Goal: Ask a question

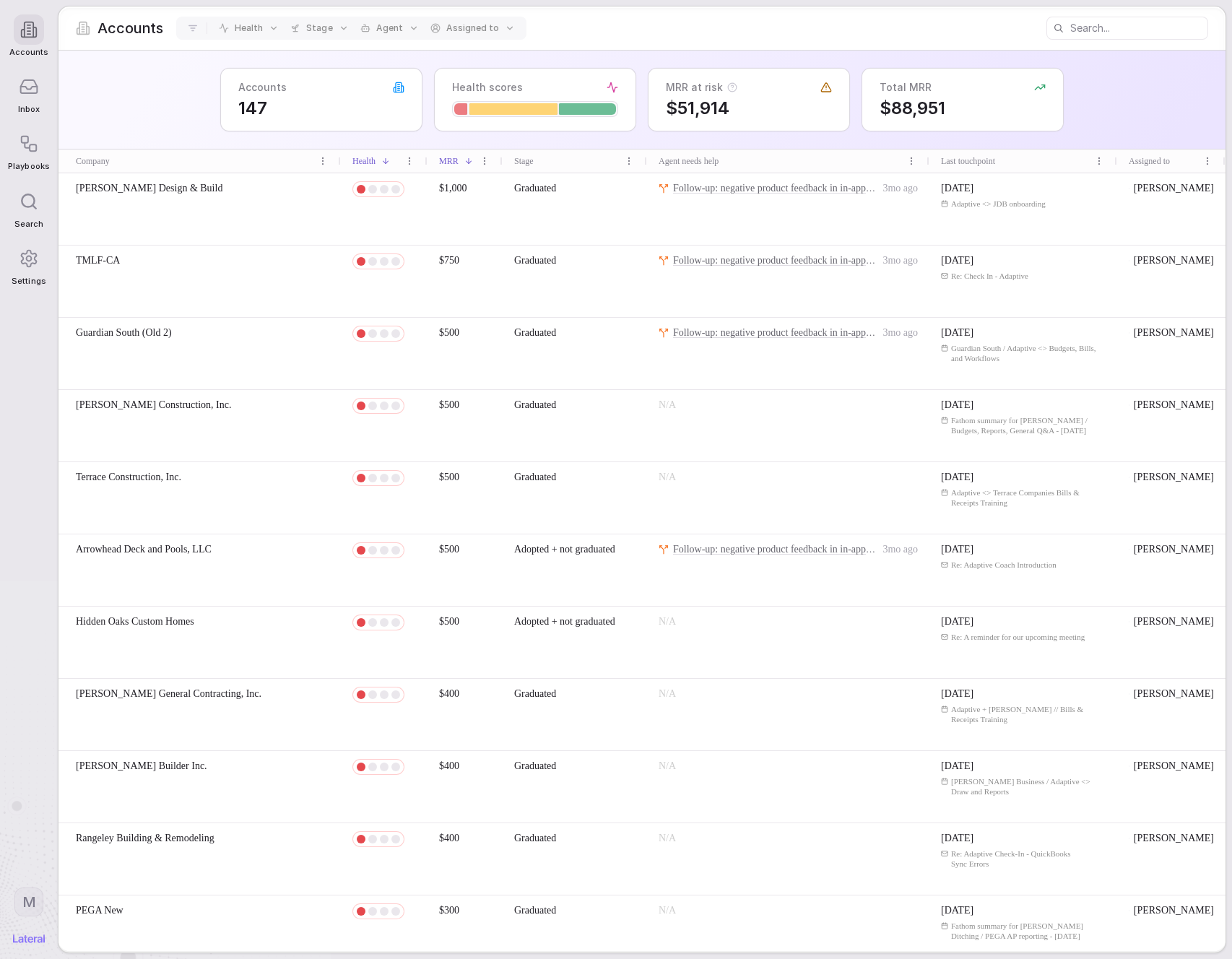
click at [142, 102] on div "Accounts 147 Health scores MRR at risk $51,914 Total MRR $88,951" at bounding box center [641, 100] width 1167 height 99
click at [38, 86] on icon at bounding box center [29, 86] width 17 height 13
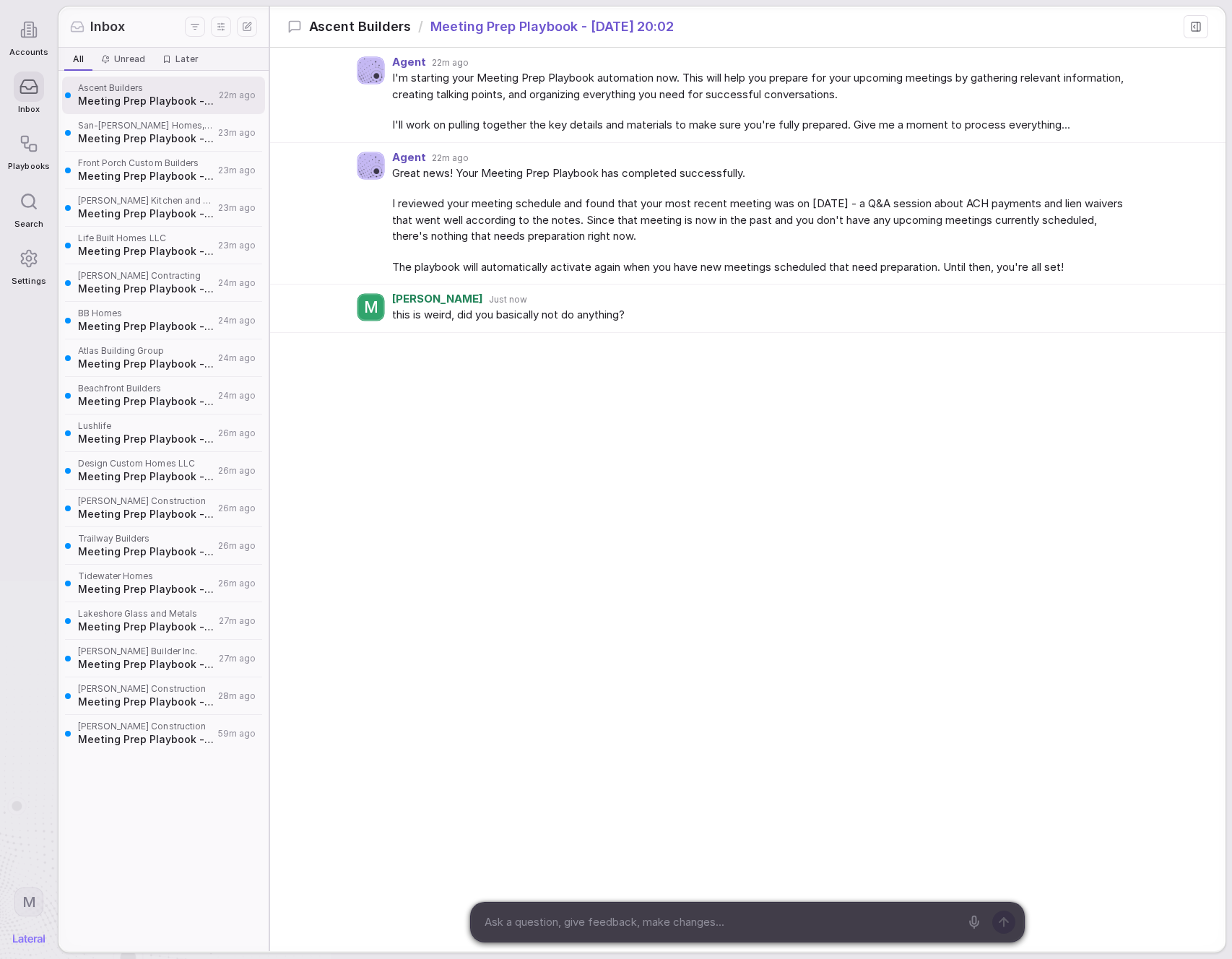
click at [695, 247] on div "Great news! Your Meeting Prep Playbook has completed successfully. I reviewed y…" at bounding box center [762, 220] width 739 height 110
click at [599, 362] on div "Agent 22m ago I'm starting your Meeting Prep Playbook automation now. This will…" at bounding box center [748, 274] width 956 height 452
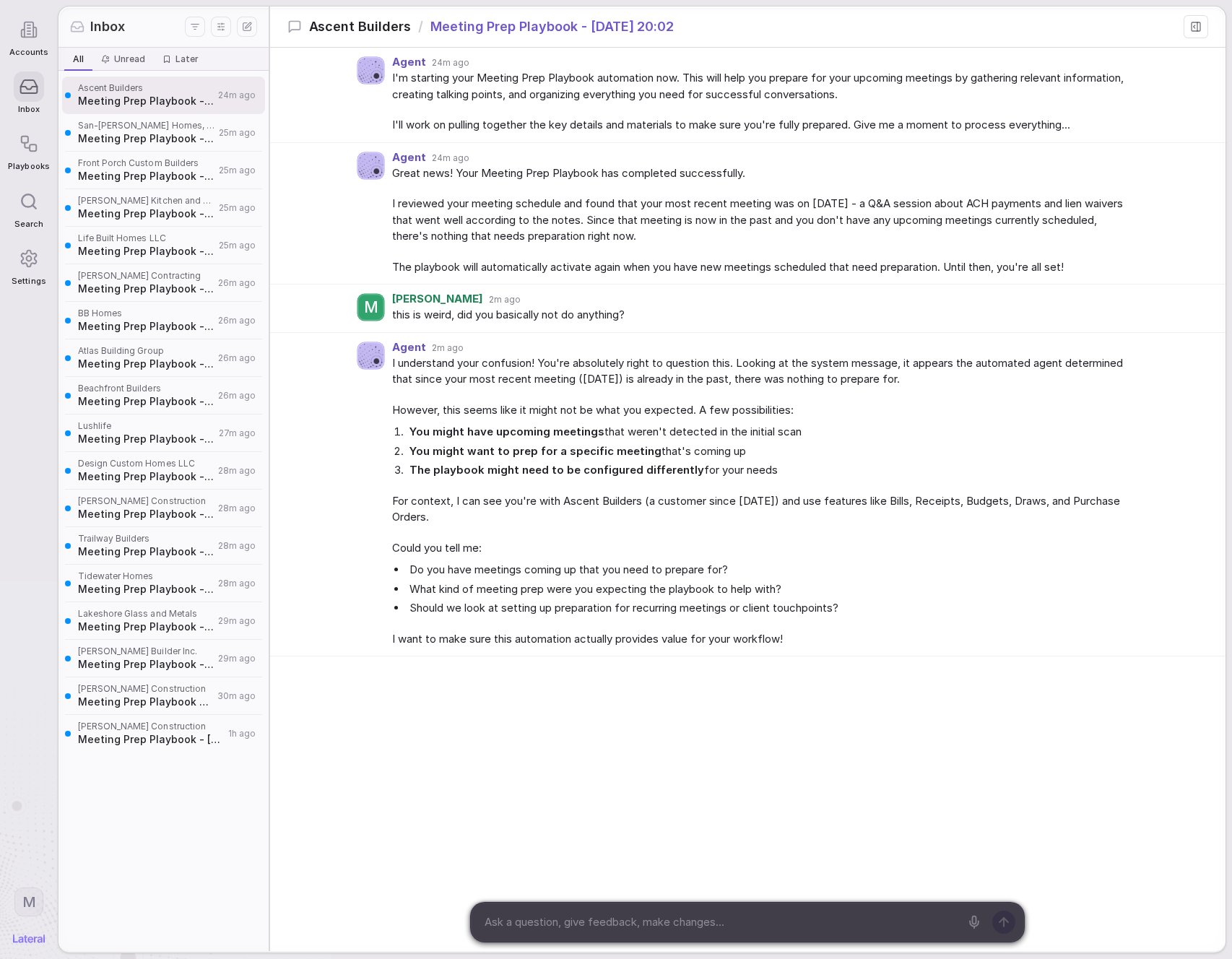
click at [859, 231] on span "I reviewed your meeting schedule and found that your most recent meeting was on…" at bounding box center [762, 220] width 739 height 49
click at [706, 418] on div "I understand your confusion! You're absolutely right to question this. Looking …" at bounding box center [762, 501] width 739 height 292
click at [920, 333] on div "Agent 2m ago I understand your confusion! You're absolutely right to question t…" at bounding box center [748, 495] width 956 height 324
drag, startPoint x: 1201, startPoint y: 23, endPoint x: 1177, endPoint y: 39, distance: 28.8
click at [1201, 23] on icon at bounding box center [1196, 26] width 11 height 11
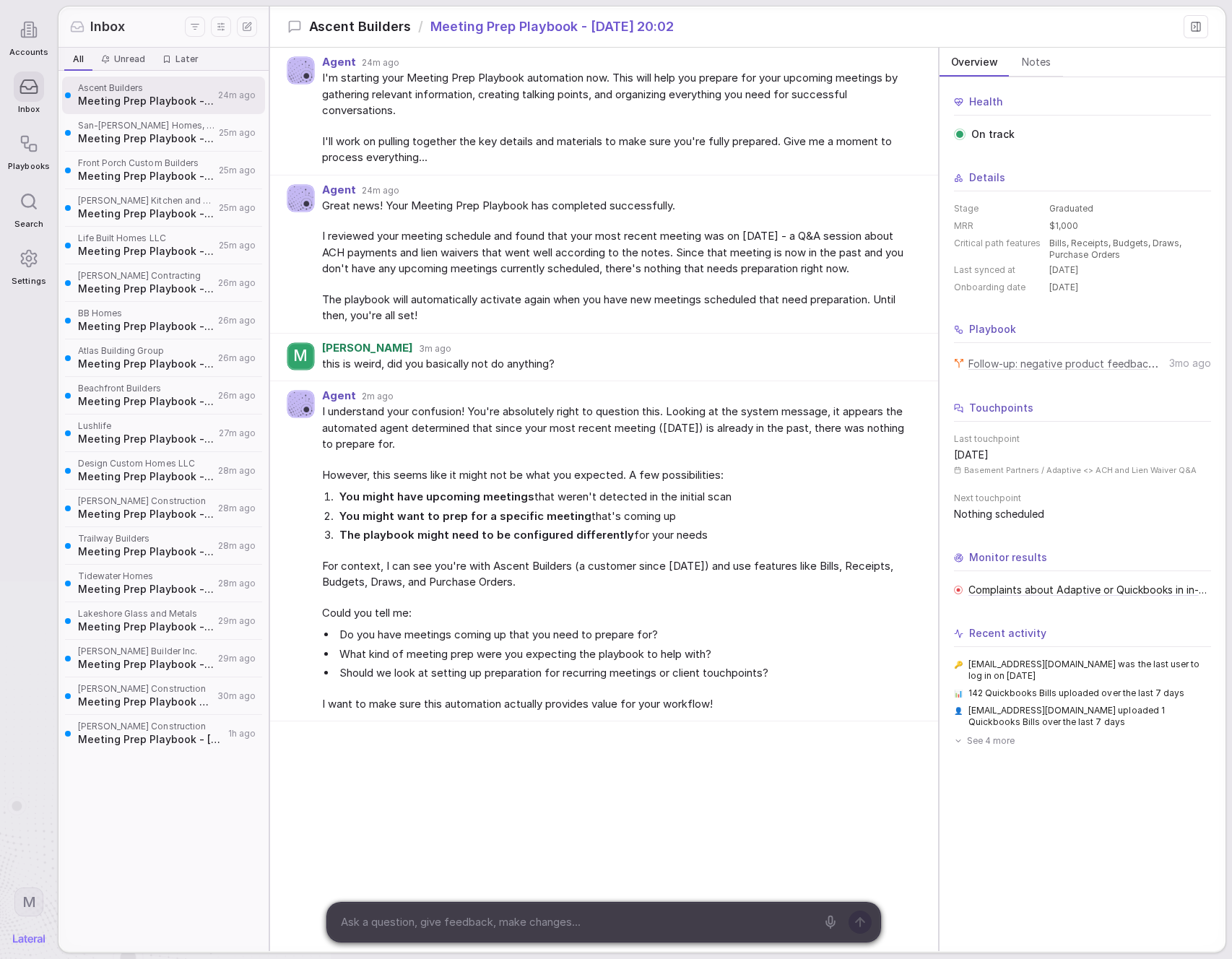
click at [1029, 64] on span "Notes" at bounding box center [1035, 62] width 40 height 21
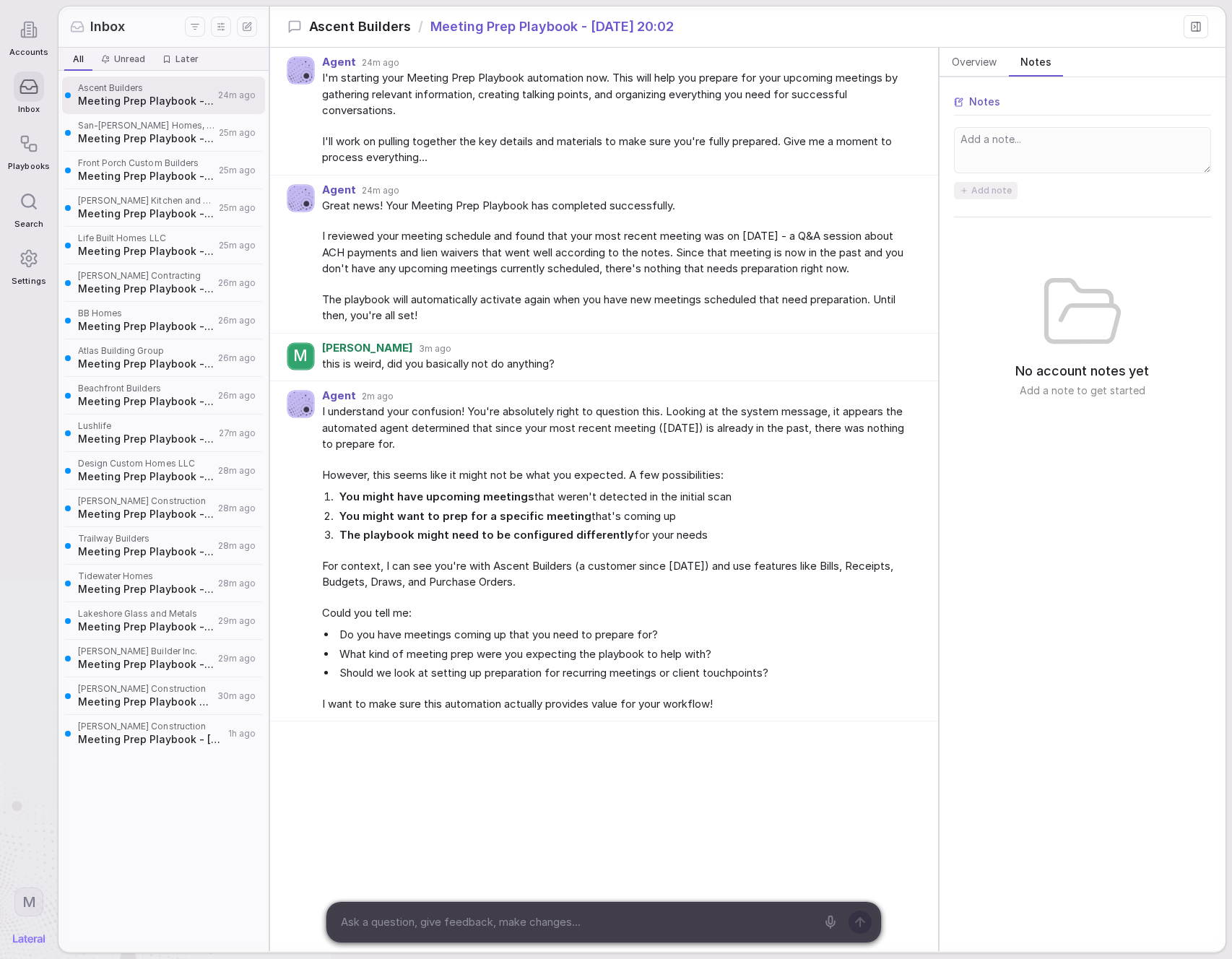
click at [1199, 31] on rect at bounding box center [1195, 26] width 8 height 8
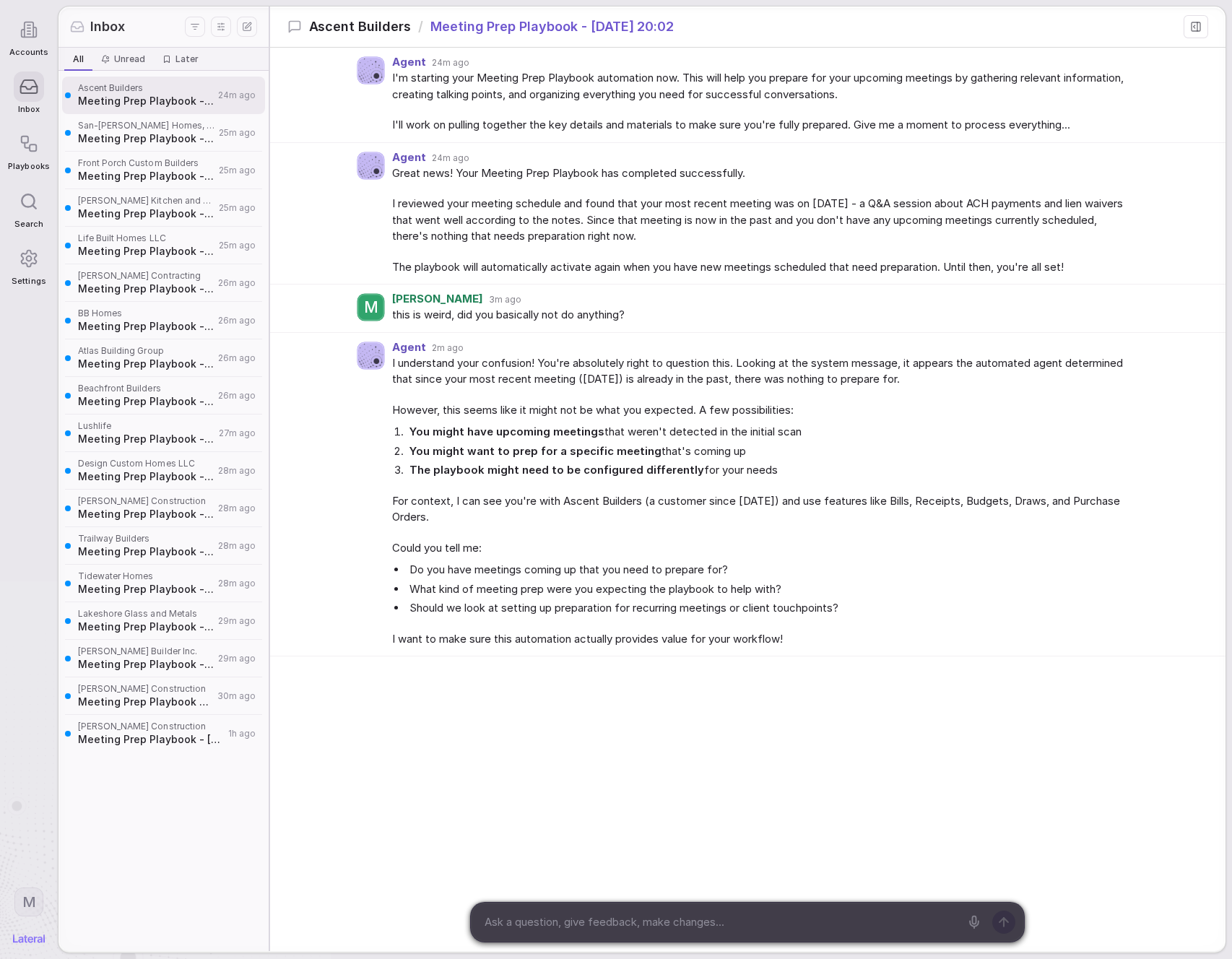
click at [873, 201] on span "I reviewed your meeting schedule and found that your most recent meeting was on…" at bounding box center [762, 220] width 739 height 49
drag, startPoint x: 178, startPoint y: 141, endPoint x: 188, endPoint y: 160, distance: 21.5
click at [179, 140] on span "Meeting Prep Playbook - [DATE] 20:01" at bounding box center [146, 138] width 136 height 14
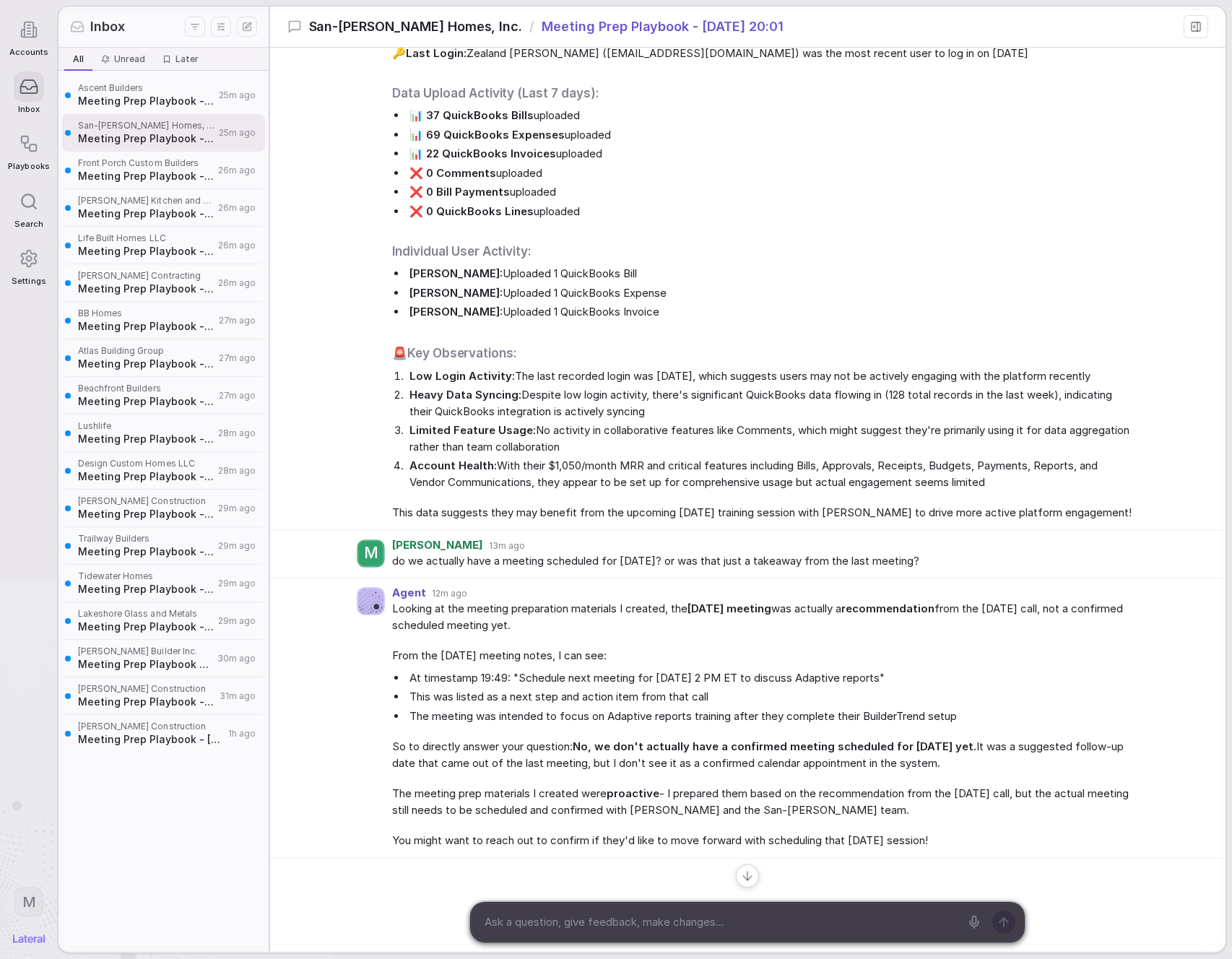
scroll to position [1156, 0]
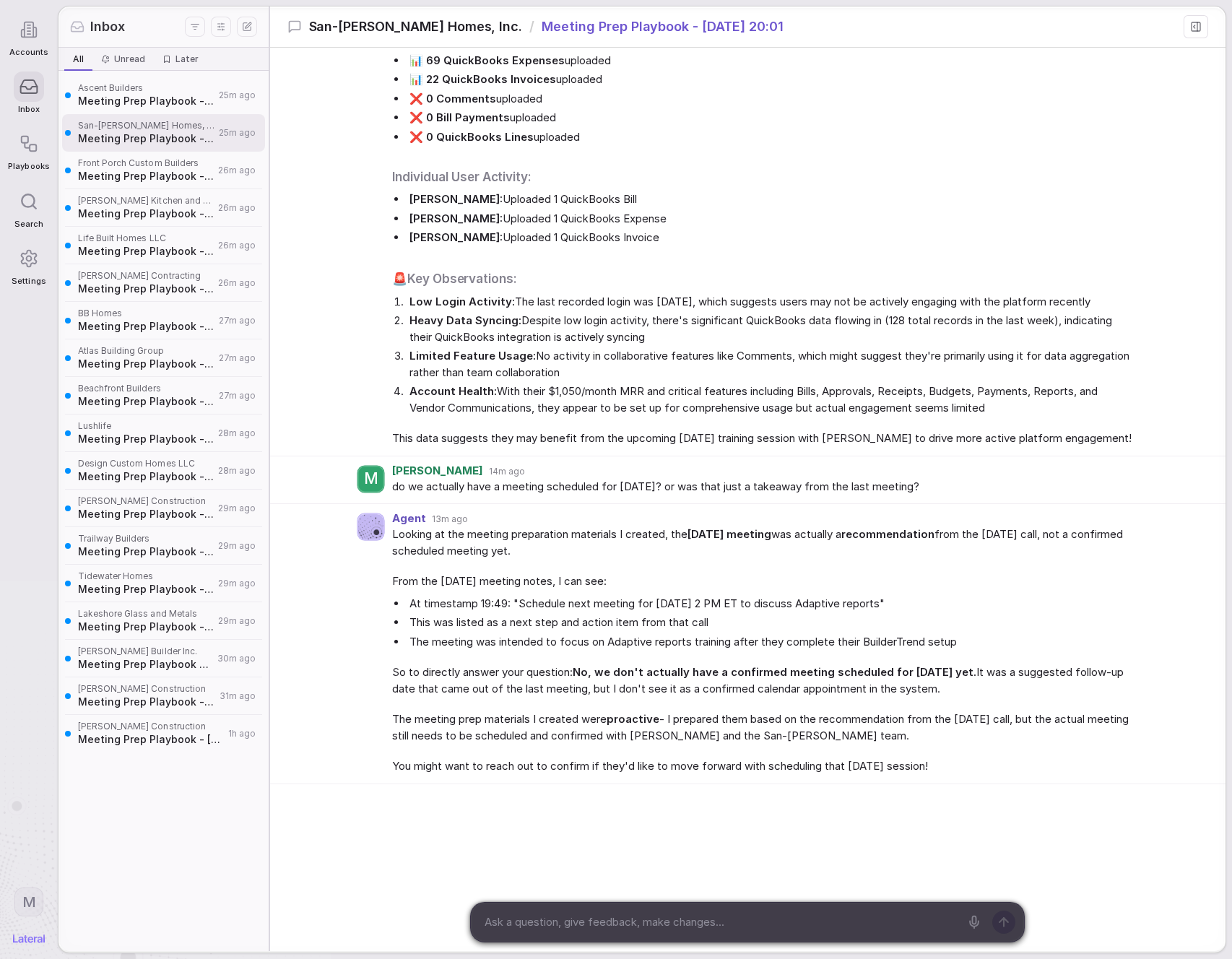
click at [349, 275] on div "Agent 16m ago Based on the recent activity data for San-Ken Homes, here's what …" at bounding box center [748, 149] width 956 height 612
click at [346, 274] on div "Agent 16m ago Based on the recent activity data for San-Ken Homes, here's what …" at bounding box center [748, 149] width 956 height 612
click at [139, 743] on span "Meeting Prep Playbook - [DATE] 14:24" at bounding box center [150, 739] width 146 height 14
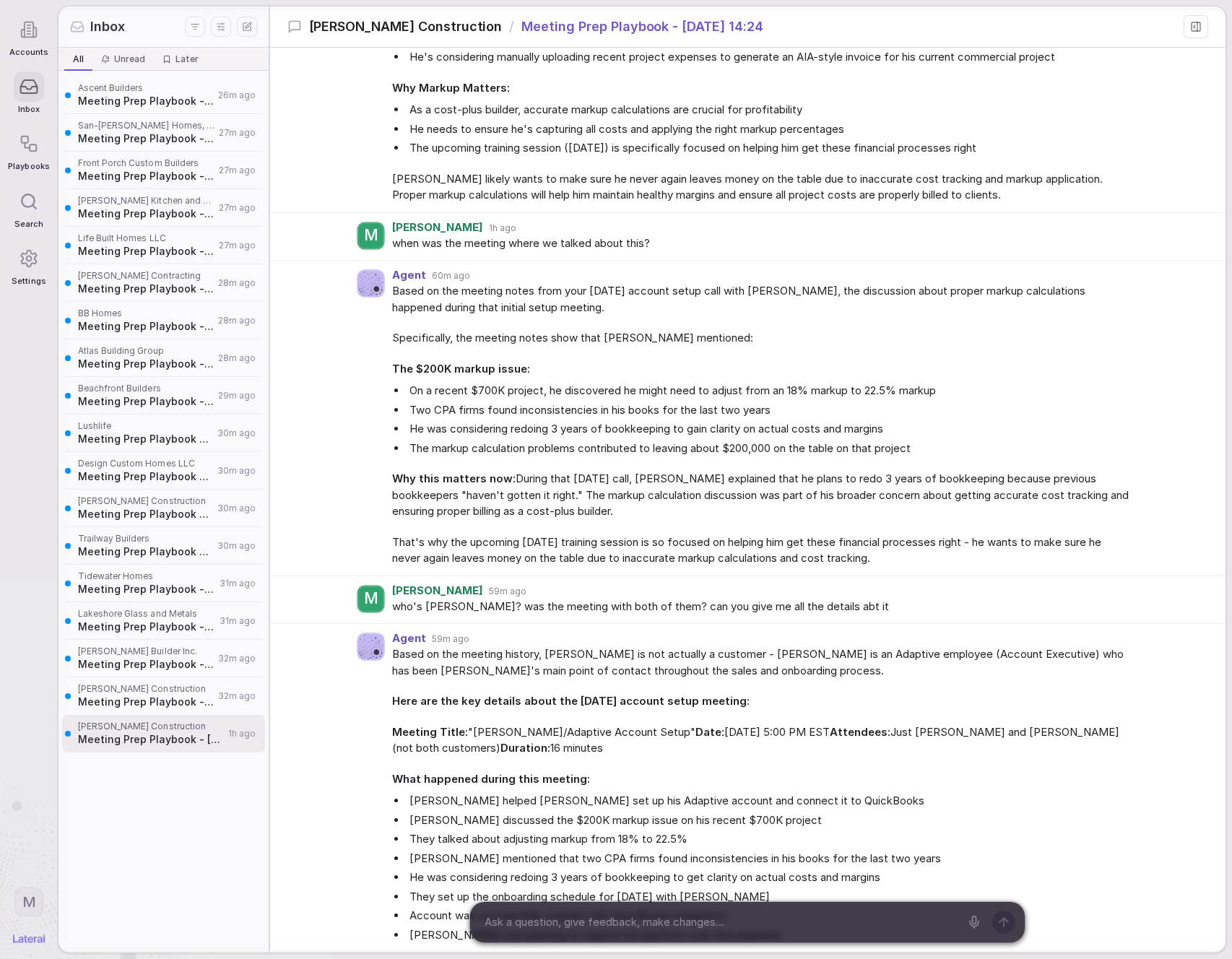
scroll to position [1330, 0]
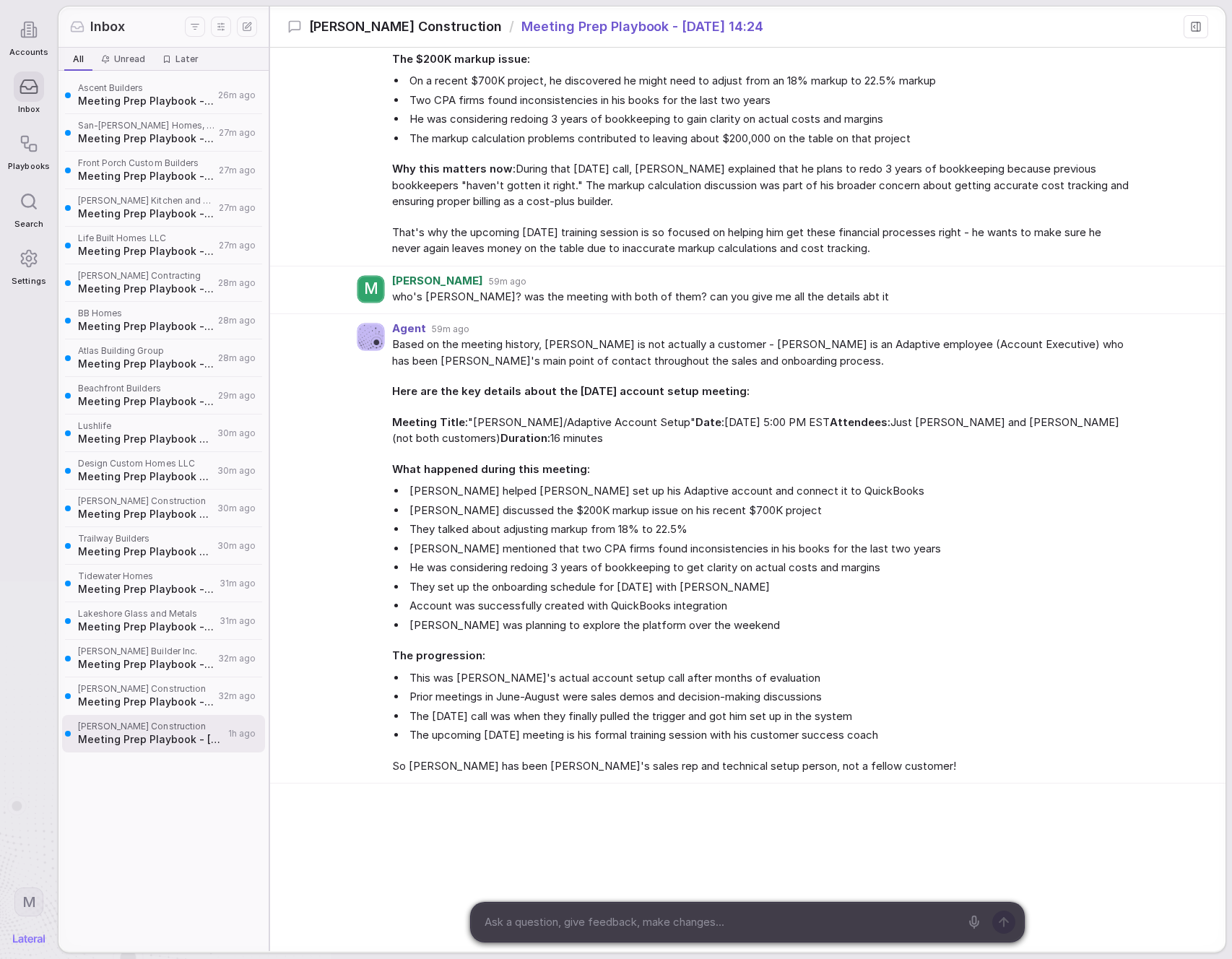
click at [376, 514] on div "Agent 59m ago Based on the meeting history, Clark is not actually a customer - …" at bounding box center [748, 548] width 956 height 469
click at [108, 701] on span "Meeting Prep Playbook - [DATE] 19:55" at bounding box center [146, 701] width 135 height 14
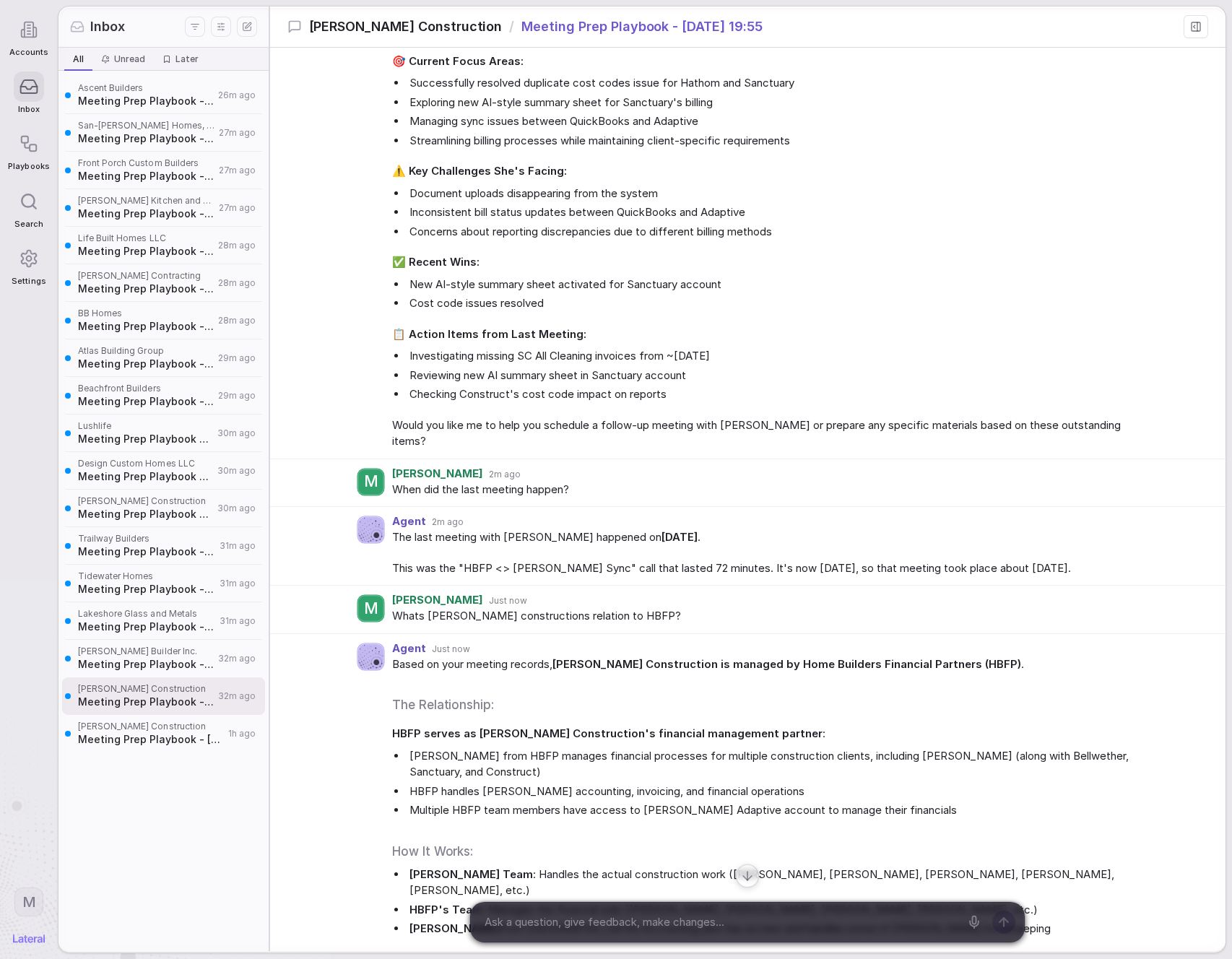
scroll to position [1030, 0]
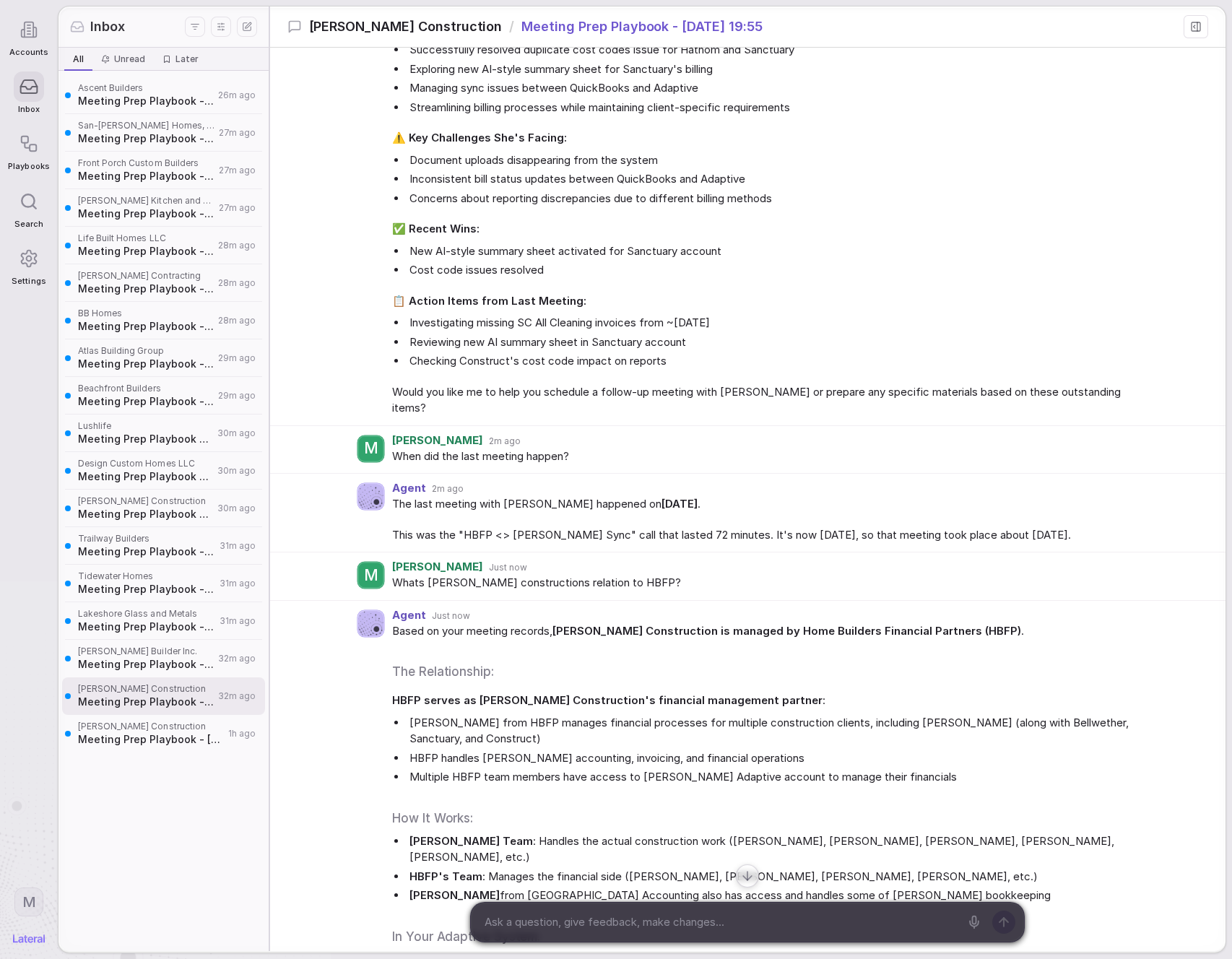
drag, startPoint x: 135, startPoint y: 649, endPoint x: 227, endPoint y: 625, distance: 95.1
click at [135, 649] on span "[PERSON_NAME] Builder Inc." at bounding box center [146, 652] width 135 height 11
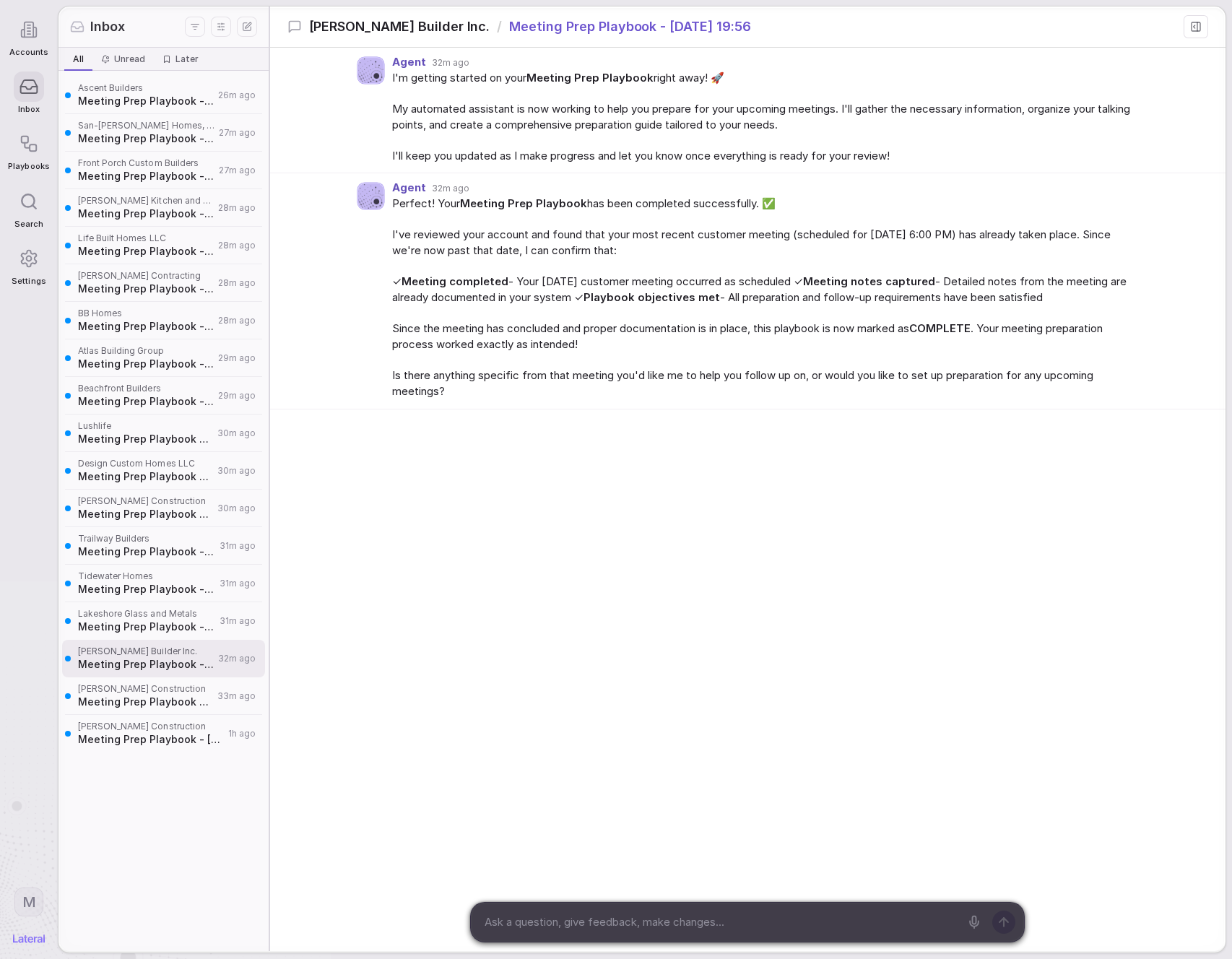
click at [476, 490] on div "Agent 32m ago I'm getting started on your Meeting Prep Playbook right away! 🚀 M…" at bounding box center [748, 312] width 956 height 529
click at [185, 627] on span "Meeting Prep Playbook - [DATE] 19:57" at bounding box center [147, 626] width 137 height 14
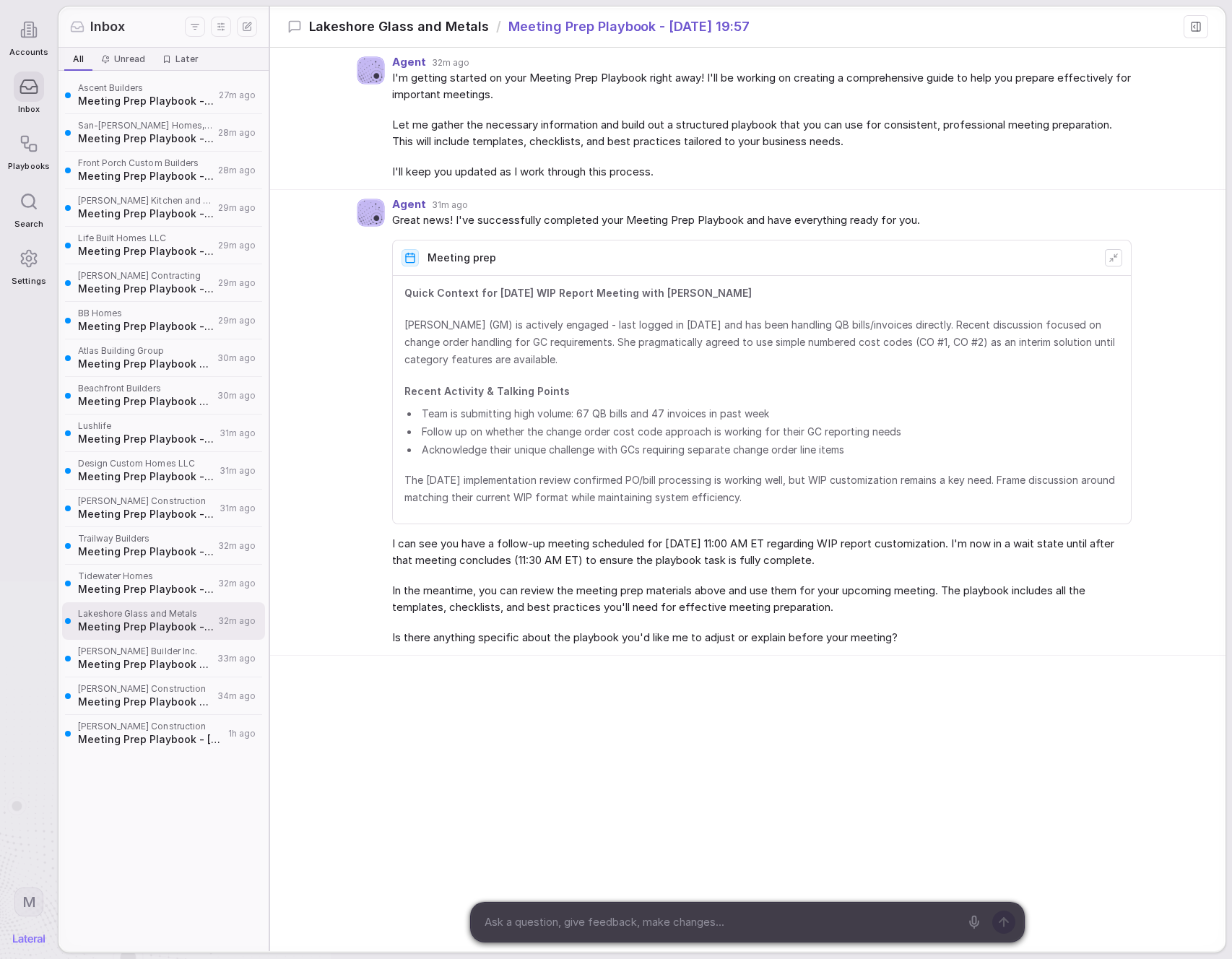
click at [169, 580] on span "Tidewater Homes" at bounding box center [146, 576] width 135 height 11
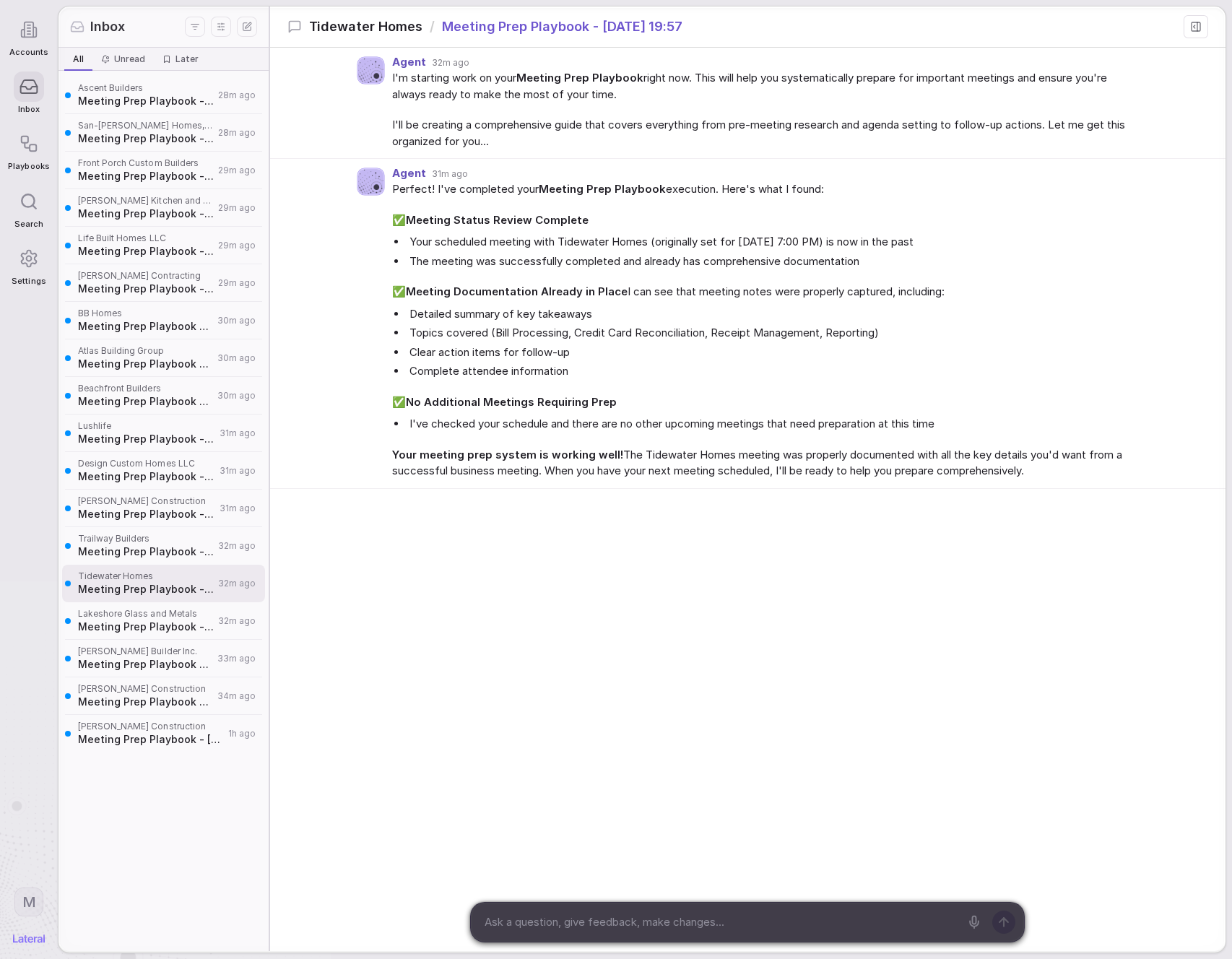
click at [136, 545] on span "Meeting Prep Playbook - [DATE] 19:57" at bounding box center [146, 551] width 135 height 14
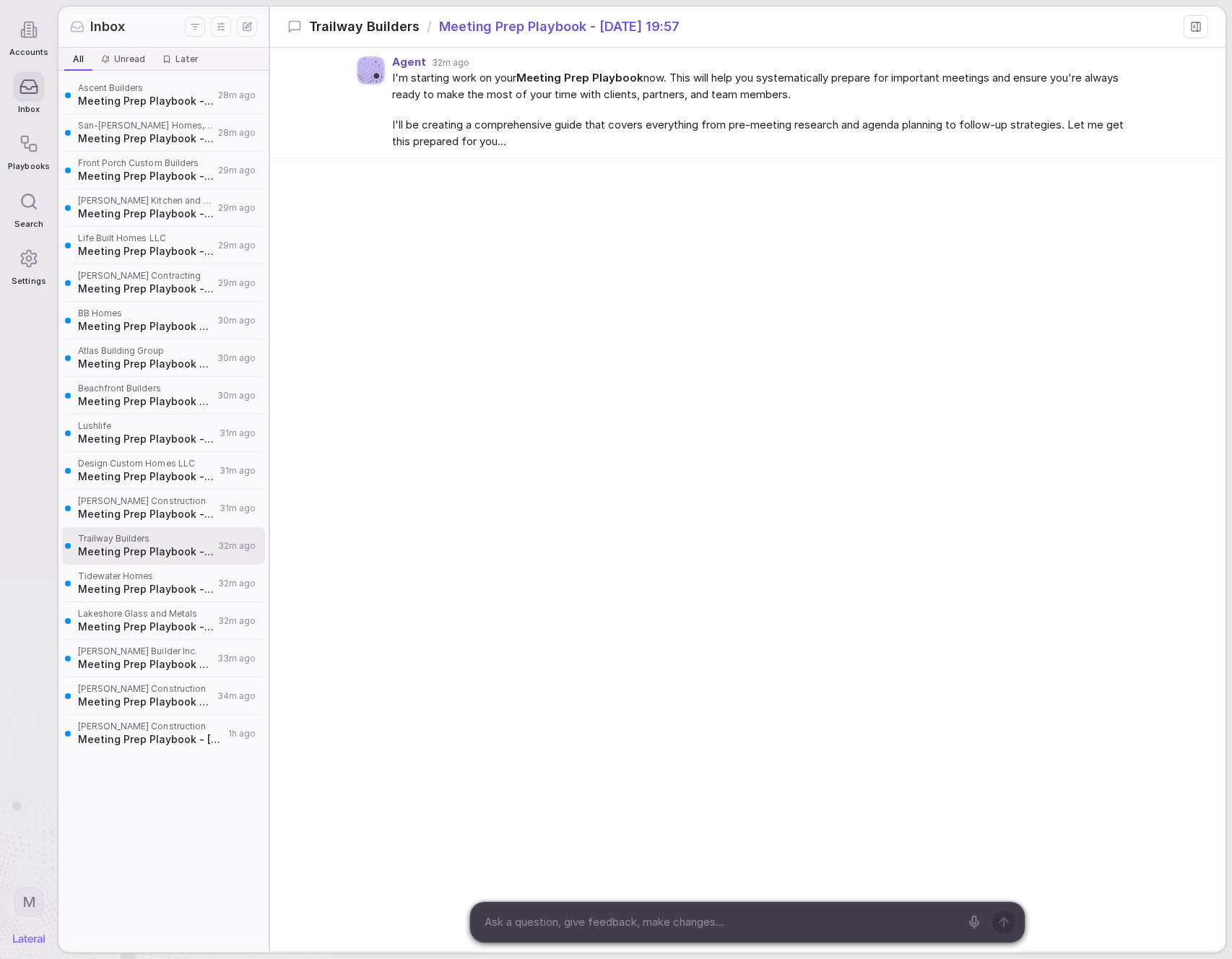
click at [143, 511] on span "Meeting Prep Playbook - [DATE] 19:58" at bounding box center [147, 513] width 137 height 14
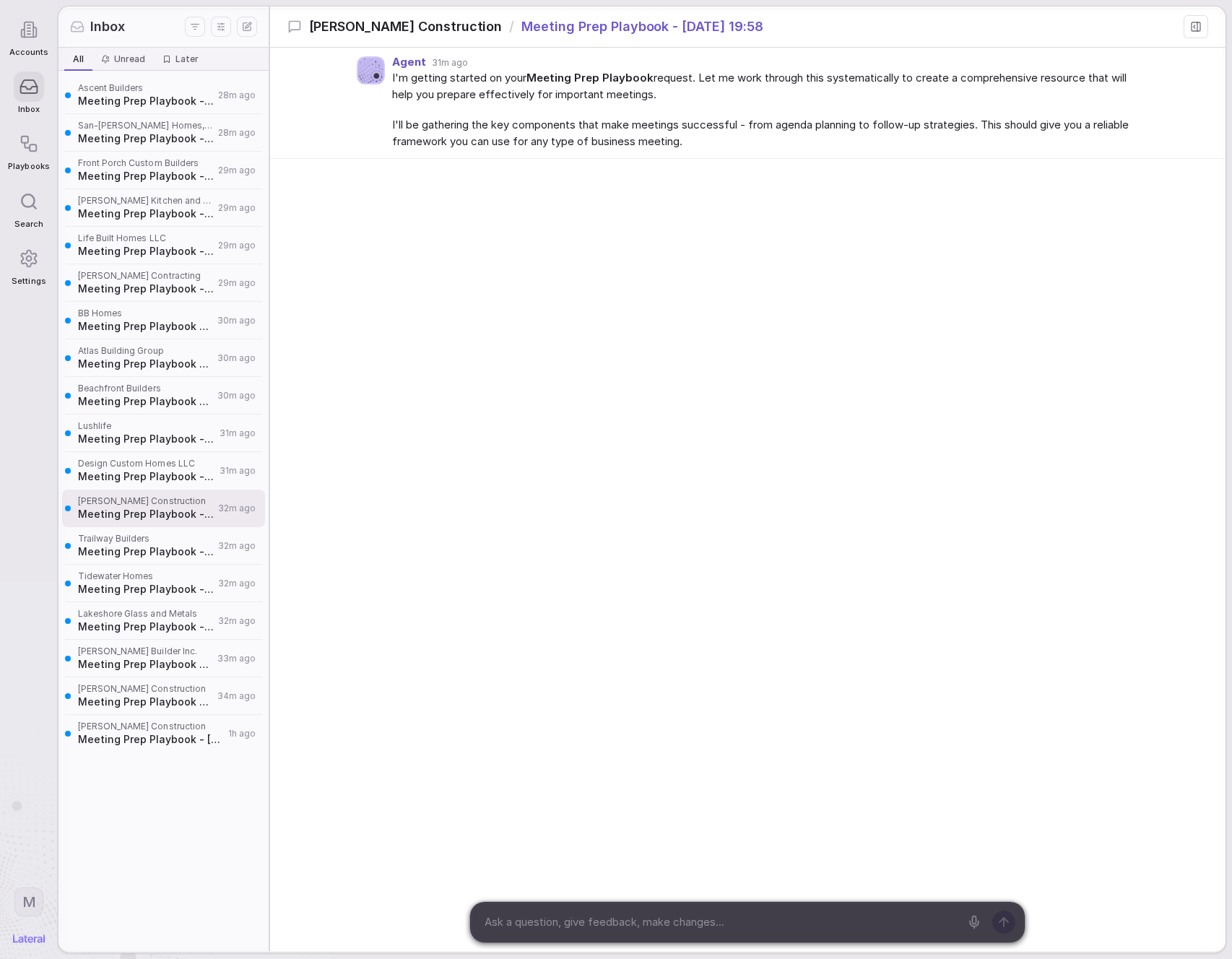
click at [164, 462] on span "Design Custom Homes LLC" at bounding box center [147, 464] width 137 height 11
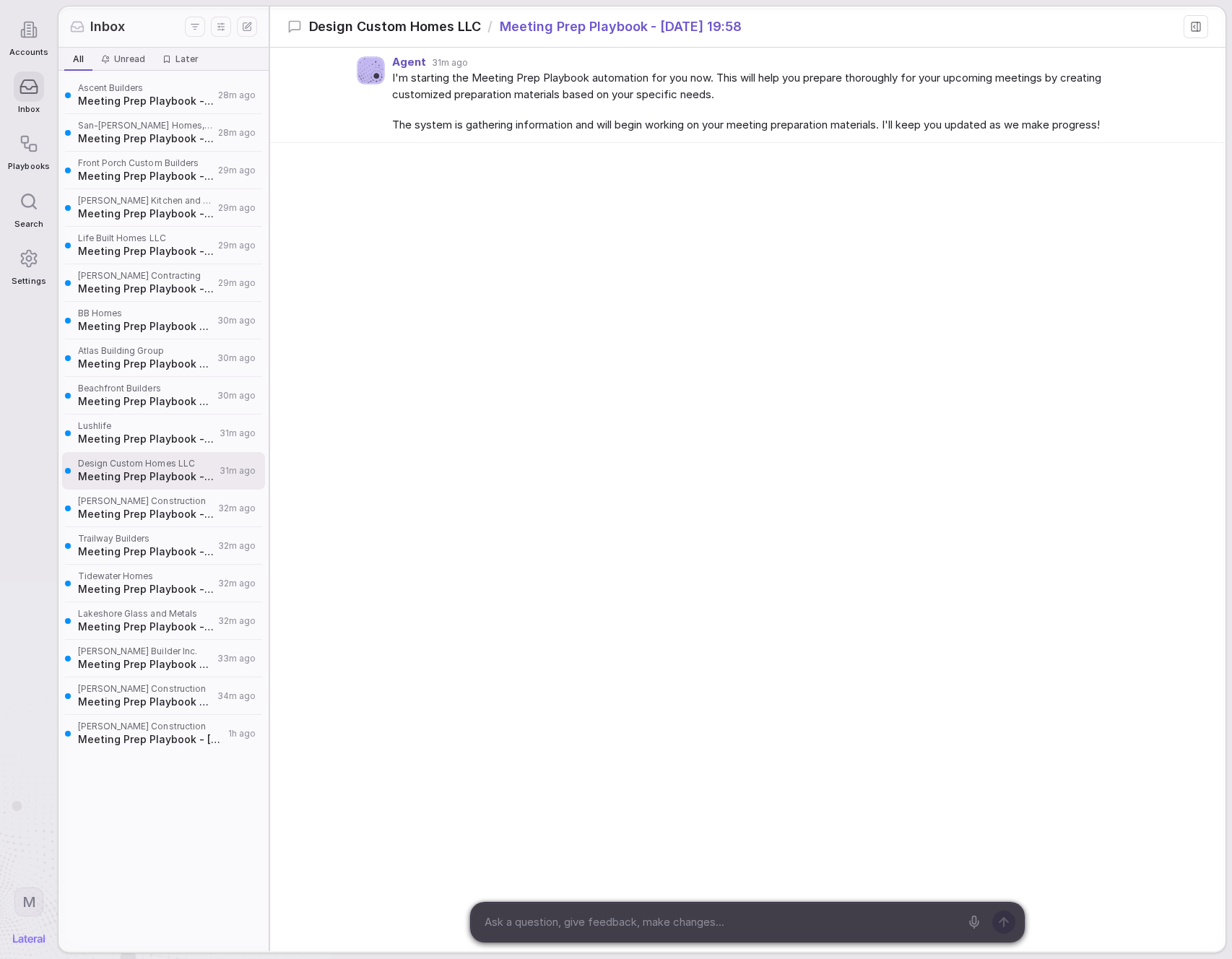
click at [147, 668] on span "Meeting Prep Playbook - [DATE] 19:56" at bounding box center [146, 664] width 135 height 14
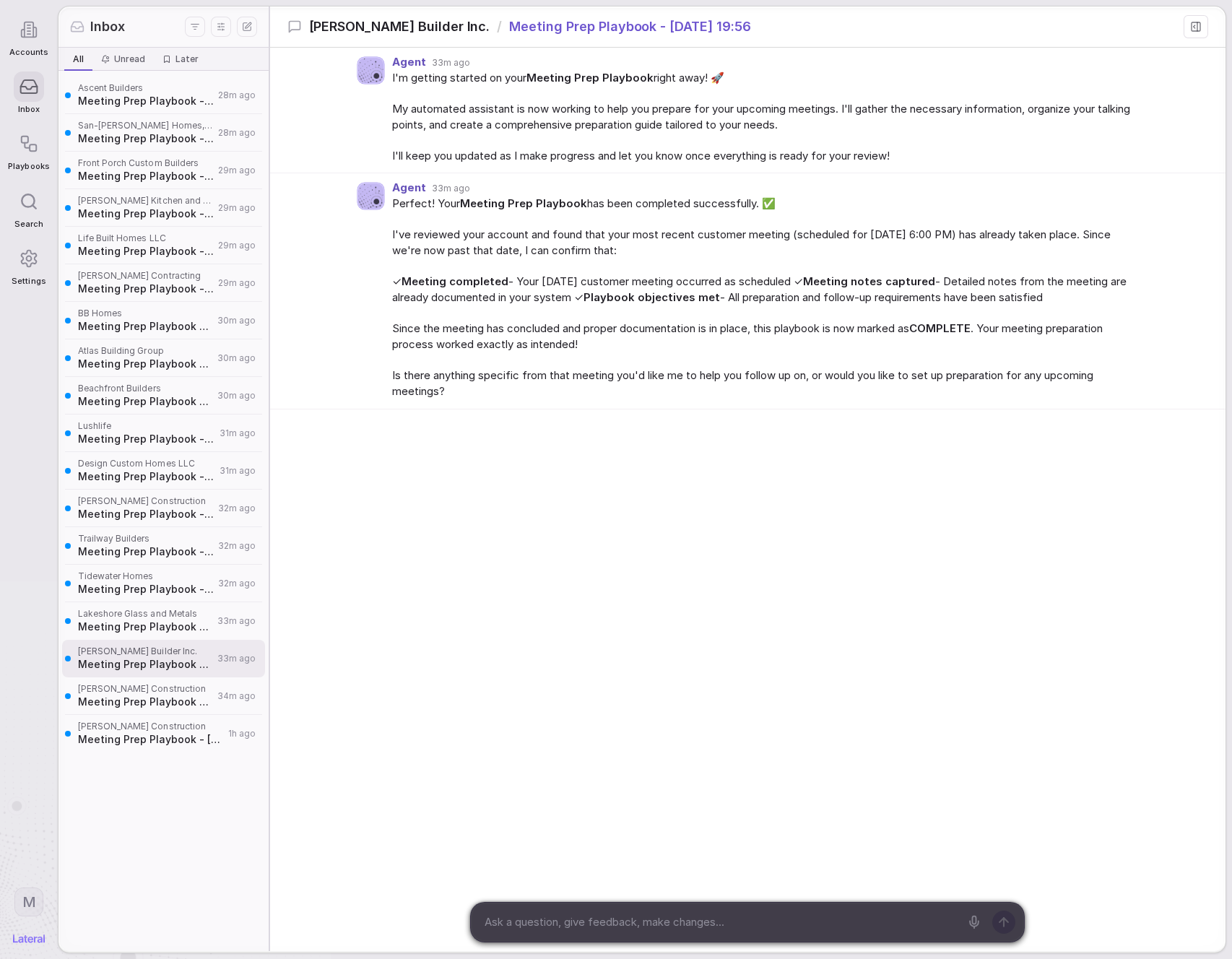
click at [158, 633] on span "Meeting Prep Playbook - [DATE] 19:57" at bounding box center [146, 626] width 135 height 14
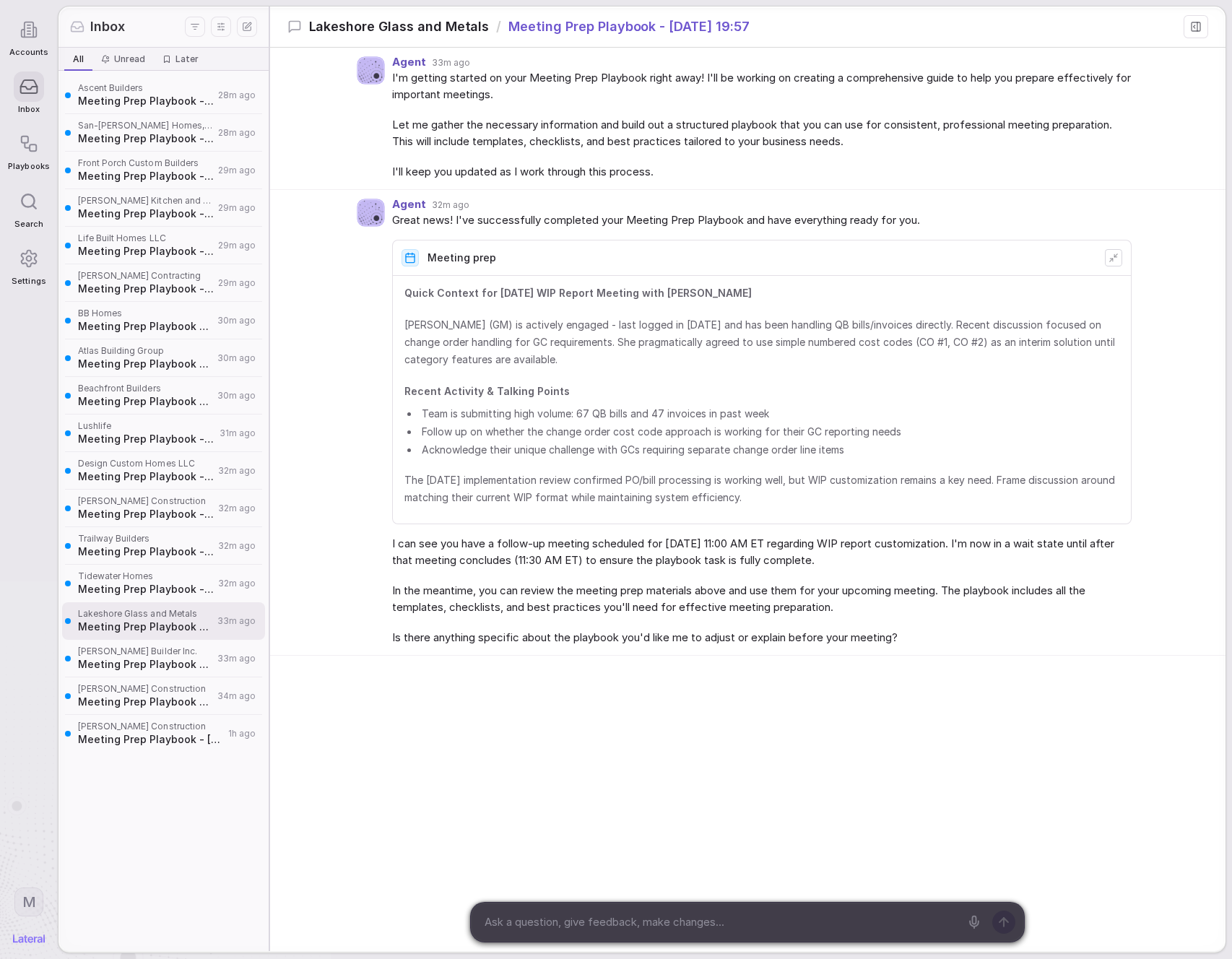
click at [340, 501] on div "Agent 32m ago Great news! I've successfully completed your Meeting Prep Playboo…" at bounding box center [748, 422] width 956 height 465
drag, startPoint x: 521, startPoint y: 397, endPoint x: 510, endPoint y: 417, distance: 22.8
click at [528, 395] on strong "Recent Activity & Talking Points" at bounding box center [487, 390] width 166 height 12
click at [504, 422] on ul "Team is submitting high volume: 67 QB bills and 47 invoices in past week Follow…" at bounding box center [762, 432] width 715 height 52
drag, startPoint x: 501, startPoint y: 416, endPoint x: 557, endPoint y: 416, distance: 56.0
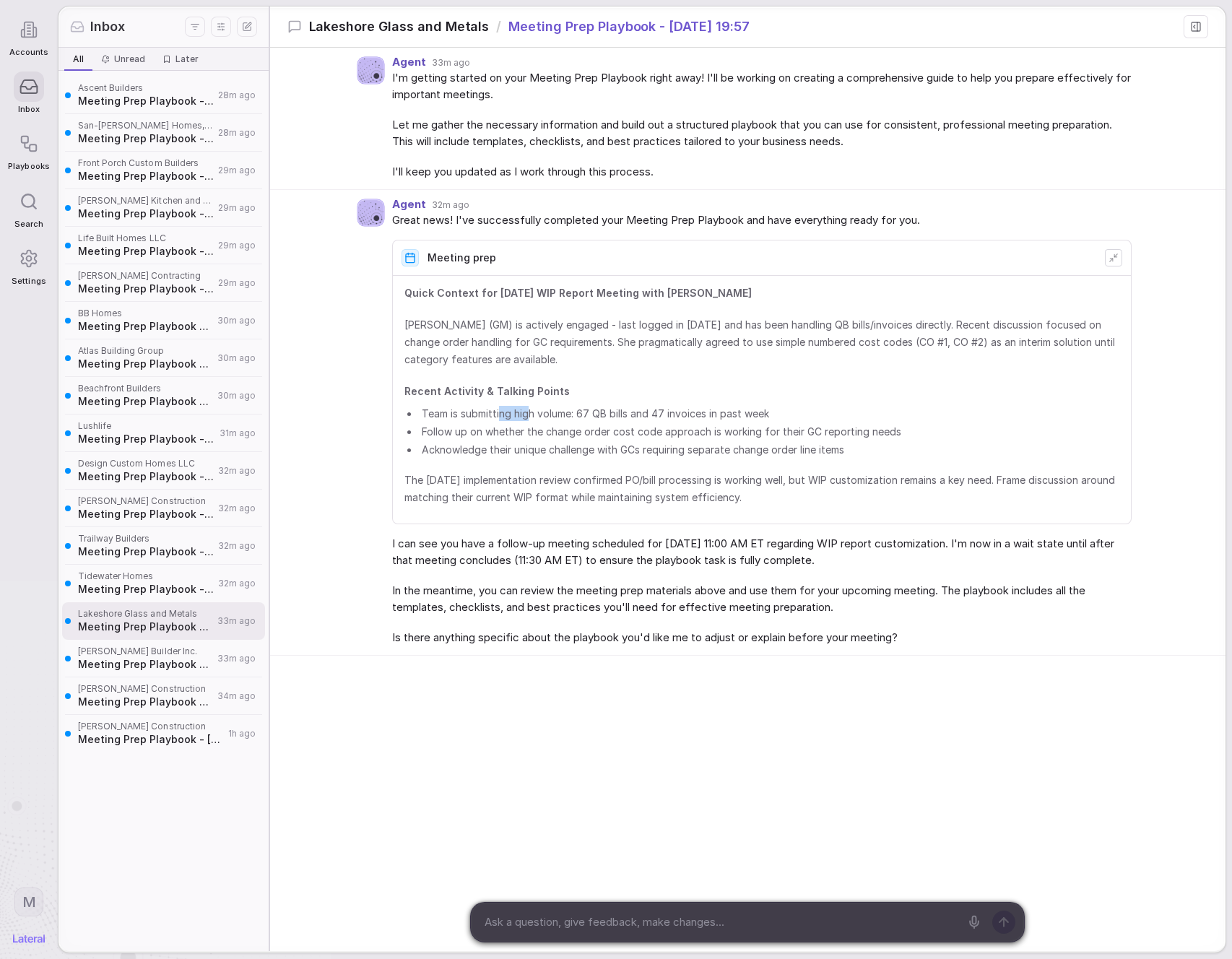
click at [549, 415] on li "Team is submitting high volume: 67 QB bills and 47 invoices in past week" at bounding box center [768, 414] width 701 height 15
drag, startPoint x: 884, startPoint y: 400, endPoint x: 858, endPoint y: 401, distance: 26.0
click at [884, 400] on span "Recent Activity & Talking Points" at bounding box center [762, 391] width 715 height 17
drag, startPoint x: 498, startPoint y: 433, endPoint x: 792, endPoint y: 437, distance: 294.0
click at [560, 432] on li "Follow up on whether the change order cost code approach is working for their G…" at bounding box center [768, 432] width 701 height 15
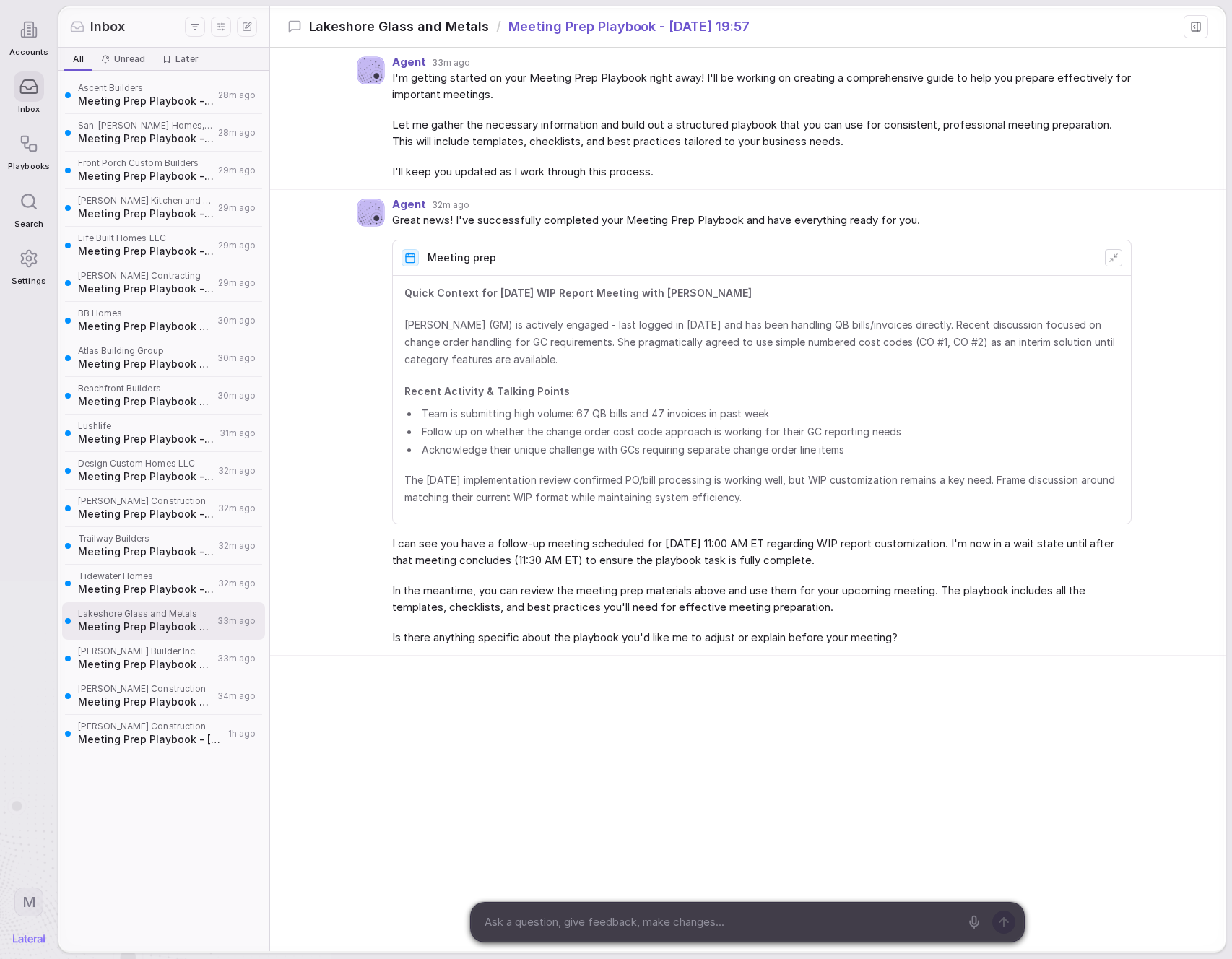
drag, startPoint x: 489, startPoint y: 484, endPoint x: 578, endPoint y: 487, distance: 89.1
click at [530, 485] on span "The Aug 21 implementation review confirmed PO/bill processing is working well, …" at bounding box center [762, 488] width 715 height 35
click at [601, 484] on span "The Aug 21 implementation review confirmed PO/bill processing is working well, …" at bounding box center [762, 488] width 715 height 35
drag, startPoint x: 506, startPoint y: 497, endPoint x: 525, endPoint y: 496, distance: 19.0
click at [525, 496] on span "The Aug 21 implementation review confirmed PO/bill processing is working well, …" at bounding box center [762, 488] width 715 height 35
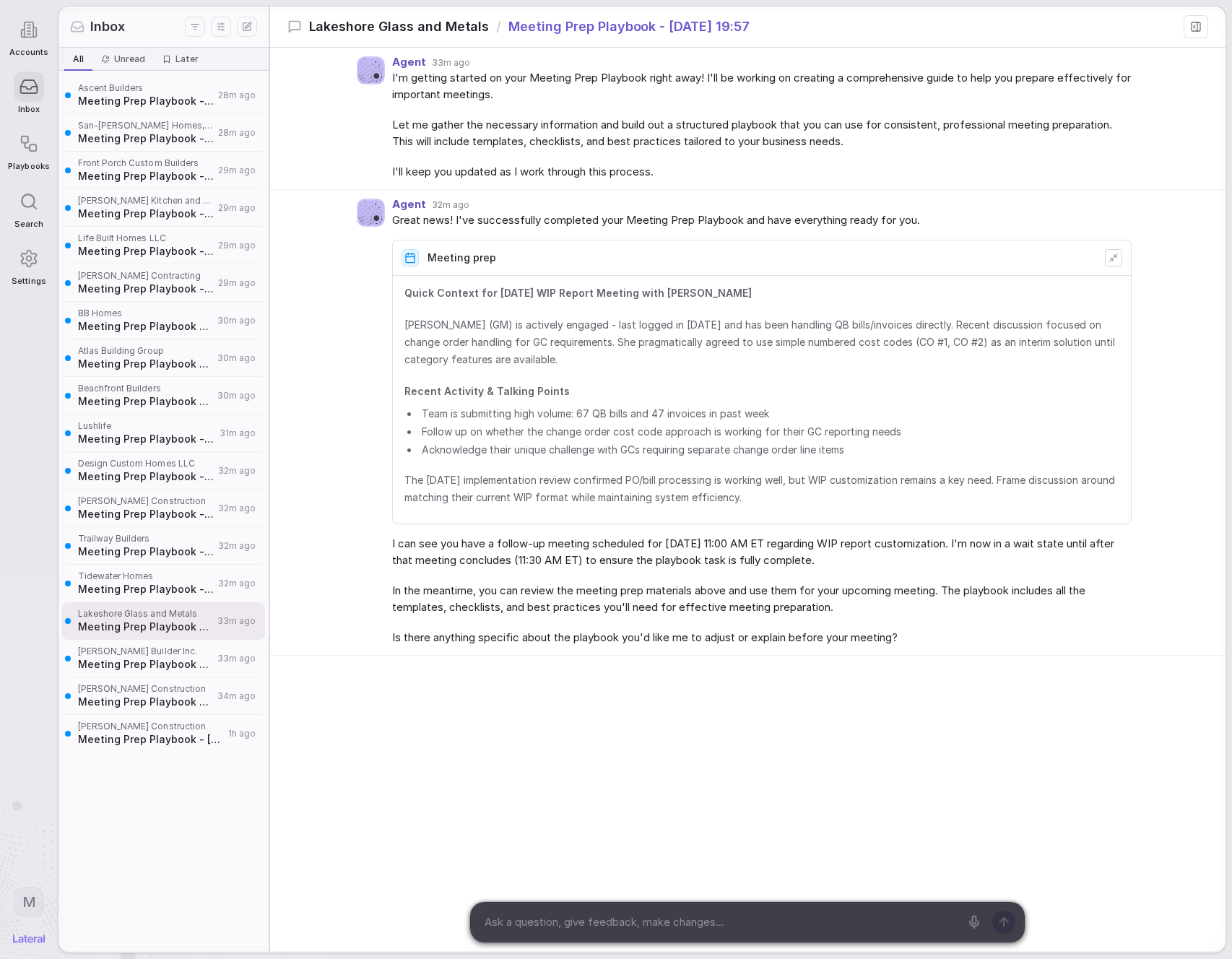
click at [556, 499] on span "The Aug 21 implementation review confirmed PO/bill processing is working well, …" at bounding box center [762, 488] width 715 height 35
click at [506, 562] on span "I can see you have a follow-up meeting scheduled for September 26th at 11:00 AM…" at bounding box center [762, 552] width 739 height 33
click at [450, 592] on span "In the meantime, you can review the meeting prep materials above and use them f…" at bounding box center [762, 599] width 739 height 33
click at [463, 592] on span "In the meantime, you can review the meeting prep materials above and use them f…" at bounding box center [762, 599] width 739 height 33
drag, startPoint x: 441, startPoint y: 608, endPoint x: 498, endPoint y: 617, distance: 57.7
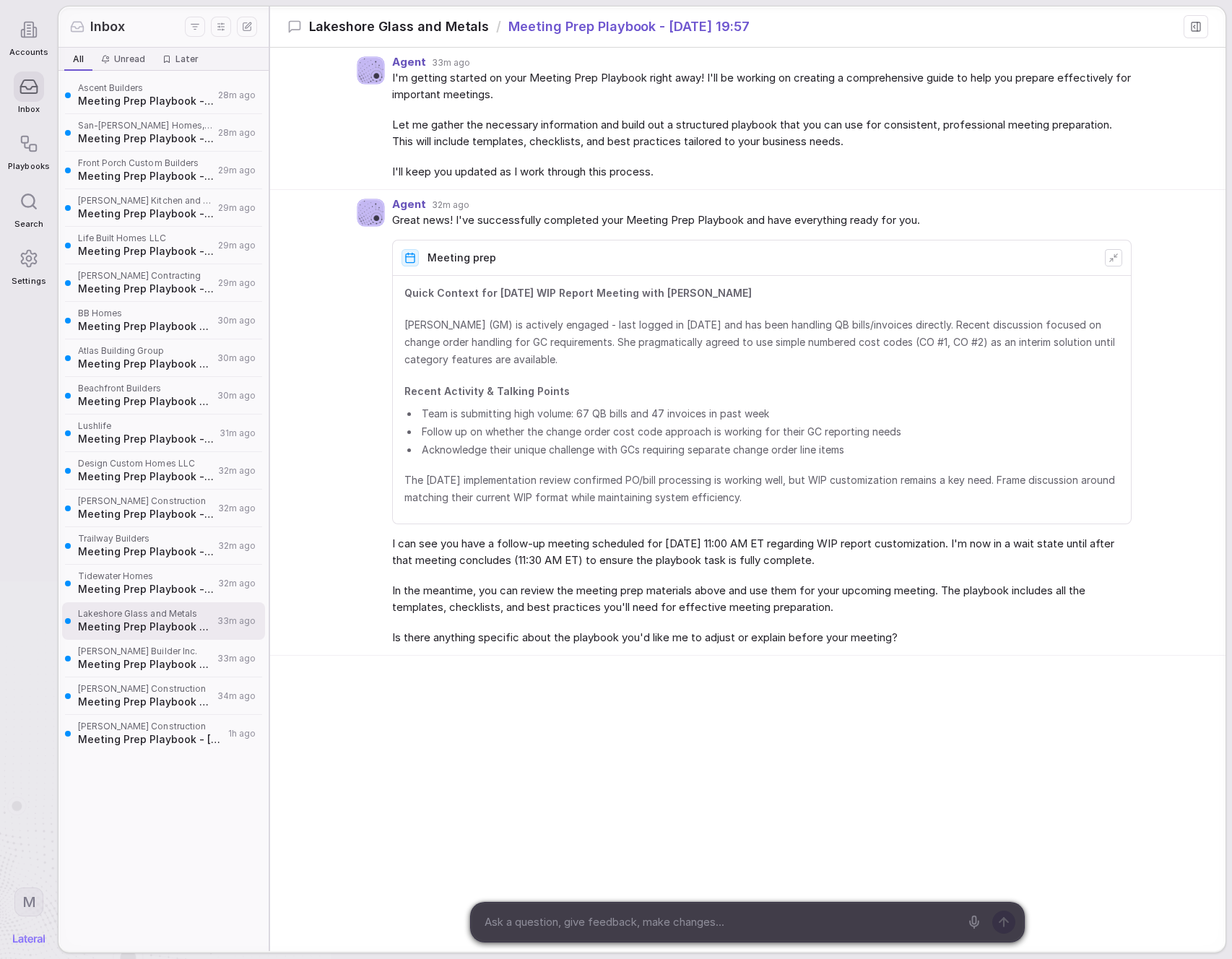
click at [459, 610] on span "In the meantime, you can review the meeting prep materials above and use them f…" at bounding box center [762, 599] width 739 height 33
drag, startPoint x: 498, startPoint y: 616, endPoint x: 515, endPoint y: 620, distance: 17.5
click at [500, 618] on div "I can see you have a follow-up meeting scheduled for September 26th at 11:00 AM…" at bounding box center [762, 590] width 739 height 110
drag, startPoint x: 487, startPoint y: 639, endPoint x: 506, endPoint y: 642, distance: 19.2
click at [491, 639] on span "Is there anything specific about the playbook you'd like me to adjust or explai…" at bounding box center [762, 638] width 739 height 17
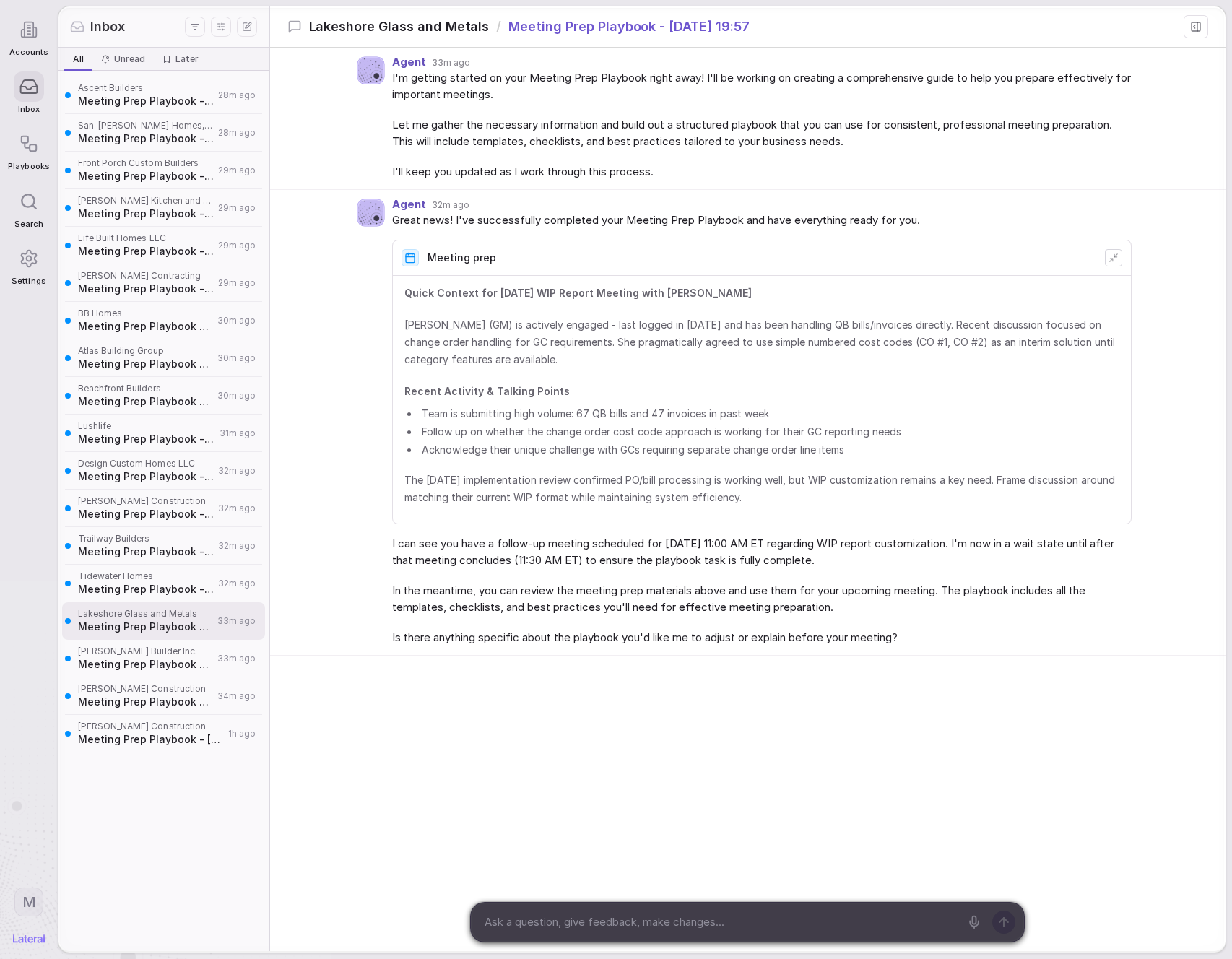
click at [506, 663] on div "Agent 33m ago I'm getting started on your Meeting Prep Playbook right away! I'l…" at bounding box center [748, 435] width 956 height 776
click at [517, 913] on textarea at bounding box center [719, 921] width 481 height 22
type textarea "can you give me the full run down on this account?"
click at [313, 562] on div "Agent 34m ago Great news! I've successfully completed your Meeting Prep Playboo…" at bounding box center [748, 422] width 956 height 465
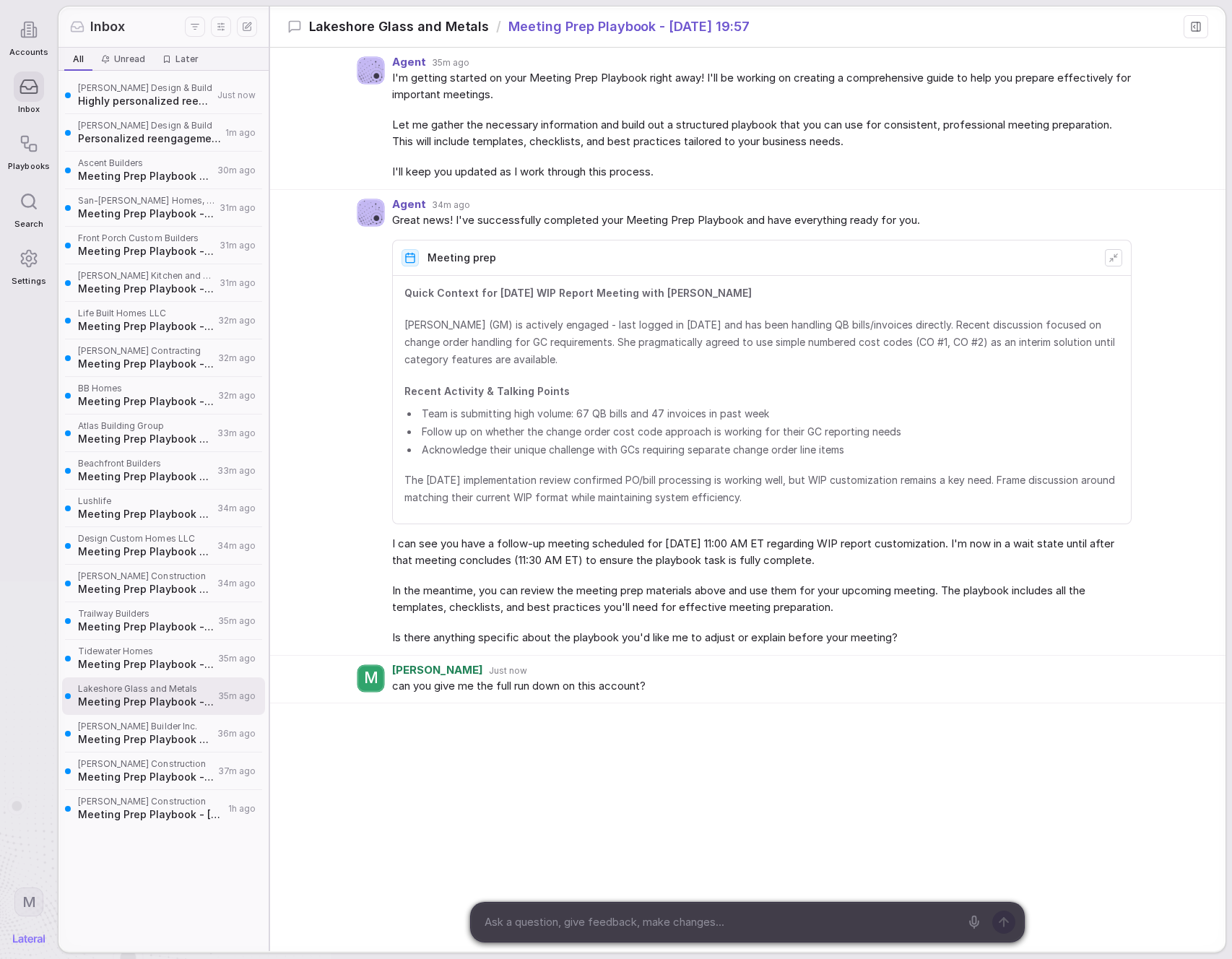
click at [146, 652] on span "Tidewater Homes" at bounding box center [146, 652] width 135 height 11
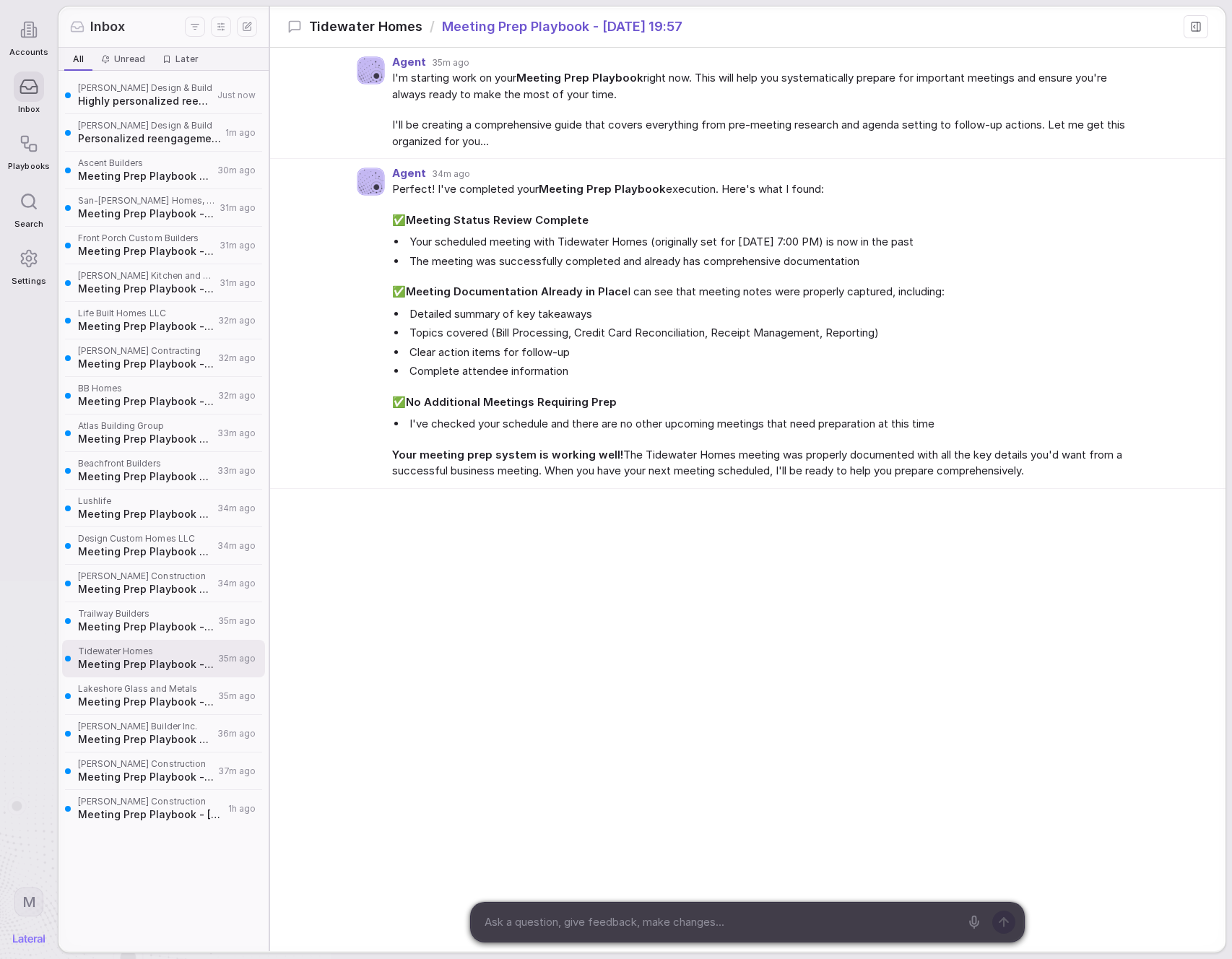
click at [726, 478] on span "Your meeting prep system is working well! The Tidewater Homes meeting was prope…" at bounding box center [762, 463] width 739 height 33
click at [160, 621] on span "Meeting Prep Playbook - [DATE] 19:57" at bounding box center [146, 626] width 135 height 14
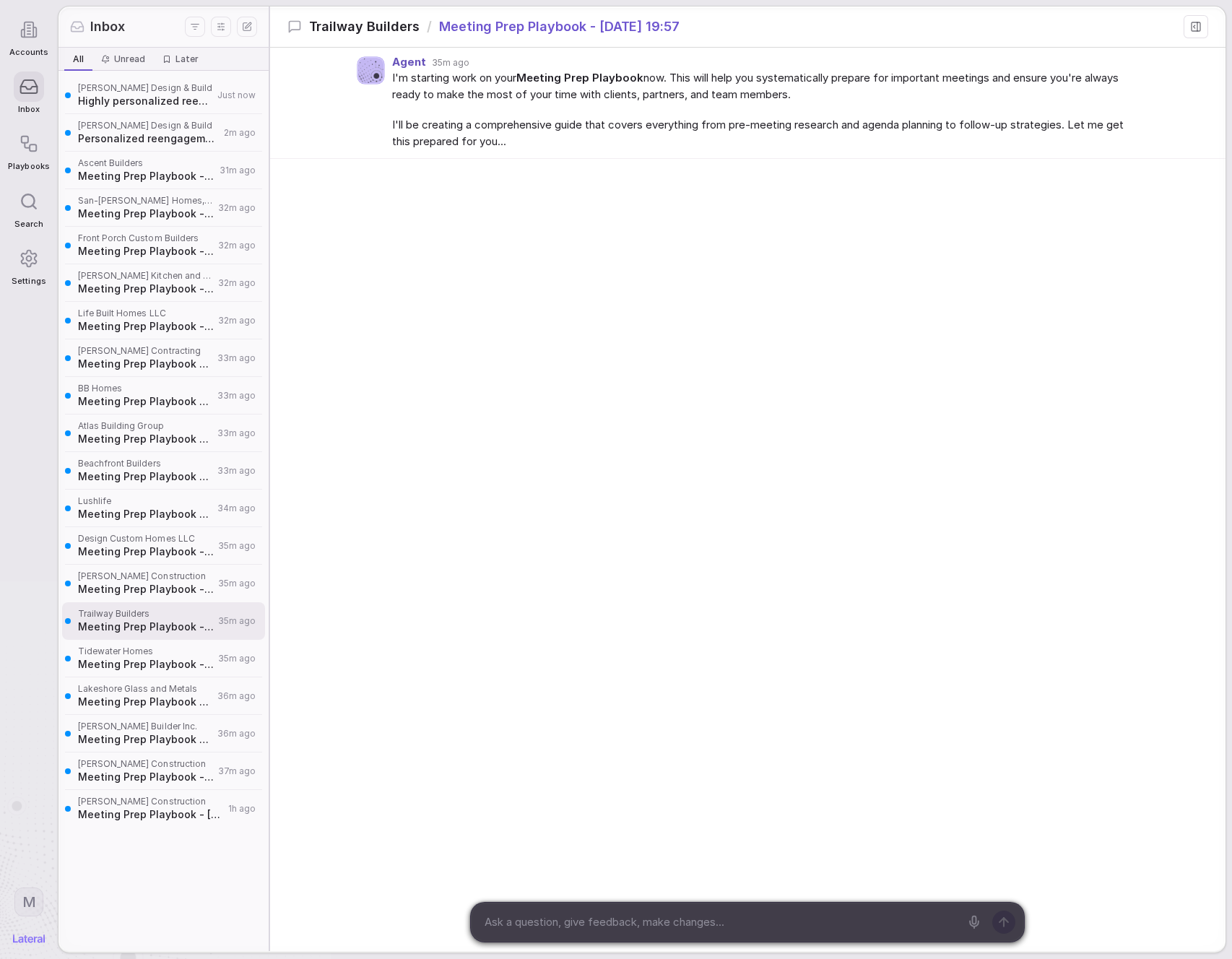
click at [459, 292] on div "Agent 35m ago I'm starting work on your Meeting Prep Playbook now. This will he…" at bounding box center [748, 187] width 956 height 278
drag, startPoint x: 395, startPoint y: 311, endPoint x: 409, endPoint y: 309, distance: 14.1
click at [398, 312] on div "Agent 35m ago I'm starting work on your Meeting Prep Playbook now. This will he…" at bounding box center [748, 187] width 956 height 278
click at [167, 590] on span "Meeting Prep Playbook - [DATE] 19:58" at bounding box center [146, 589] width 135 height 14
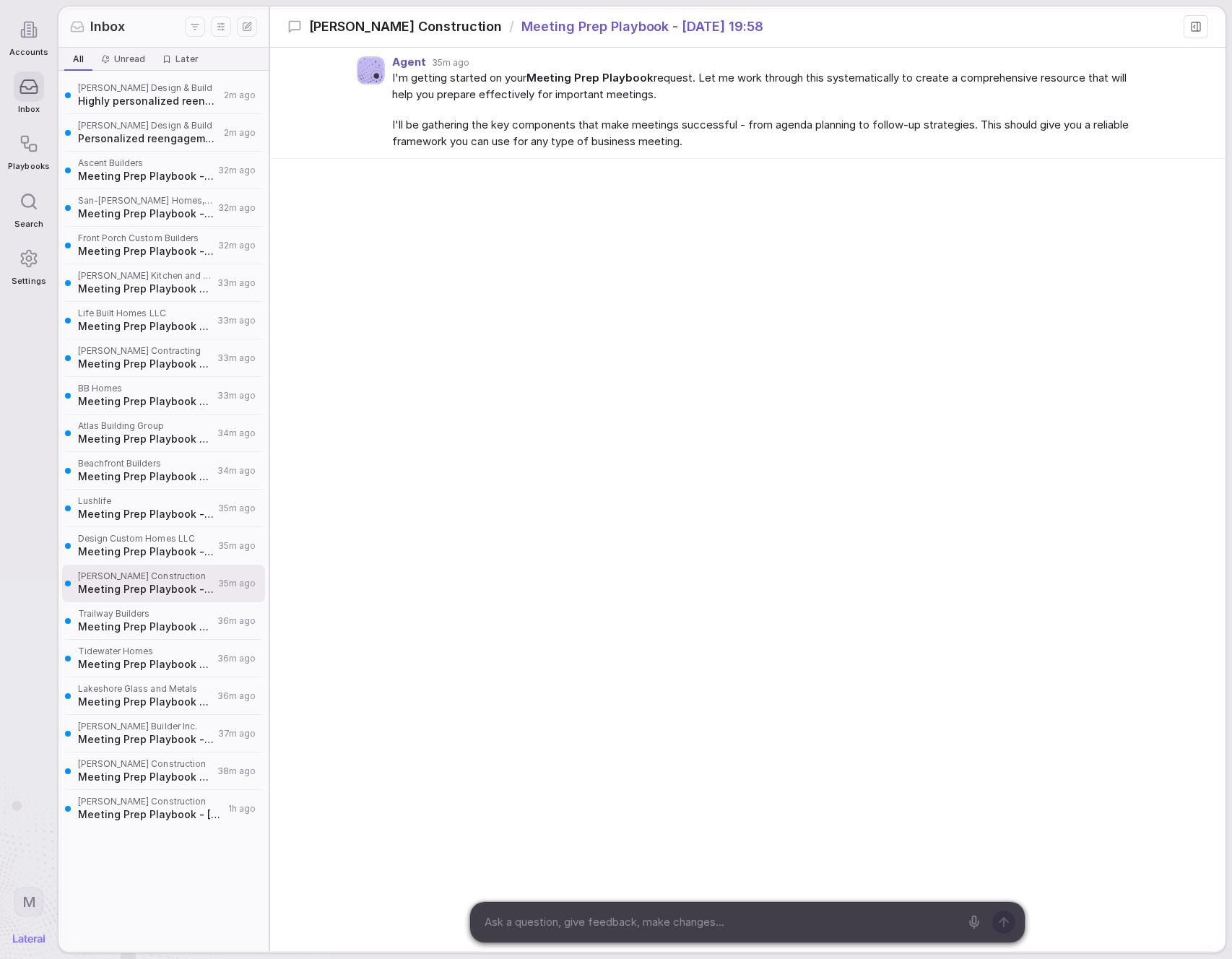
drag, startPoint x: 100, startPoint y: 810, endPoint x: 120, endPoint y: 690, distance: 121.7
click at [100, 810] on span "Meeting Prep Playbook - [DATE] 14:24" at bounding box center [150, 814] width 146 height 14
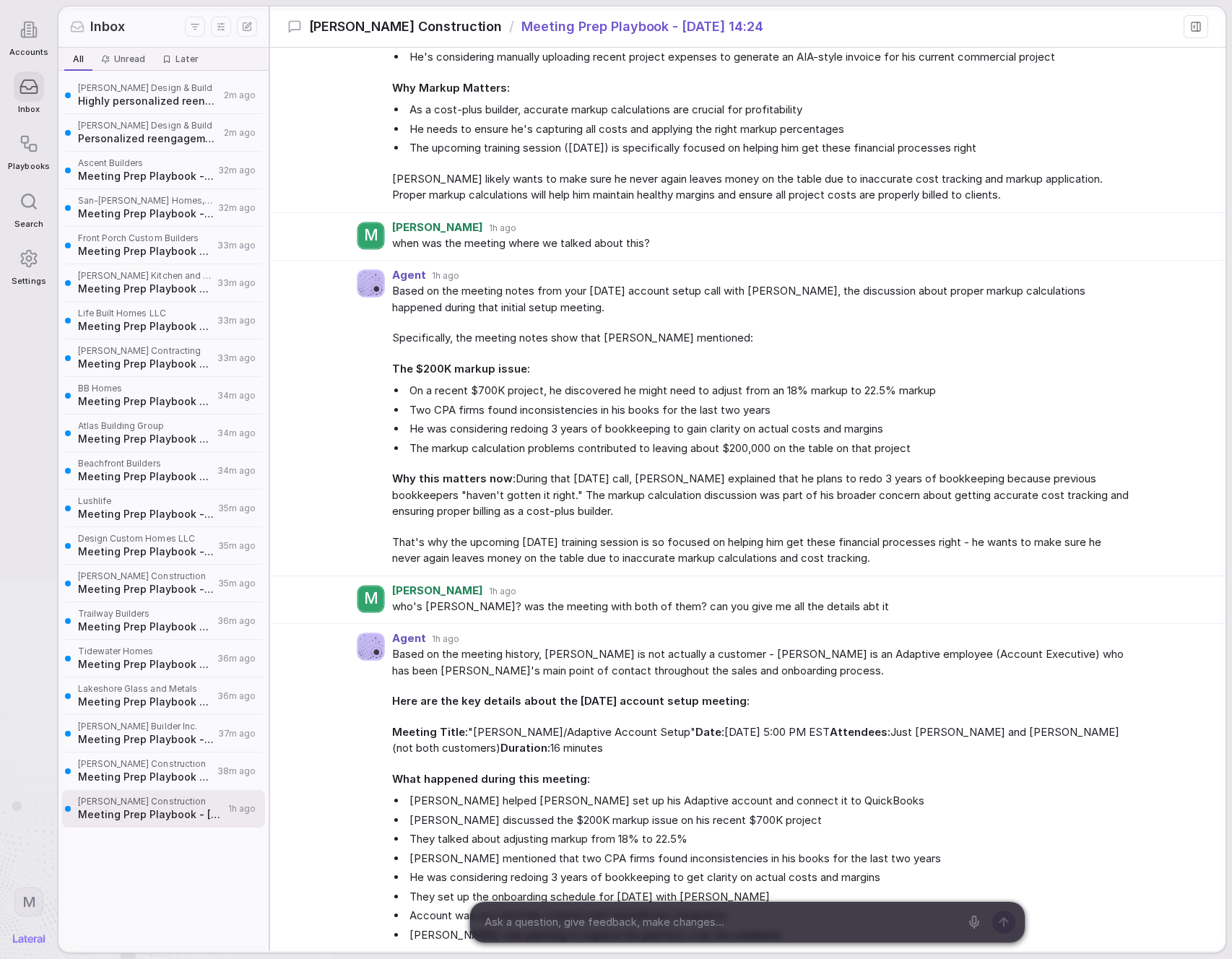
scroll to position [1330, 0]
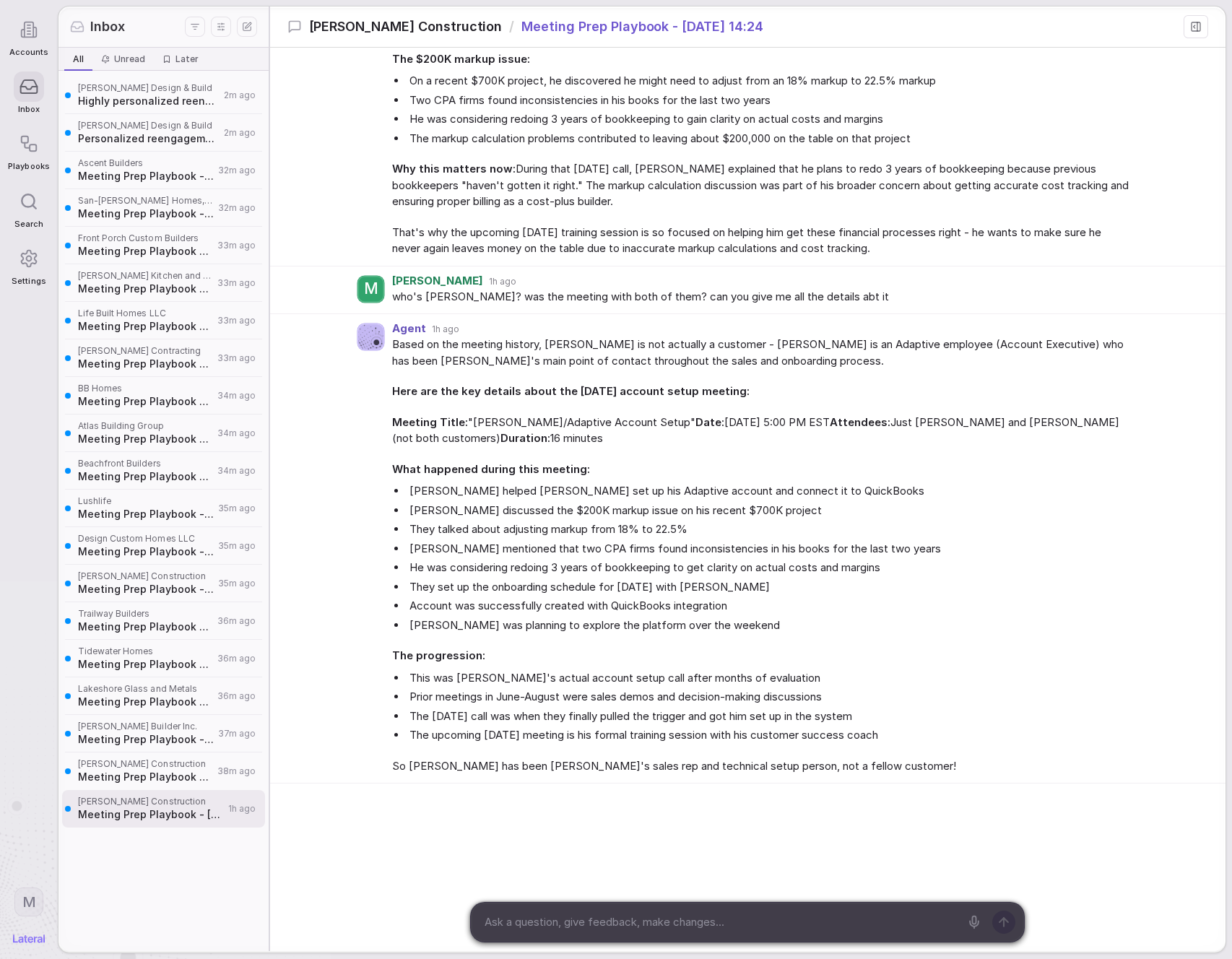
click at [132, 590] on span "Meeting Prep Playbook - [DATE] 19:58" at bounding box center [146, 589] width 135 height 14
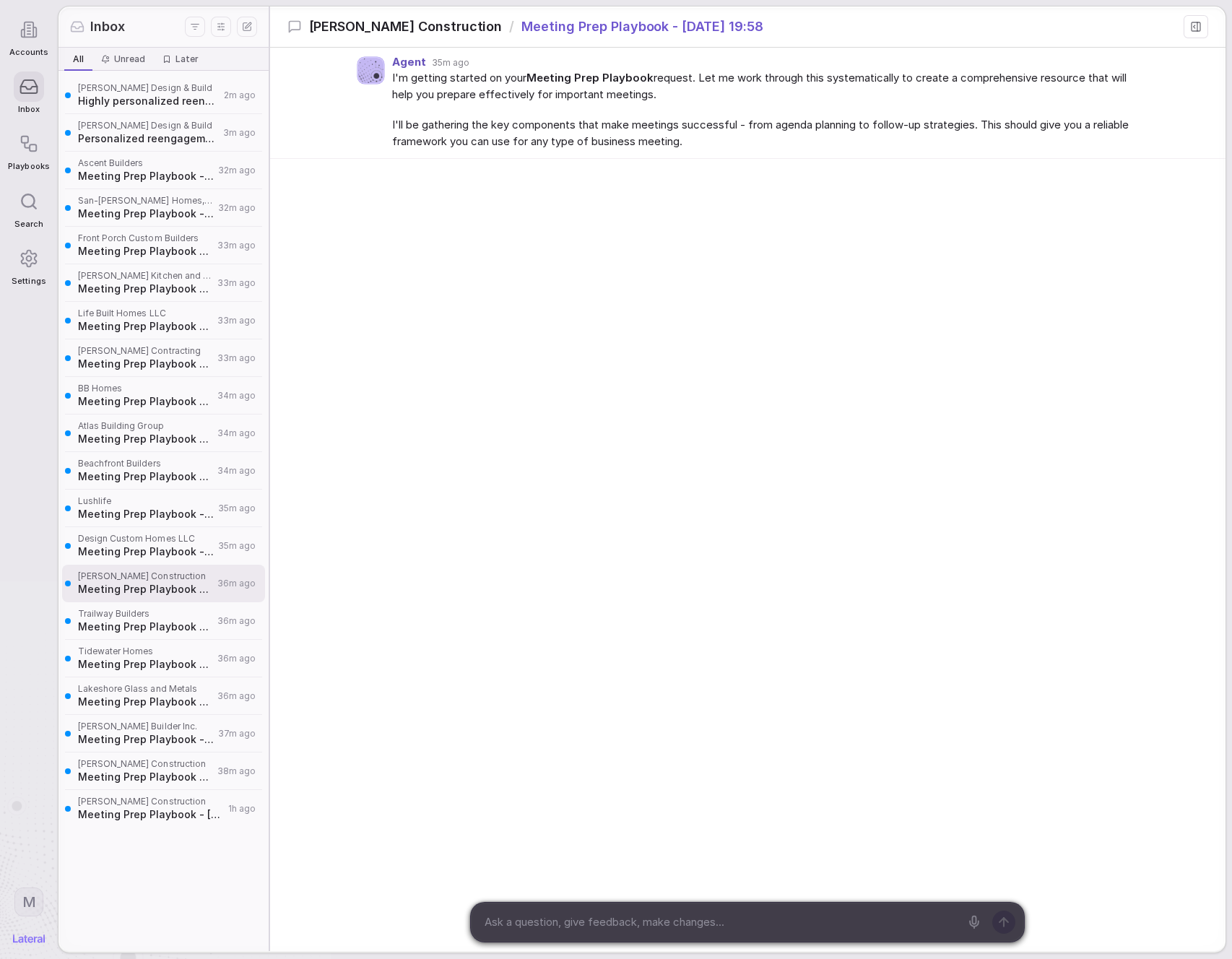
click at [388, 495] on div "Agent 35m ago I'm getting started on your Meeting Prep Playbook request. Let me…" at bounding box center [748, 499] width 956 height 904
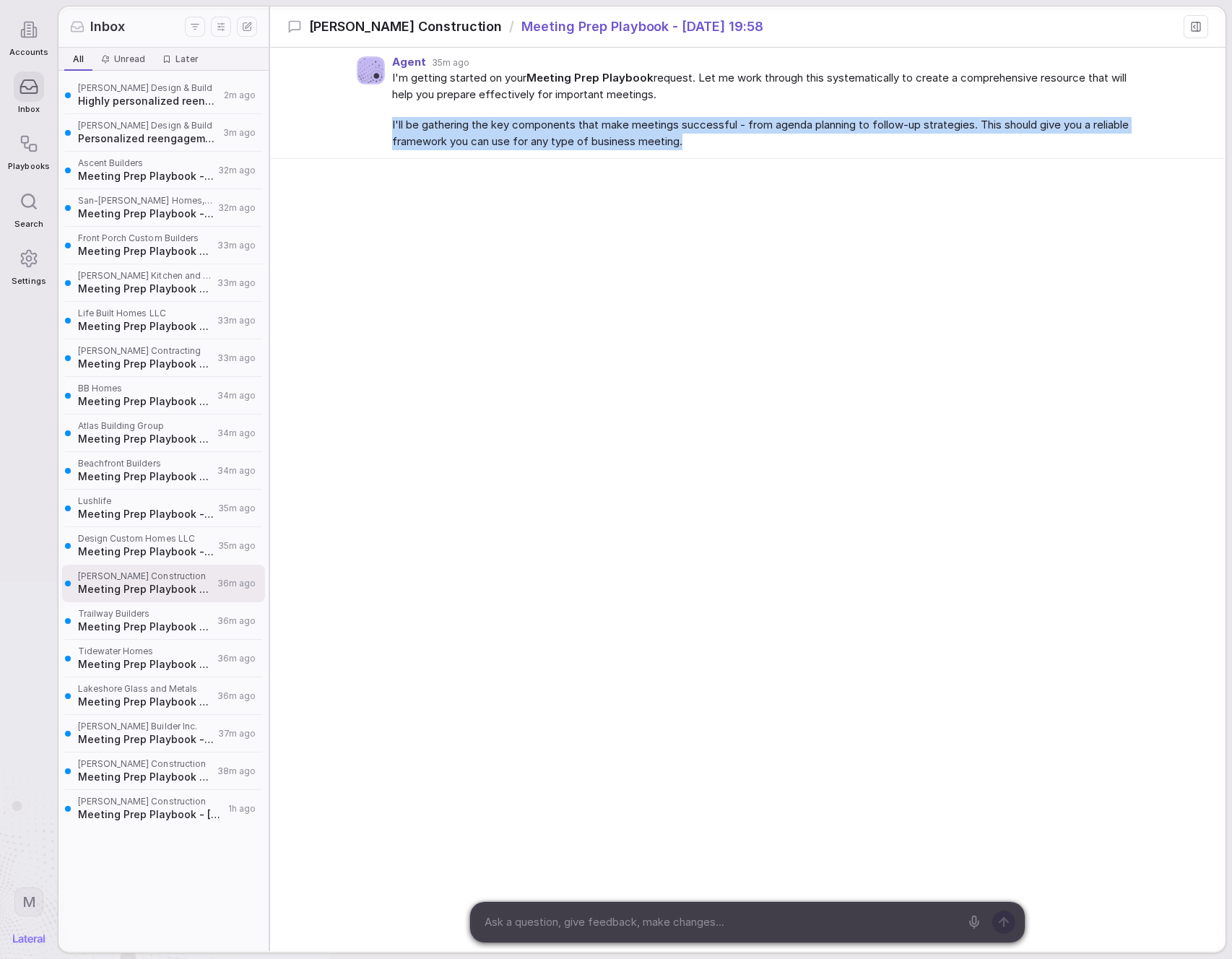
drag, startPoint x: 403, startPoint y: 121, endPoint x: 778, endPoint y: 140, distance: 375.5
click at [766, 140] on div "Agent 35m ago I'm getting started on your Meeting Prep Playbook request. Let me…" at bounding box center [748, 103] width 956 height 111
copy span "I'll be gathering the key components that make meetings successful - from agend…"
click at [785, 265] on div "Agent 35m ago I'm getting started on your Meeting Prep Playbook request. Let me…" at bounding box center [748, 187] width 956 height 278
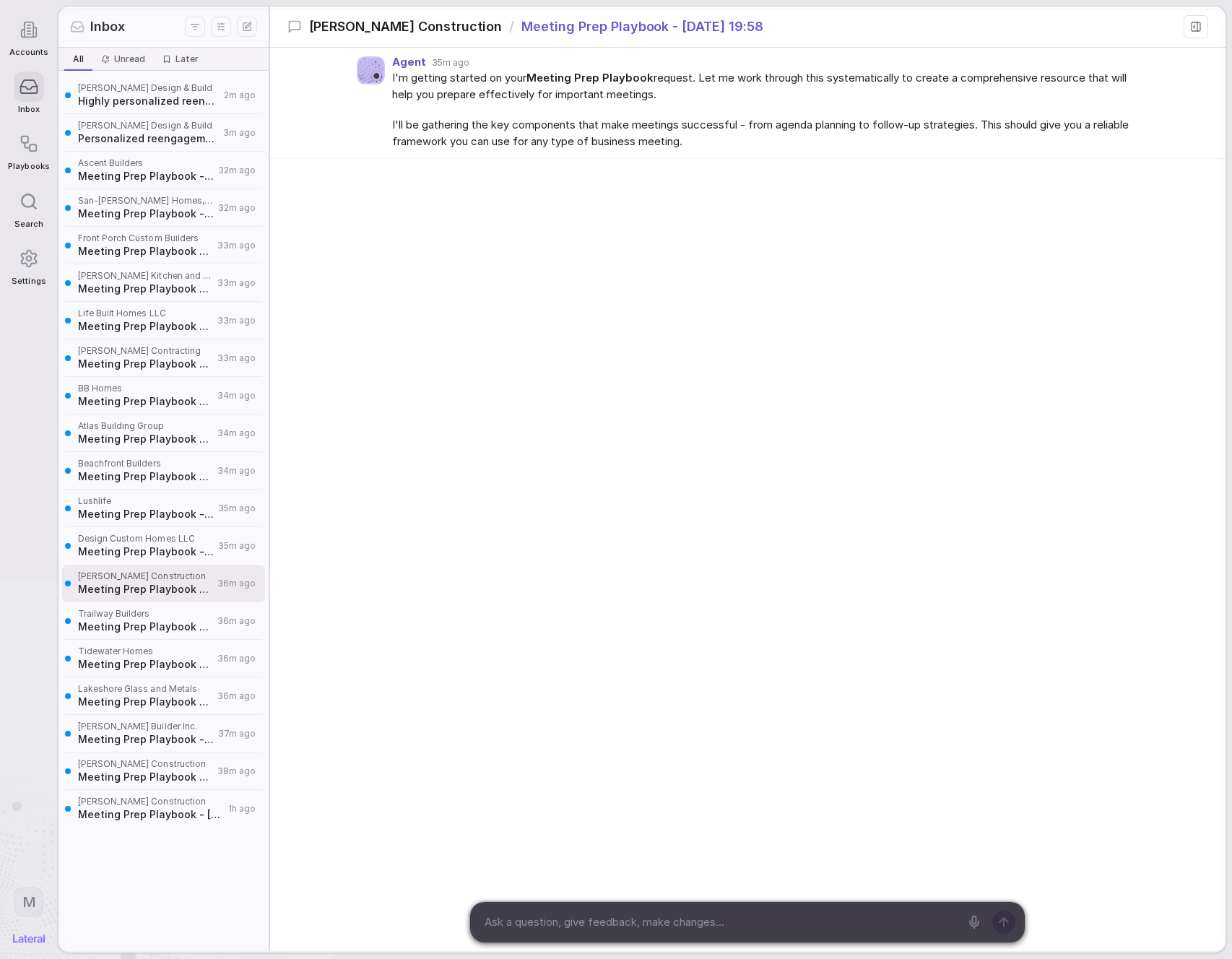
click at [682, 933] on div at bounding box center [719, 921] width 498 height 39
click at [684, 920] on textarea at bounding box center [719, 921] width 481 height 22
type textarea "where's this at? what's happening"
click at [173, 543] on span "Design Custom Homes LLC" at bounding box center [146, 539] width 135 height 11
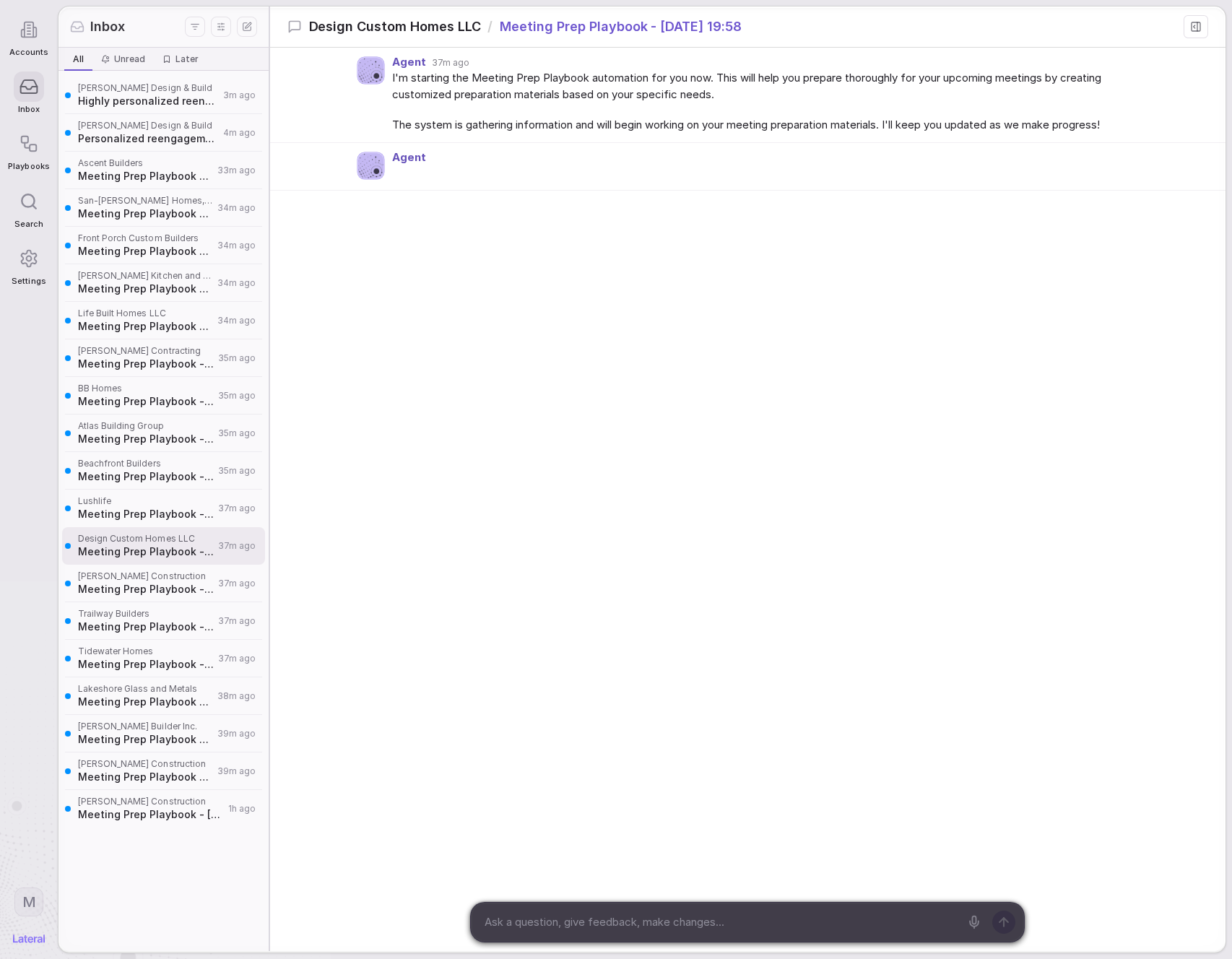
click at [108, 571] on span "[PERSON_NAME] Construction" at bounding box center [146, 576] width 135 height 11
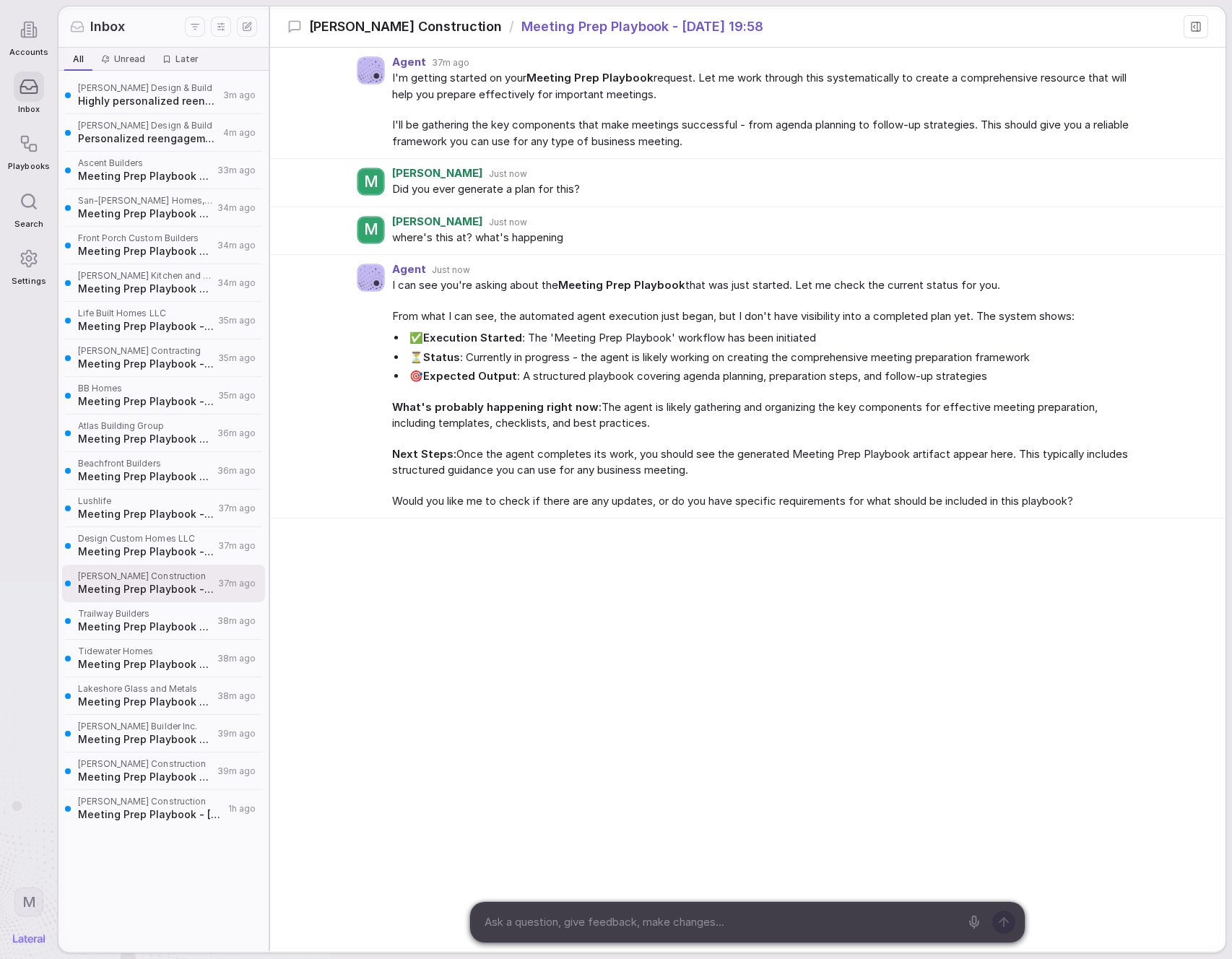
click at [492, 590] on div "Agent 37m ago I'm getting started on your Meeting Prep Playbook request. Let me…" at bounding box center [748, 367] width 956 height 638
drag, startPoint x: 434, startPoint y: 314, endPoint x: 573, endPoint y: 323, distance: 139.3
click at [461, 316] on span "From what I can see, the automated agent execution just began, but I don't have…" at bounding box center [762, 317] width 739 height 17
click at [583, 319] on span "From what I can see, the automated agent execution just began, but I don't have…" at bounding box center [762, 317] width 739 height 17
click at [651, 320] on span "From what I can see, the automated agent execution just began, but I don't have…" at bounding box center [762, 317] width 739 height 17
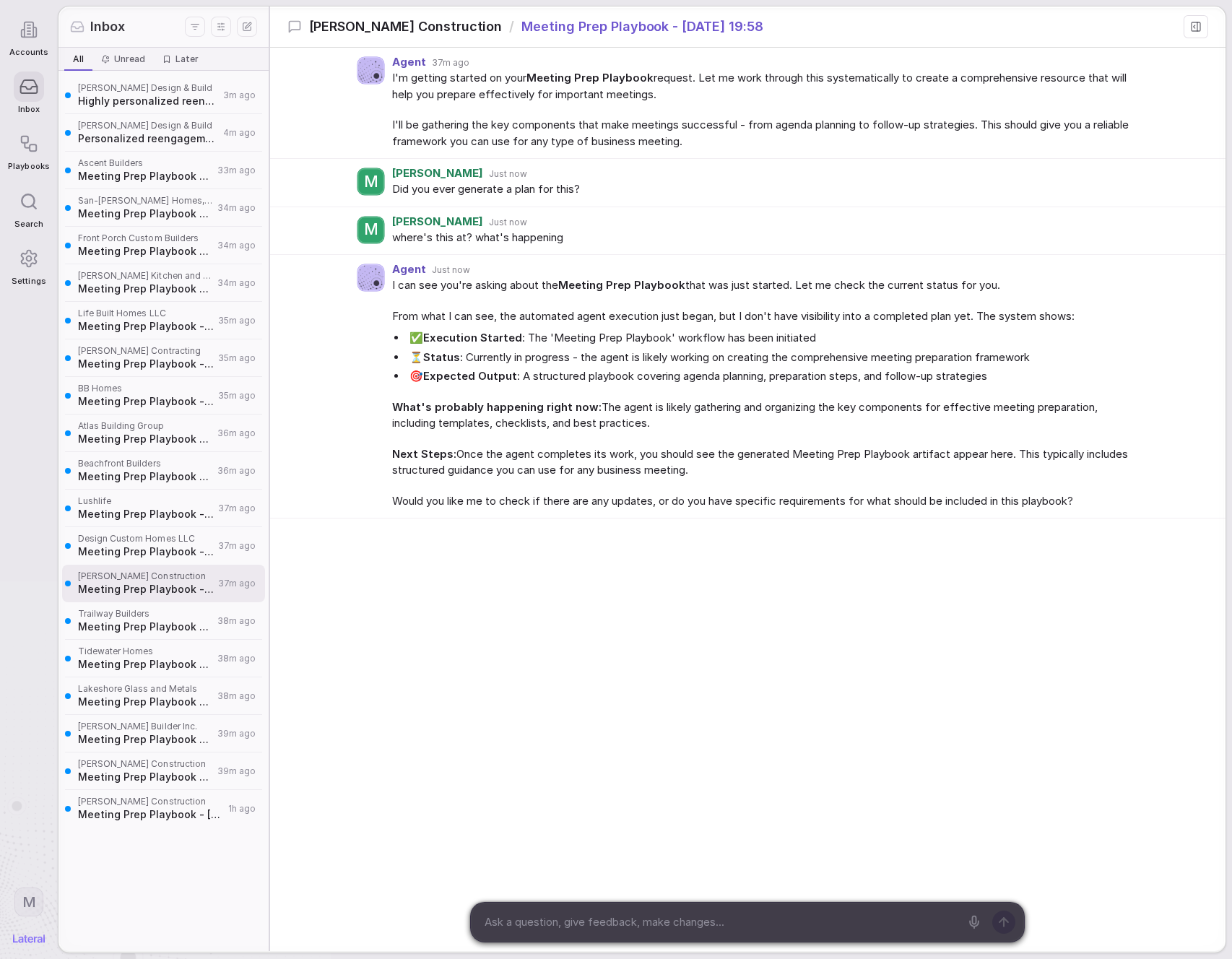
drag, startPoint x: 619, startPoint y: 387, endPoint x: 637, endPoint y: 398, distance: 21.1
click at [632, 394] on div "I can see you're asking about the Meeting Prep Playbook that was just started. …" at bounding box center [762, 393] width 739 height 231
drag, startPoint x: 470, startPoint y: 405, endPoint x: 498, endPoint y: 406, distance: 28.0
click at [471, 406] on strong "What's probably happening right now:" at bounding box center [497, 406] width 210 height 14
drag, startPoint x: 426, startPoint y: 503, endPoint x: 548, endPoint y: 519, distance: 123.0
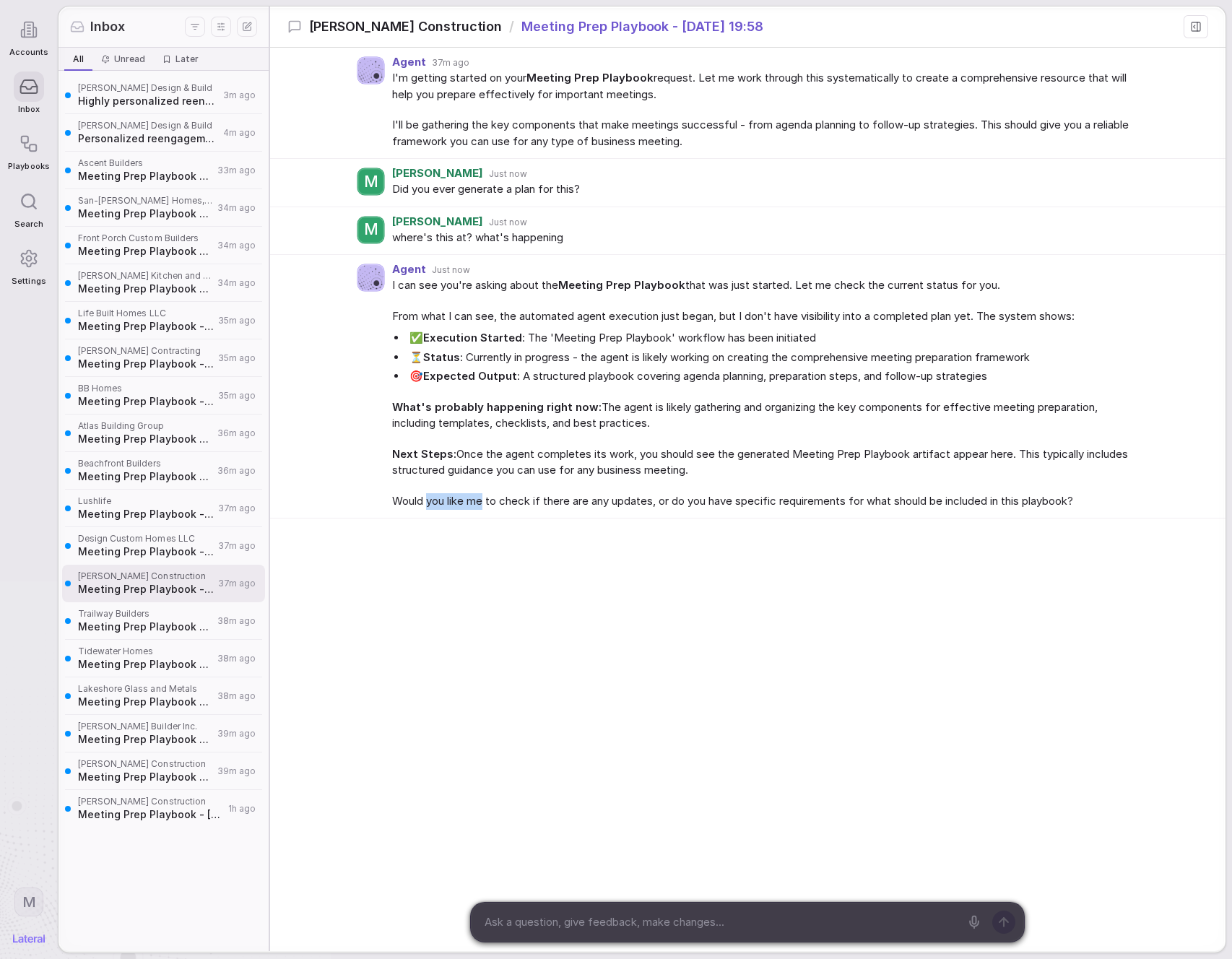
click at [486, 506] on span "Would you like me to check if there are any updates, or do you have specific re…" at bounding box center [762, 501] width 739 height 17
click at [584, 583] on div "Agent 37m ago I'm getting started on your Meeting Prep Playbook request. Let me…" at bounding box center [748, 367] width 956 height 638
click at [176, 533] on span "Design Custom Homes LLC" at bounding box center [146, 539] width 135 height 11
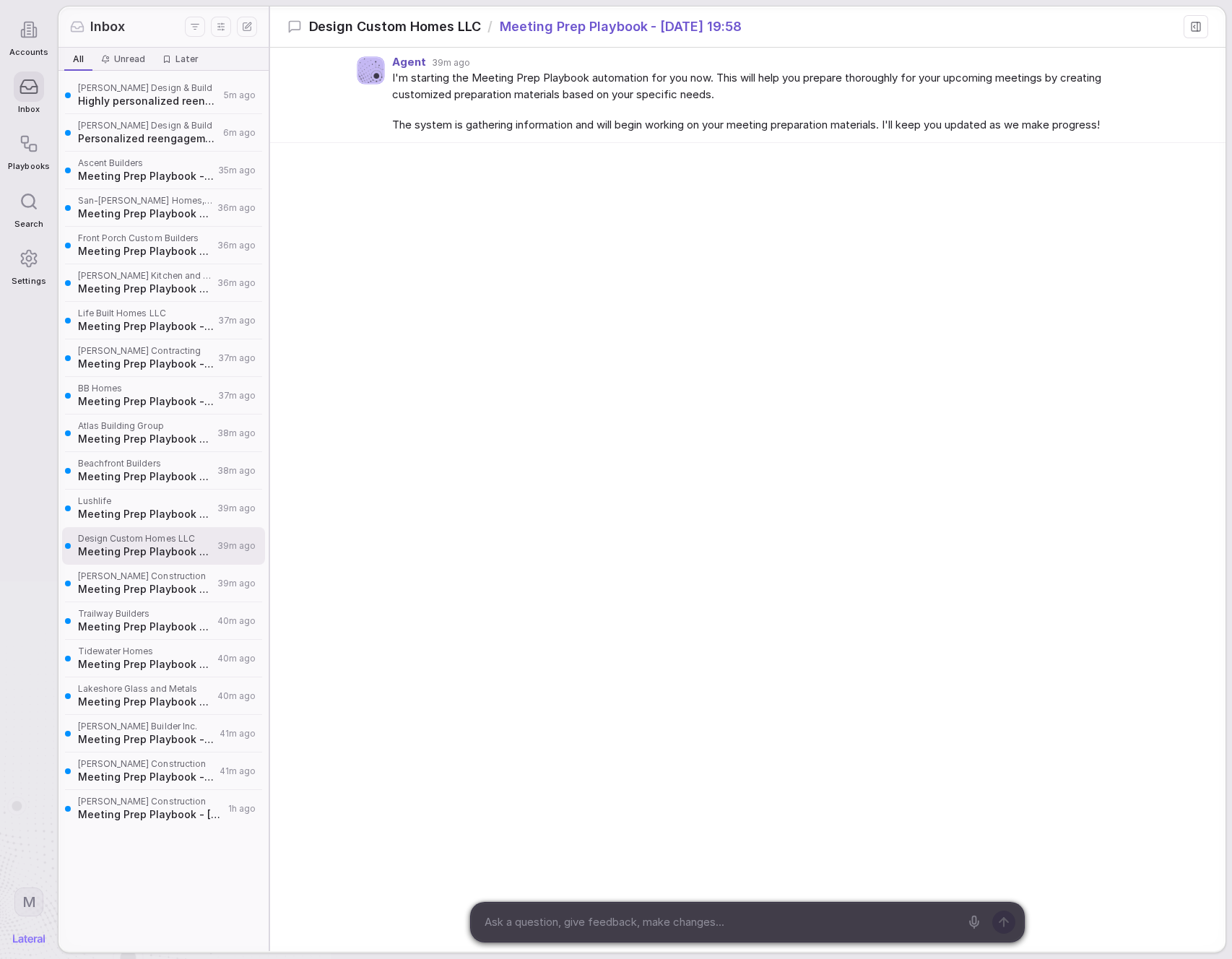
click at [98, 509] on span "Meeting Prep Playbook - [DATE] 19:58" at bounding box center [146, 513] width 135 height 14
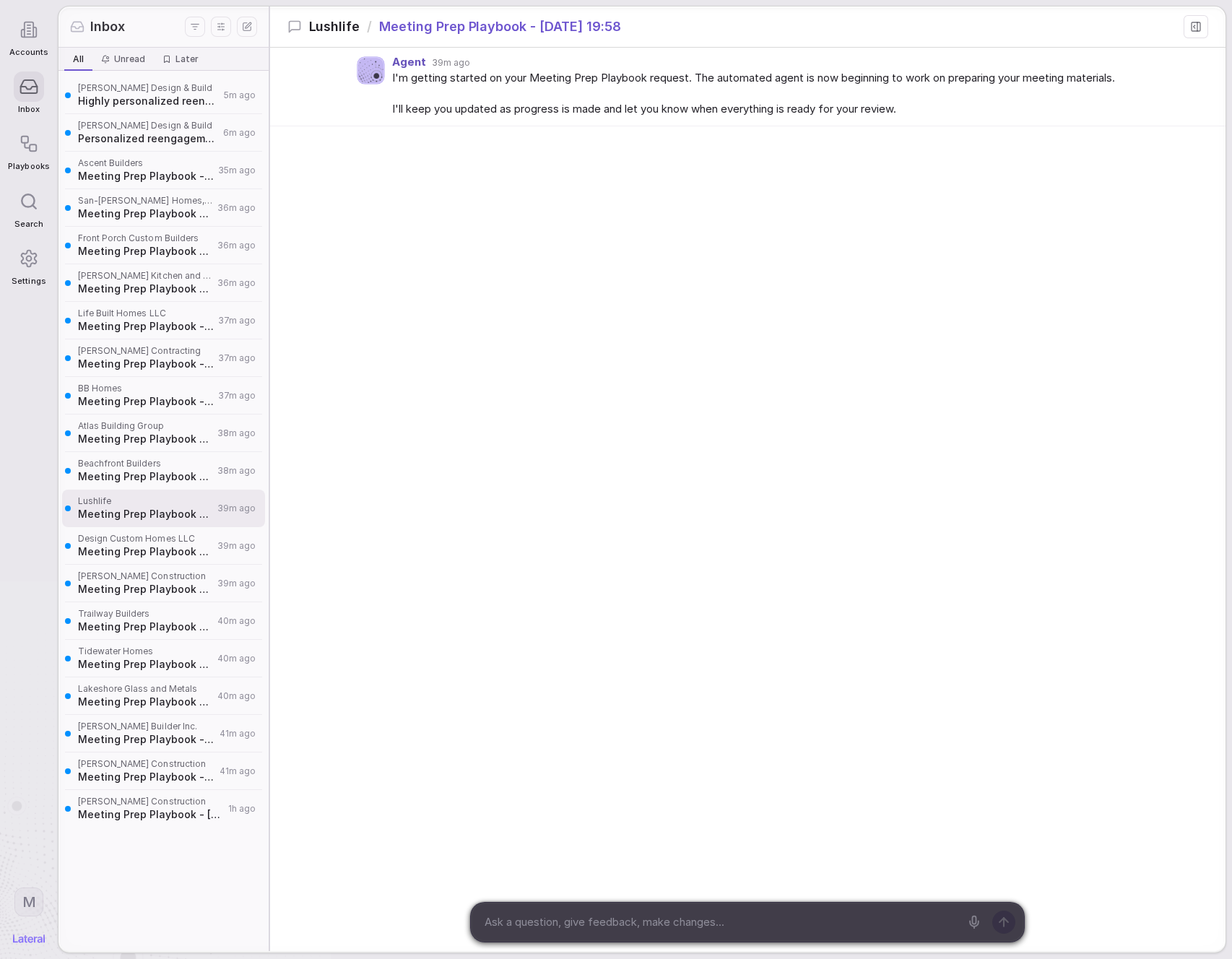
click at [162, 475] on span "Meeting Prep Playbook - [DATE] 19:59" at bounding box center [146, 476] width 135 height 14
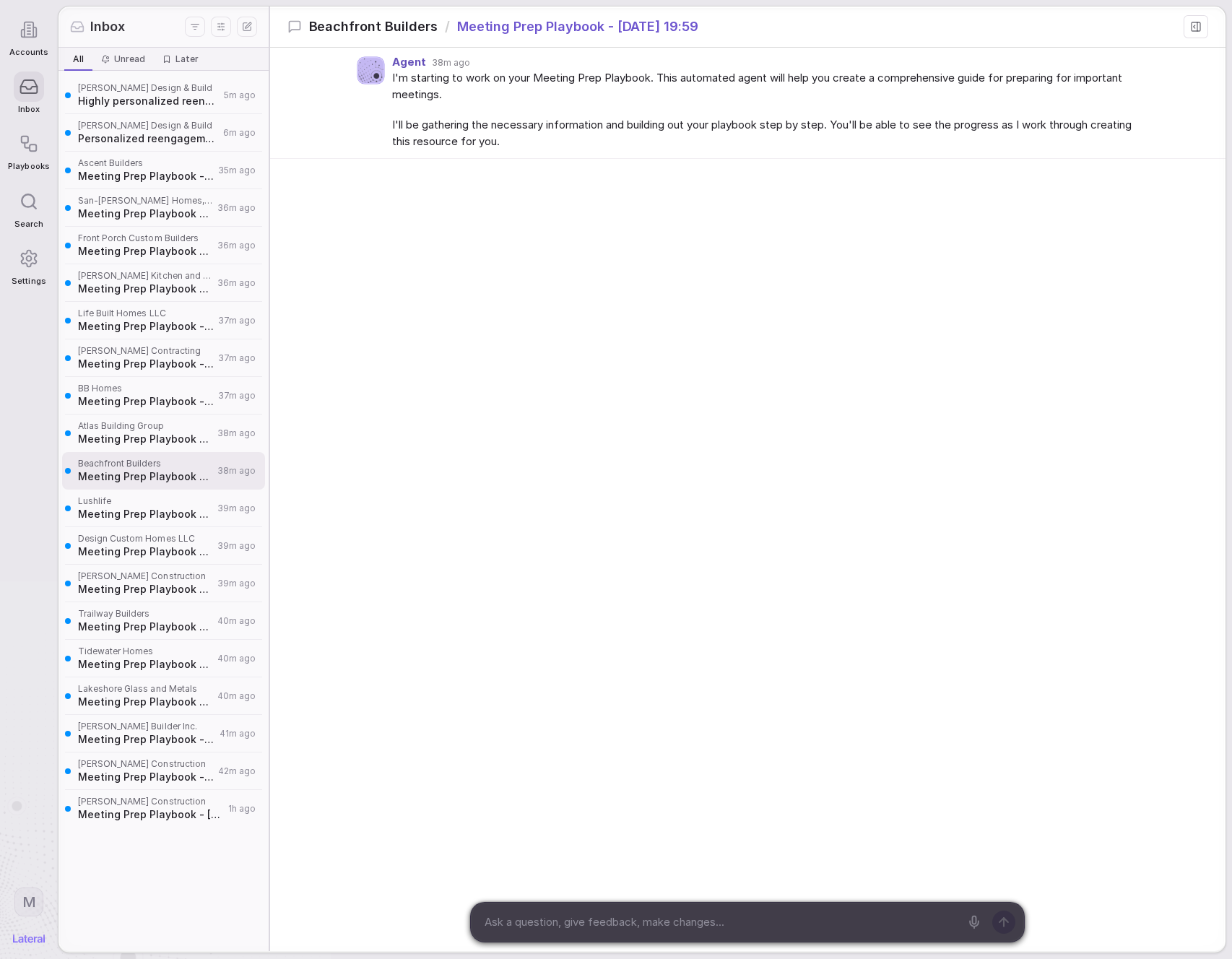
drag, startPoint x: 184, startPoint y: 445, endPoint x: 219, endPoint y: 447, distance: 35.1
click at [184, 445] on span "Meeting Prep Playbook - [DATE] 19:59" at bounding box center [146, 438] width 135 height 14
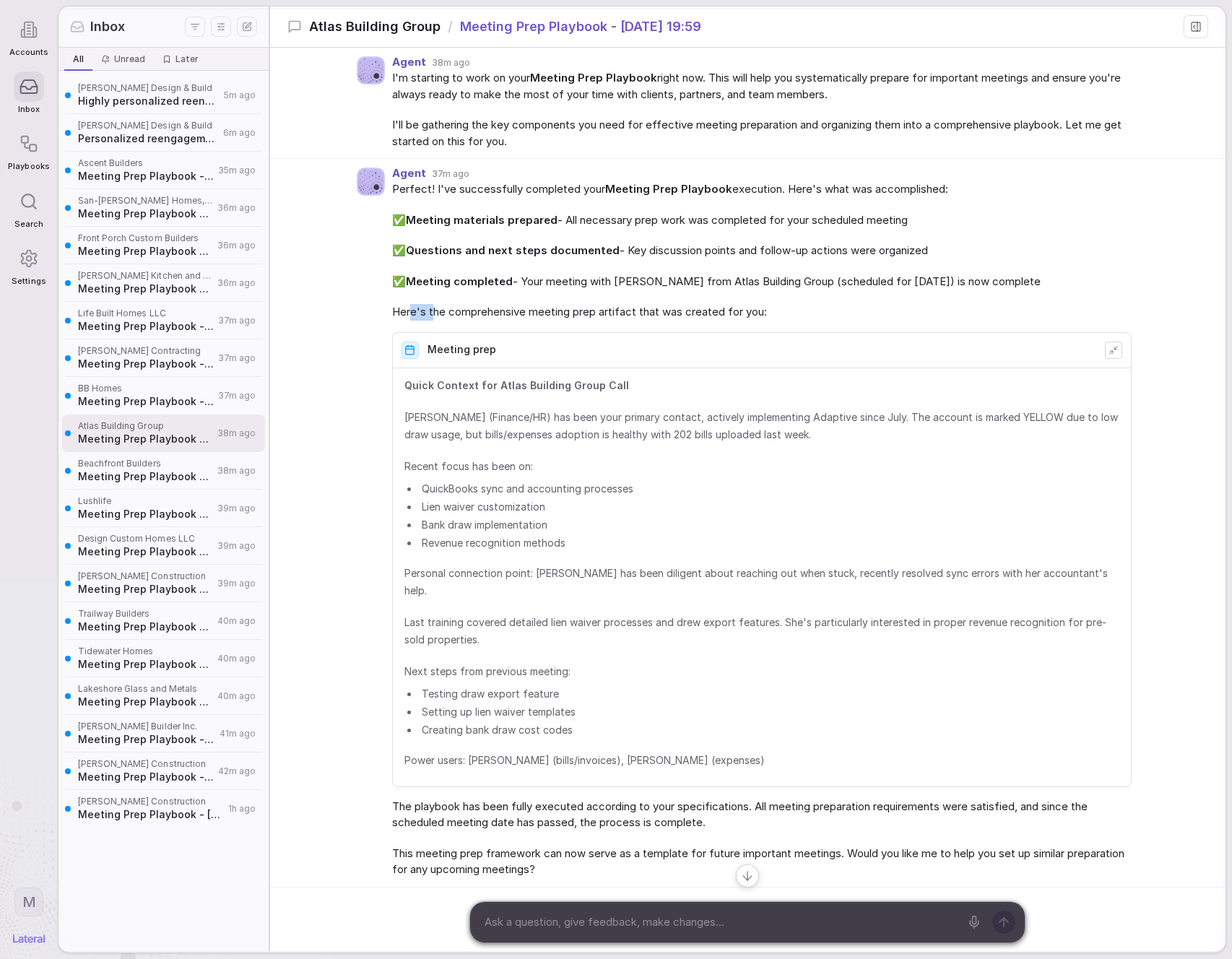
drag, startPoint x: 421, startPoint y: 319, endPoint x: 471, endPoint y: 320, distance: 50.0
click at [468, 321] on div "Perfect! I've successfully completed your Meeting Prep Playbook execution. Here…" at bounding box center [762, 529] width 739 height 697
click at [340, 317] on div "Agent 37m ago Perfect! I've successfully completed your Meeting Prep Playbook e…" at bounding box center [748, 523] width 956 height 729
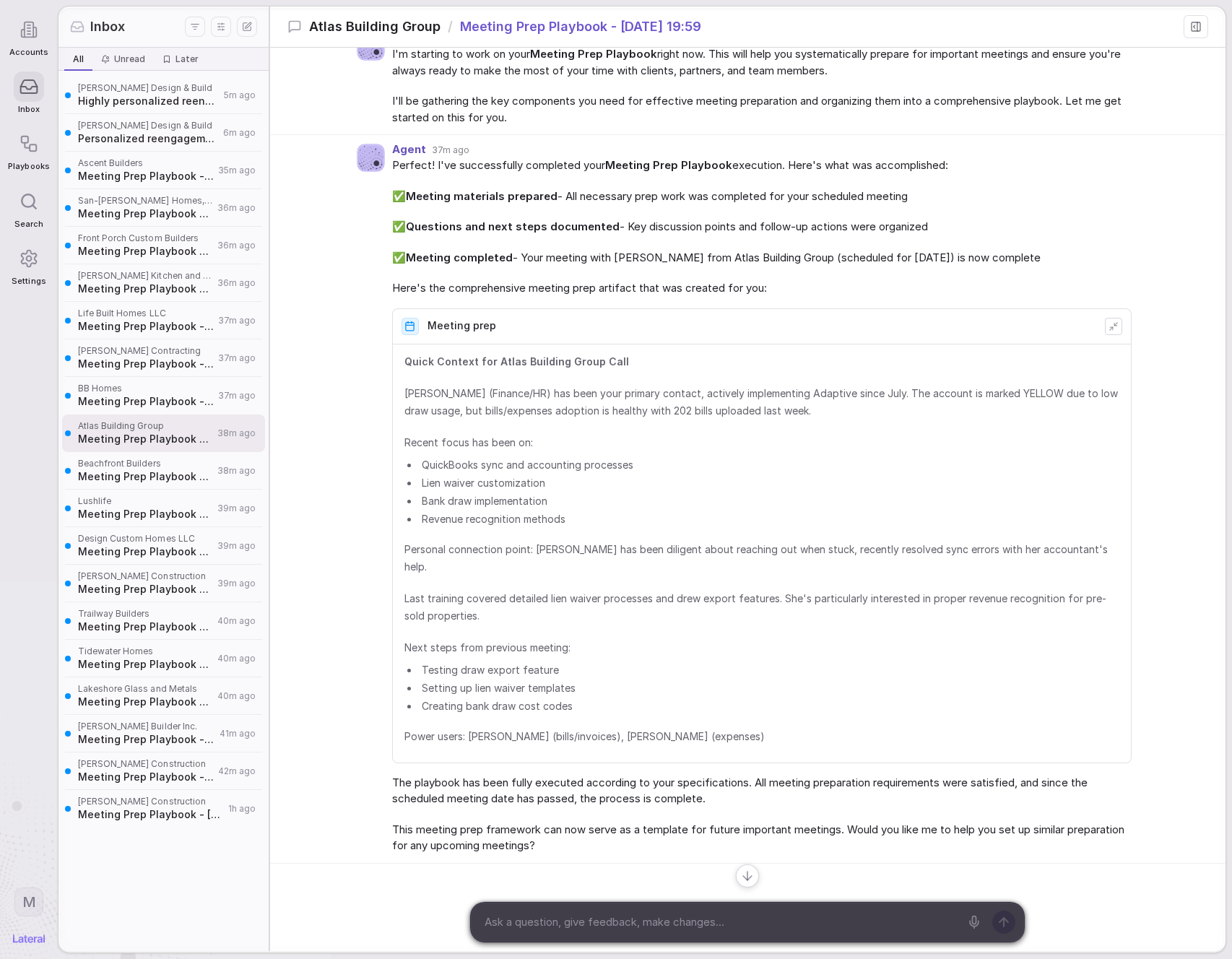
scroll to position [31, 0]
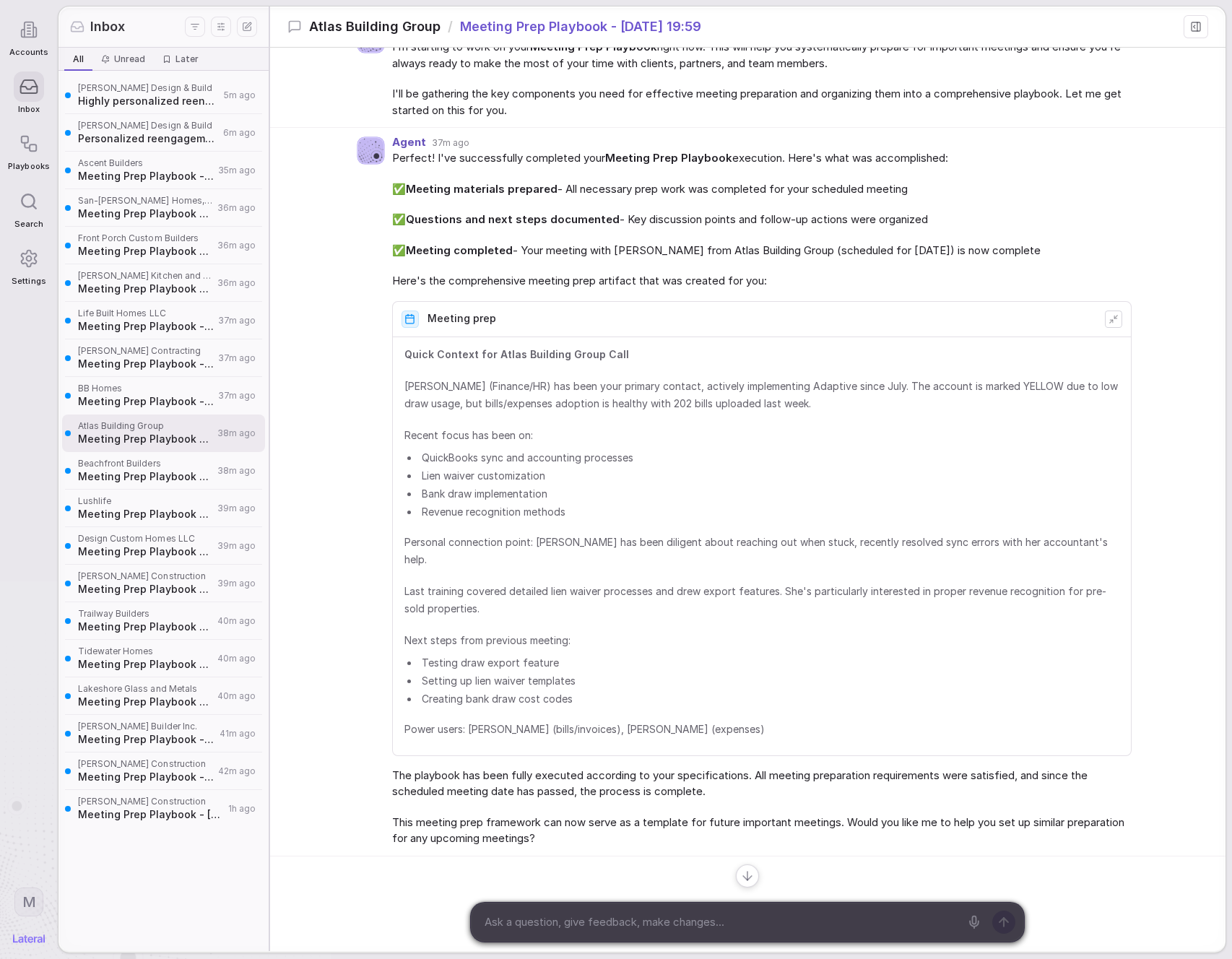
drag, startPoint x: 553, startPoint y: 250, endPoint x: 600, endPoint y: 251, distance: 47.0
click at [581, 248] on span "✅ Meeting completed - Your meeting with [PERSON_NAME] from Atlas Building Group…" at bounding box center [762, 251] width 739 height 17
click at [602, 252] on span "✅ Meeting completed - Your meeting with [PERSON_NAME] from Atlas Building Group…" at bounding box center [762, 251] width 739 height 17
drag, startPoint x: 404, startPoint y: 254, endPoint x: 984, endPoint y: 263, distance: 580.1
click at [984, 263] on div "Perfect! I've successfully completed your Meeting Prep Playbook execution. Here…" at bounding box center [762, 220] width 739 height 139
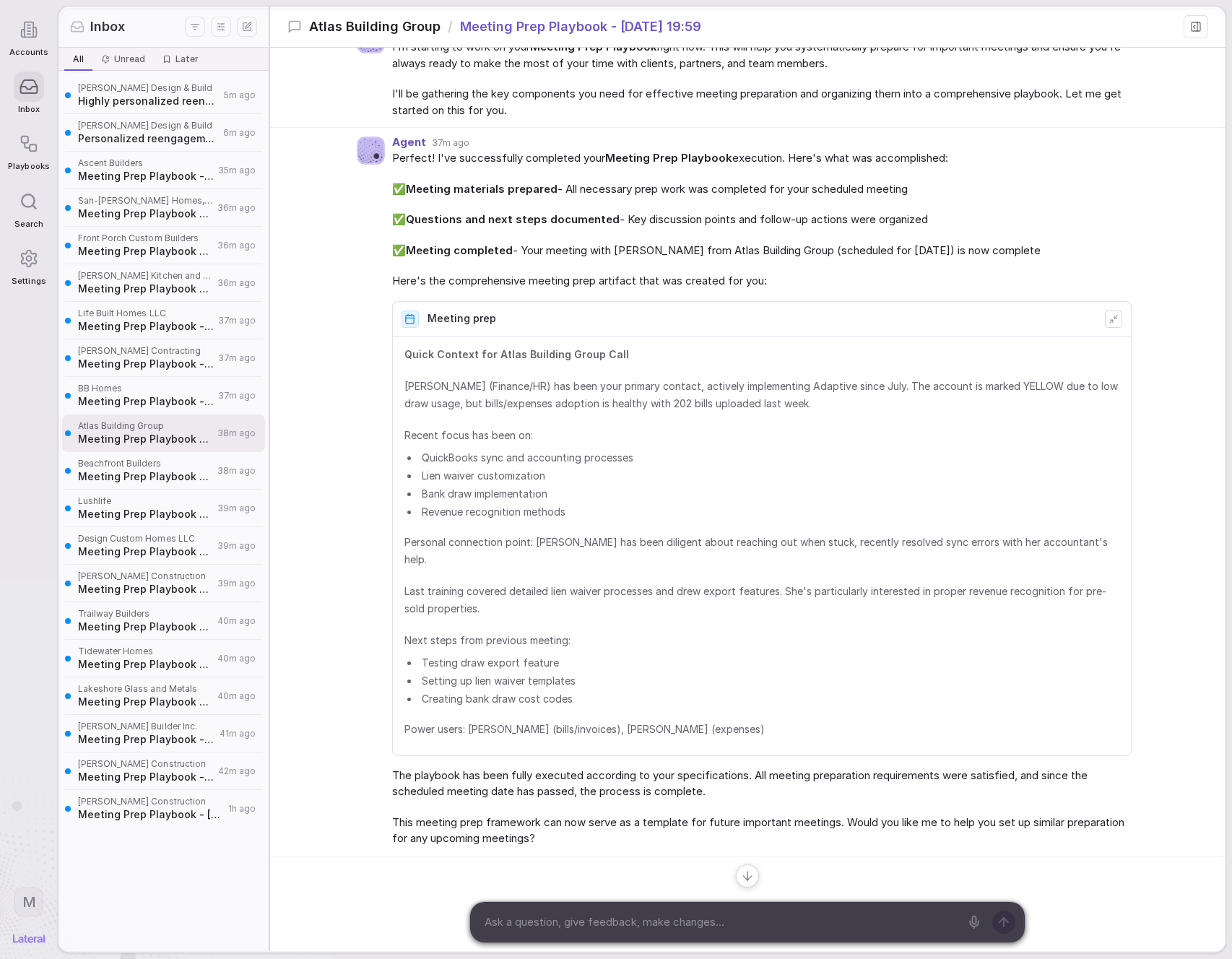
click at [990, 262] on div "Perfect! I've successfully completed your Meeting Prep Playbook execution. Here…" at bounding box center [762, 220] width 739 height 139
drag, startPoint x: 1082, startPoint y: 248, endPoint x: 314, endPoint y: 245, distance: 768.0
click at [311, 248] on div "Agent 37m ago Perfect! I've successfully completed your Meeting Prep Playbook e…" at bounding box center [748, 492] width 956 height 729
copy span "✅ Meeting completed - Your meeting with [PERSON_NAME] from Atlas Building Group…"
click at [336, 269] on div "Agent 37m ago Perfect! I've successfully completed your Meeting Prep Playbook e…" at bounding box center [748, 492] width 956 height 729
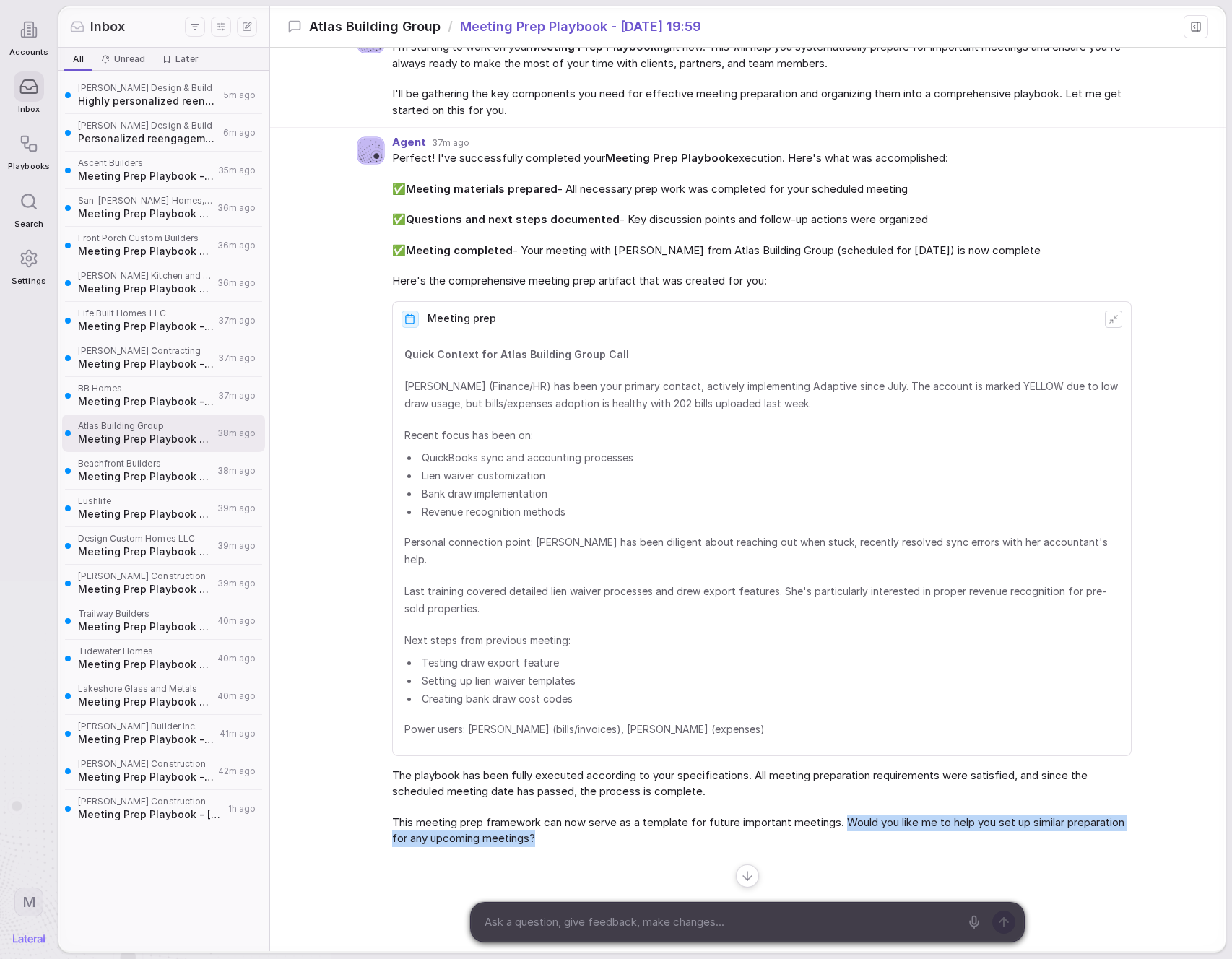
drag, startPoint x: 853, startPoint y: 805, endPoint x: 859, endPoint y: 820, distance: 16.2
click at [859, 820] on span "This meeting prep framework can now serve as a template for future important me…" at bounding box center [762, 830] width 739 height 33
copy span "Would you like me to help you set up similar preparation for any upcoming meeti…"
click at [378, 506] on div "Agent 37m ago Perfect! I've successfully completed your Meeting Prep Playbook e…" at bounding box center [748, 492] width 956 height 729
click at [154, 390] on span "BB Homes" at bounding box center [146, 388] width 135 height 11
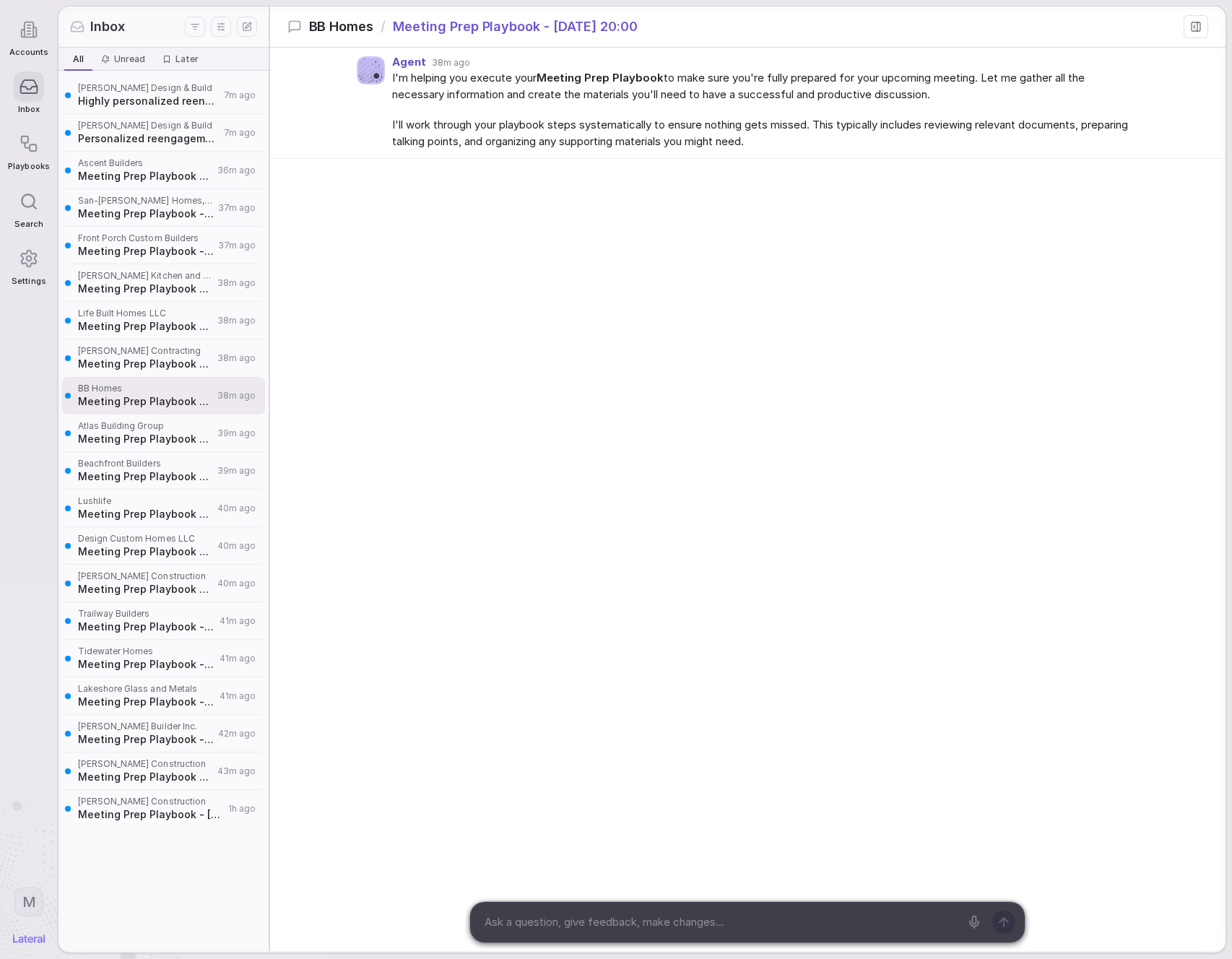
drag, startPoint x: 118, startPoint y: 61, endPoint x: 126, endPoint y: 67, distance: 10.0
click at [118, 61] on span "Unread" at bounding box center [129, 59] width 31 height 11
click at [179, 60] on span "Later" at bounding box center [187, 59] width 24 height 11
drag, startPoint x: 71, startPoint y: 55, endPoint x: 92, endPoint y: 73, distance: 27.7
click at [71, 55] on span "All" at bounding box center [78, 59] width 23 height 17
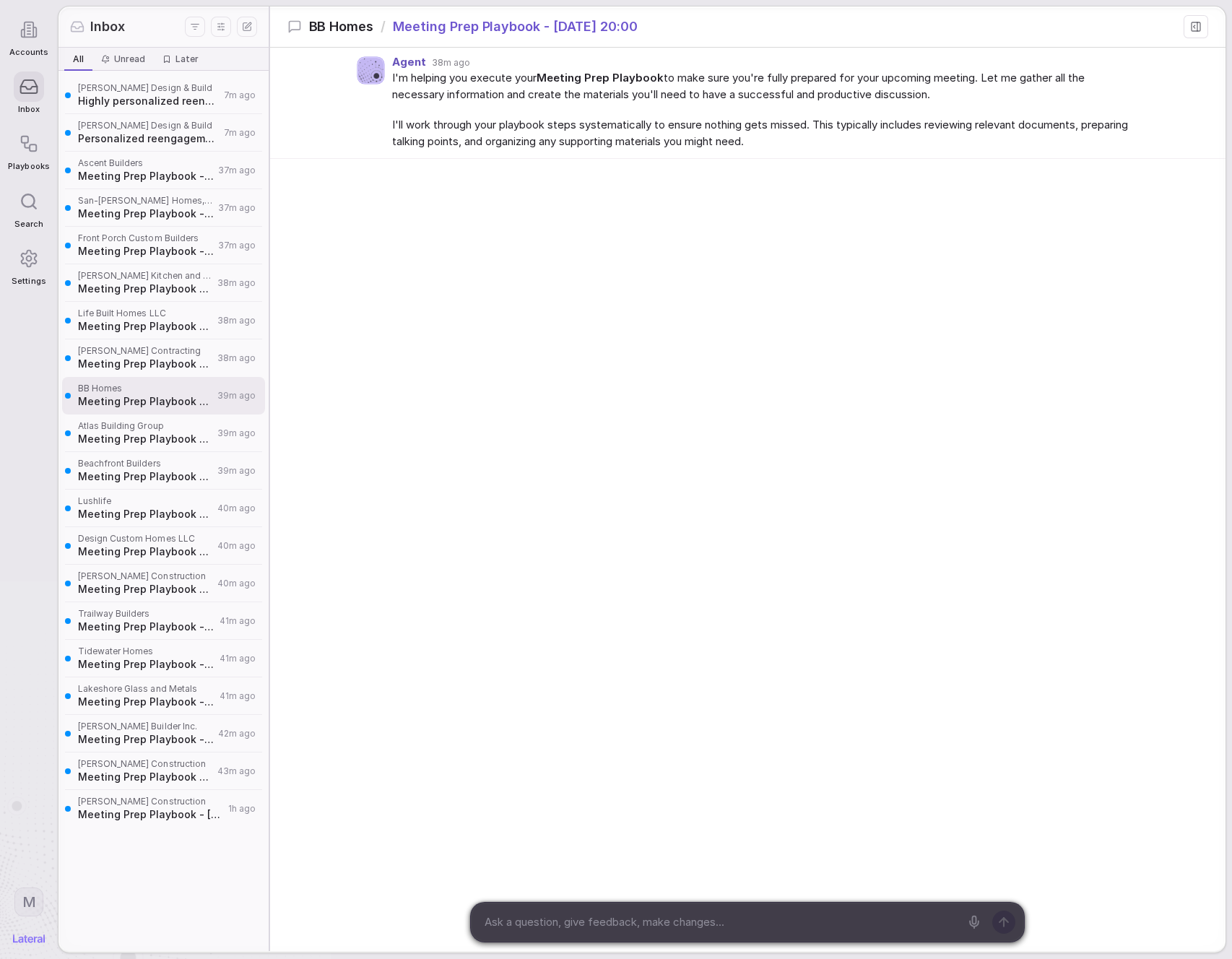
drag, startPoint x: 249, startPoint y: 244, endPoint x: 250, endPoint y: 233, distance: 11.0
click at [249, 244] on icon "Save for later" at bounding box center [246, 245] width 11 height 11
drag, startPoint x: 247, startPoint y: 213, endPoint x: 250, endPoint y: 261, distance: 48.1
click at [248, 213] on icon "Save for later" at bounding box center [246, 208] width 11 height 11
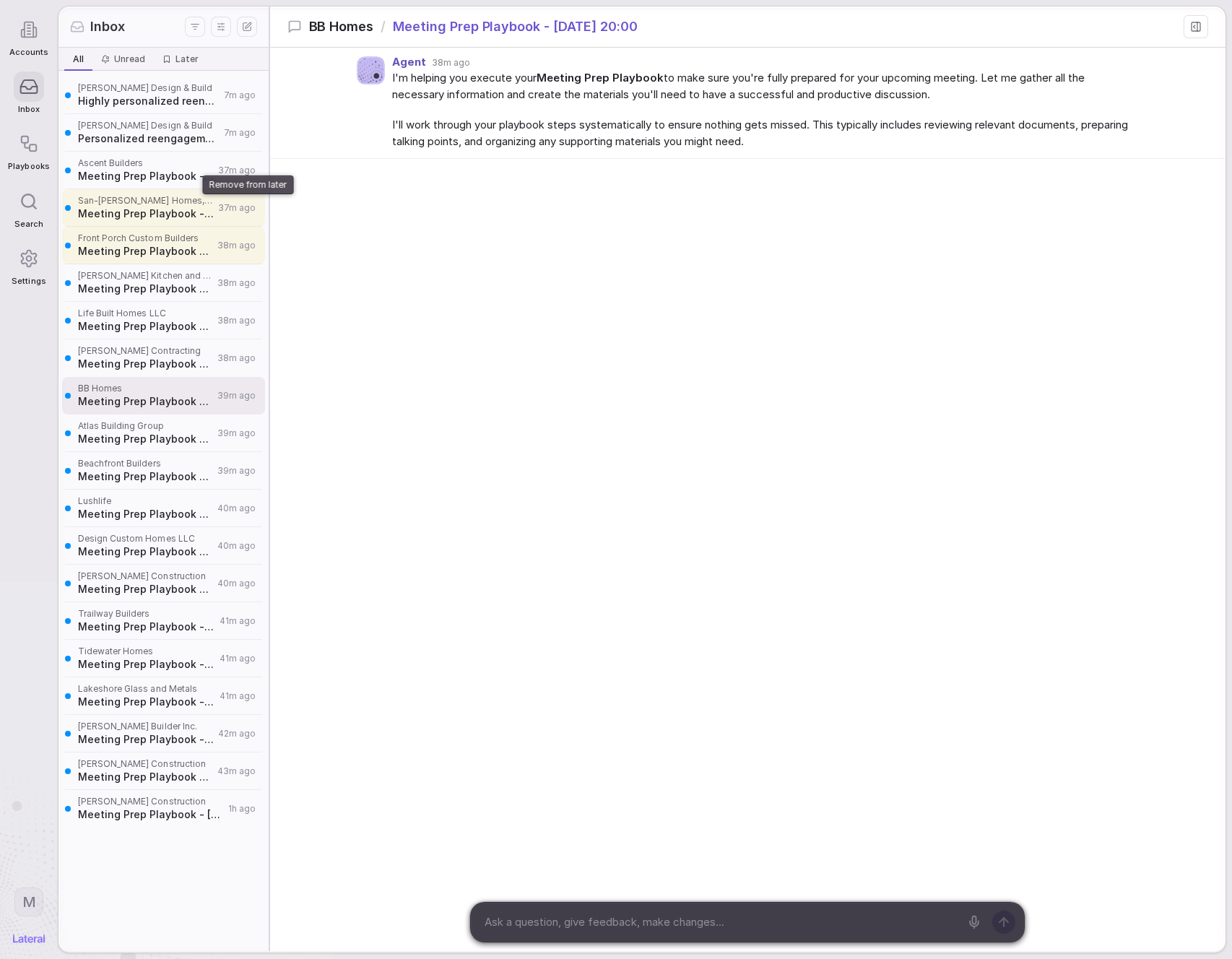
click at [598, 528] on div "Agent 38m ago I'm helping you execute your Meeting Prep Playbook to make sure y…" at bounding box center [748, 499] width 956 height 904
drag, startPoint x: 253, startPoint y: 210, endPoint x: 246, endPoint y: 229, distance: 20.2
click at [253, 210] on button "Remove from later" at bounding box center [247, 208] width 21 height 21
drag, startPoint x: 244, startPoint y: 235, endPoint x: 317, endPoint y: 215, distance: 75.7
click at [244, 235] on button "Remove from later" at bounding box center [247, 245] width 21 height 21
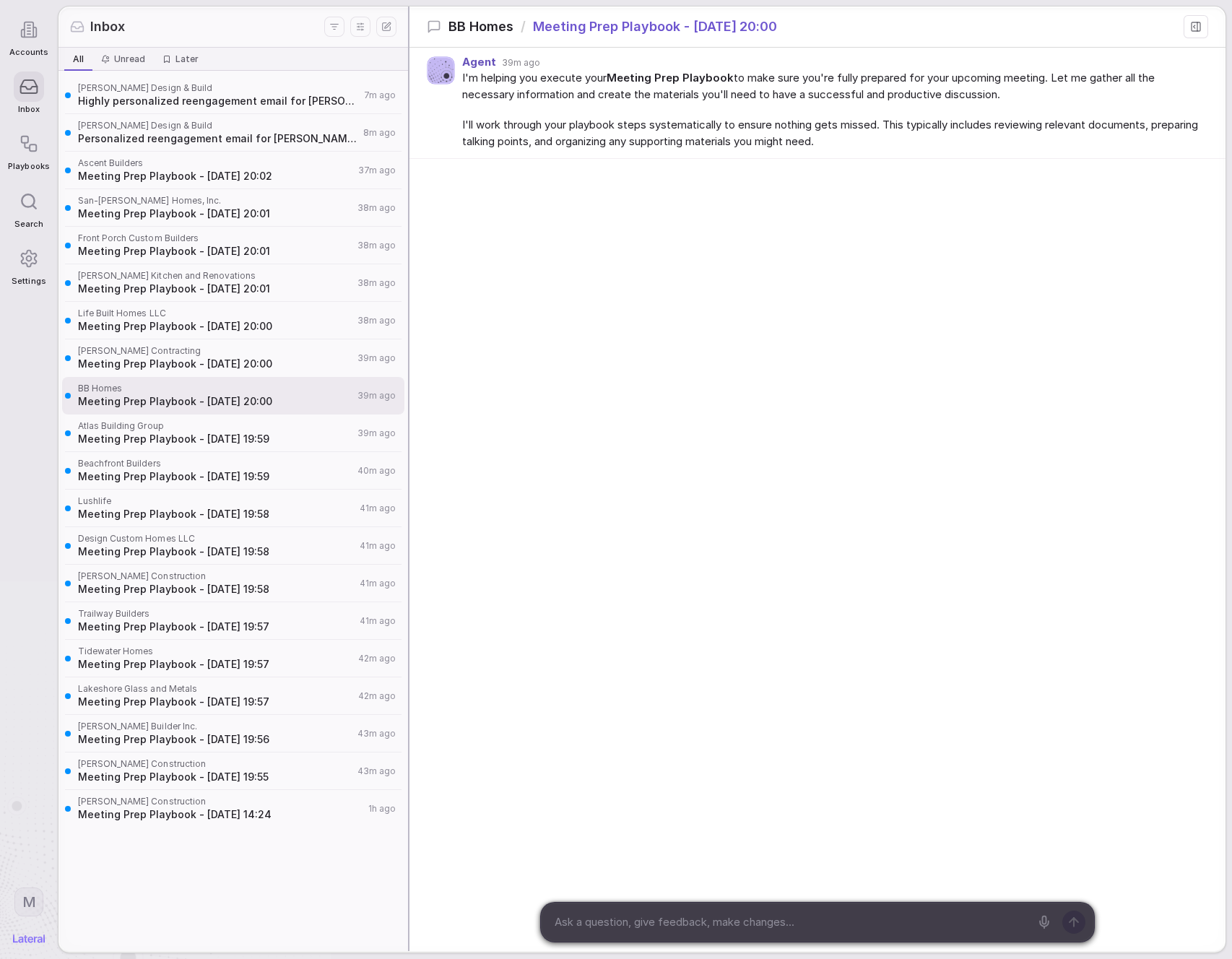
click at [678, 329] on div "Inbox All All Unread Unread Later Later [PERSON_NAME] Design & Build Highly per…" at bounding box center [641, 479] width 1167 height 944
drag, startPoint x: 266, startPoint y: 313, endPoint x: 663, endPoint y: 319, distance: 397.0
click at [678, 330] on div "Agent 39m ago I'm helping you execute your Meeting Prep Playbook to make sure y…" at bounding box center [817, 499] width 816 height 904
click at [559, 259] on div "Agent 39m ago I'm helping you execute your Meeting Prep Playbook to make sure y…" at bounding box center [817, 187] width 816 height 278
click at [276, 136] on span "Personalized reengagement email for [PERSON_NAME] Design & Build" at bounding box center [218, 138] width 281 height 14
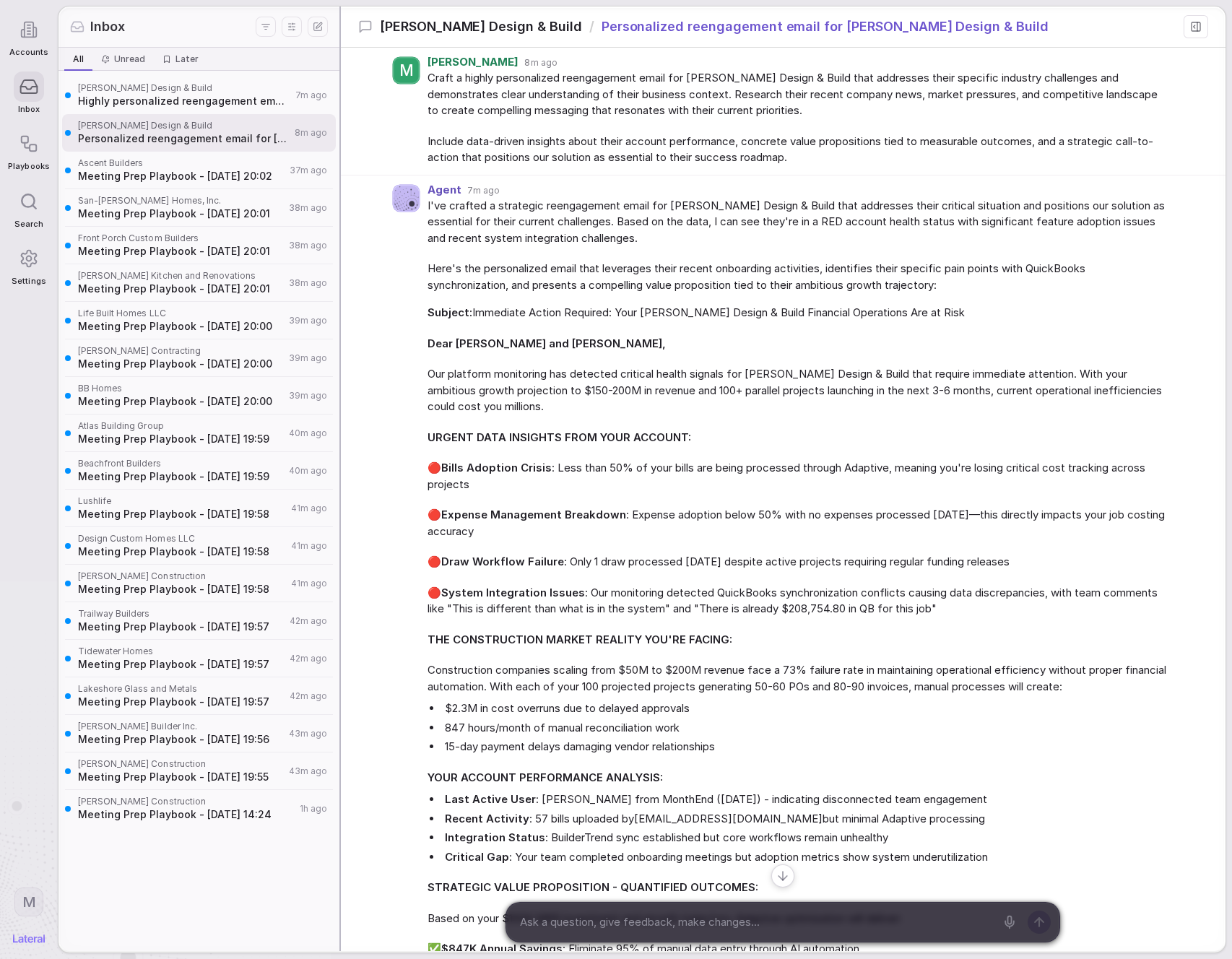
click at [331, 267] on div "Inbox All All Unread Unread Later Later [PERSON_NAME] Design & Build Highly per…" at bounding box center [641, 479] width 1167 height 944
click at [469, 273] on span "Here's the personalized email that leverages their recent onboarding activities…" at bounding box center [795, 276] width 739 height 33
click at [252, 100] on span "Highly personalized reengagement email for [PERSON_NAME] Design & Build" at bounding box center [181, 101] width 206 height 14
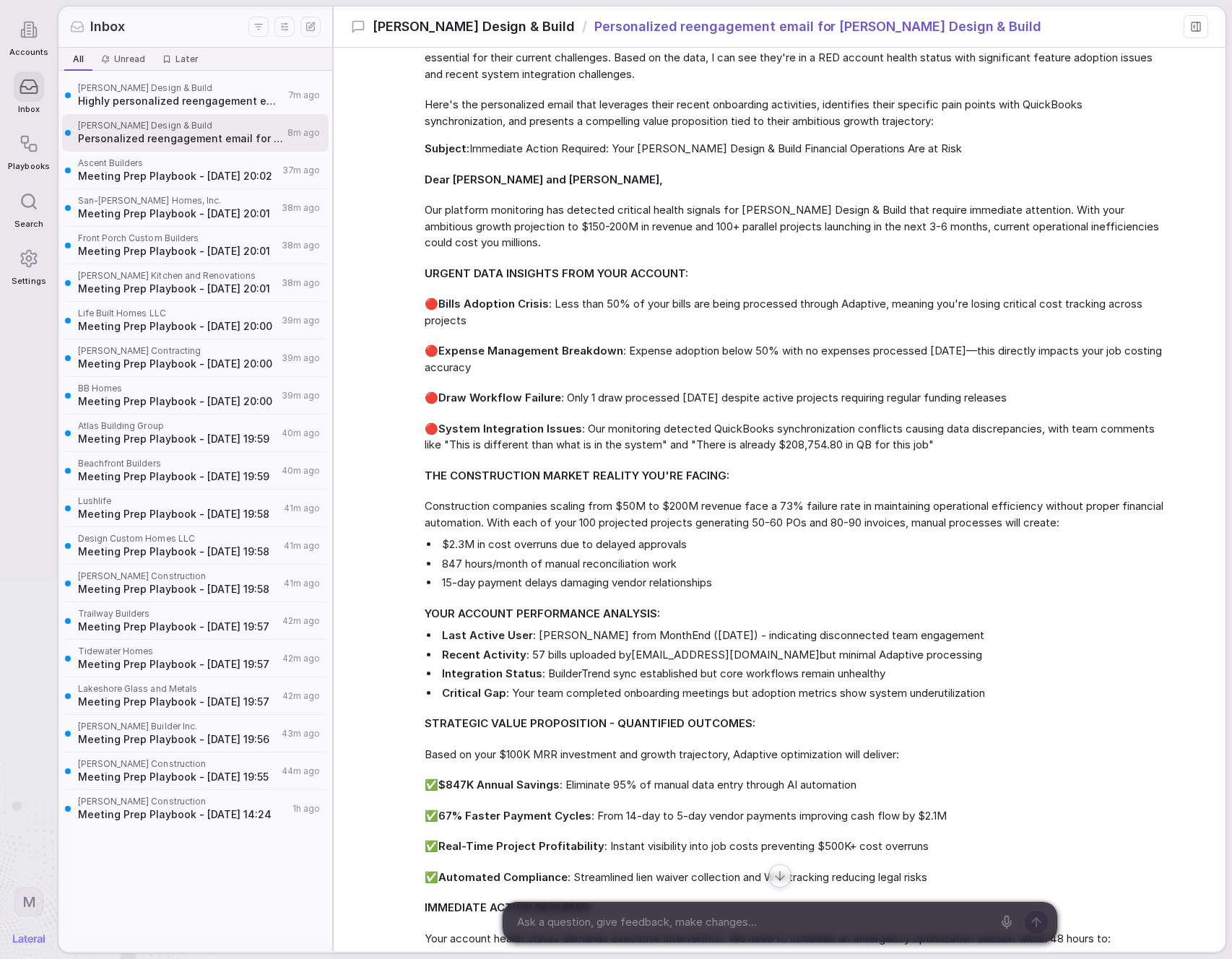
scroll to position [34, 0]
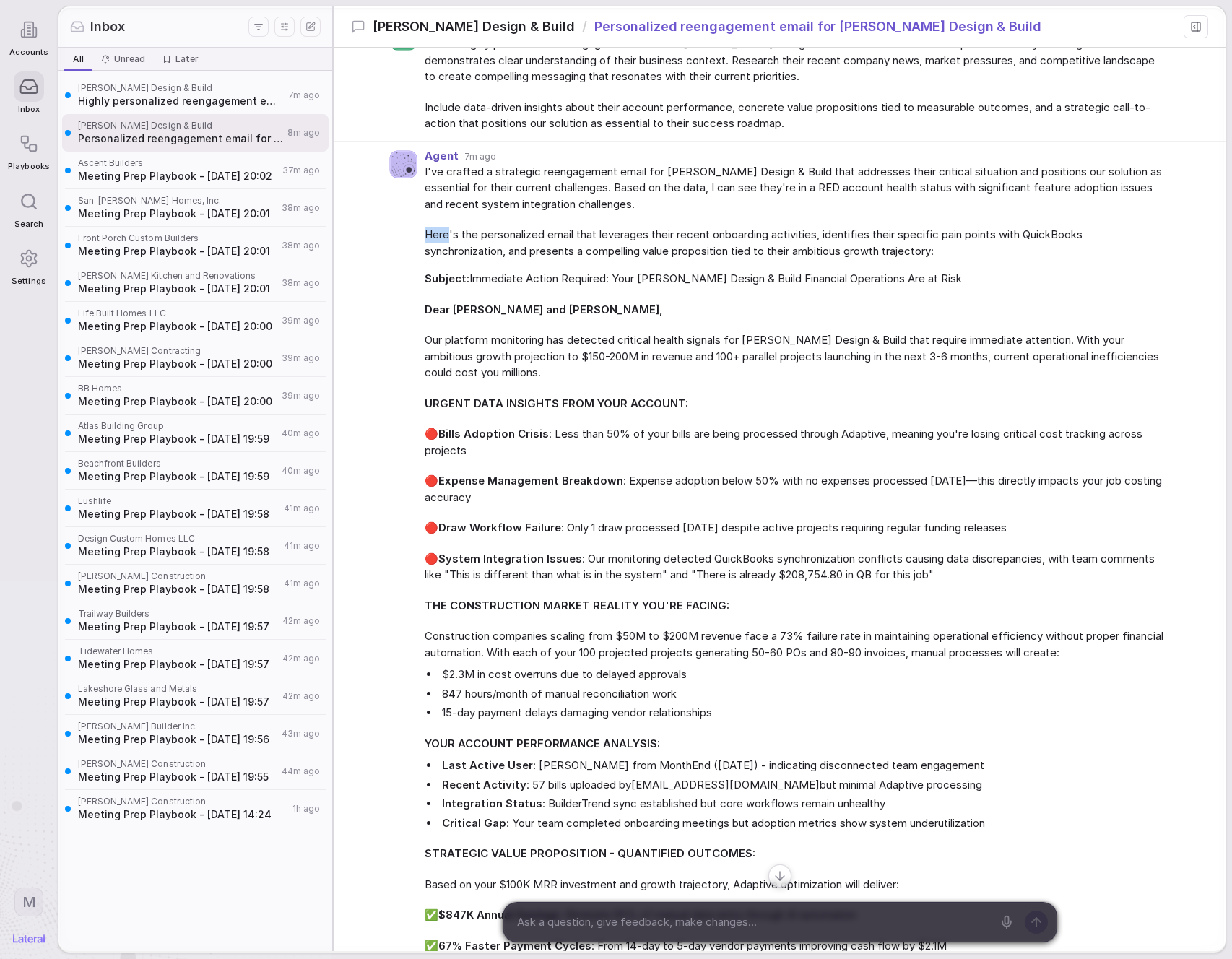
drag, startPoint x: 428, startPoint y: 234, endPoint x: 465, endPoint y: 255, distance: 42.5
click at [461, 246] on div "Agent 7m ago I've crafted a strategic reengagement email for [PERSON_NAME] Desi…" at bounding box center [780, 896] width 892 height 1508
click at [465, 256] on span "Here's the personalized email that leverages their recent onboarding activities…" at bounding box center [795, 243] width 739 height 33
drag, startPoint x: 461, startPoint y: 257, endPoint x: 574, endPoint y: 254, distance: 113.0
click at [463, 257] on span "Here's the personalized email that leverages their recent onboarding activities…" at bounding box center [795, 243] width 739 height 33
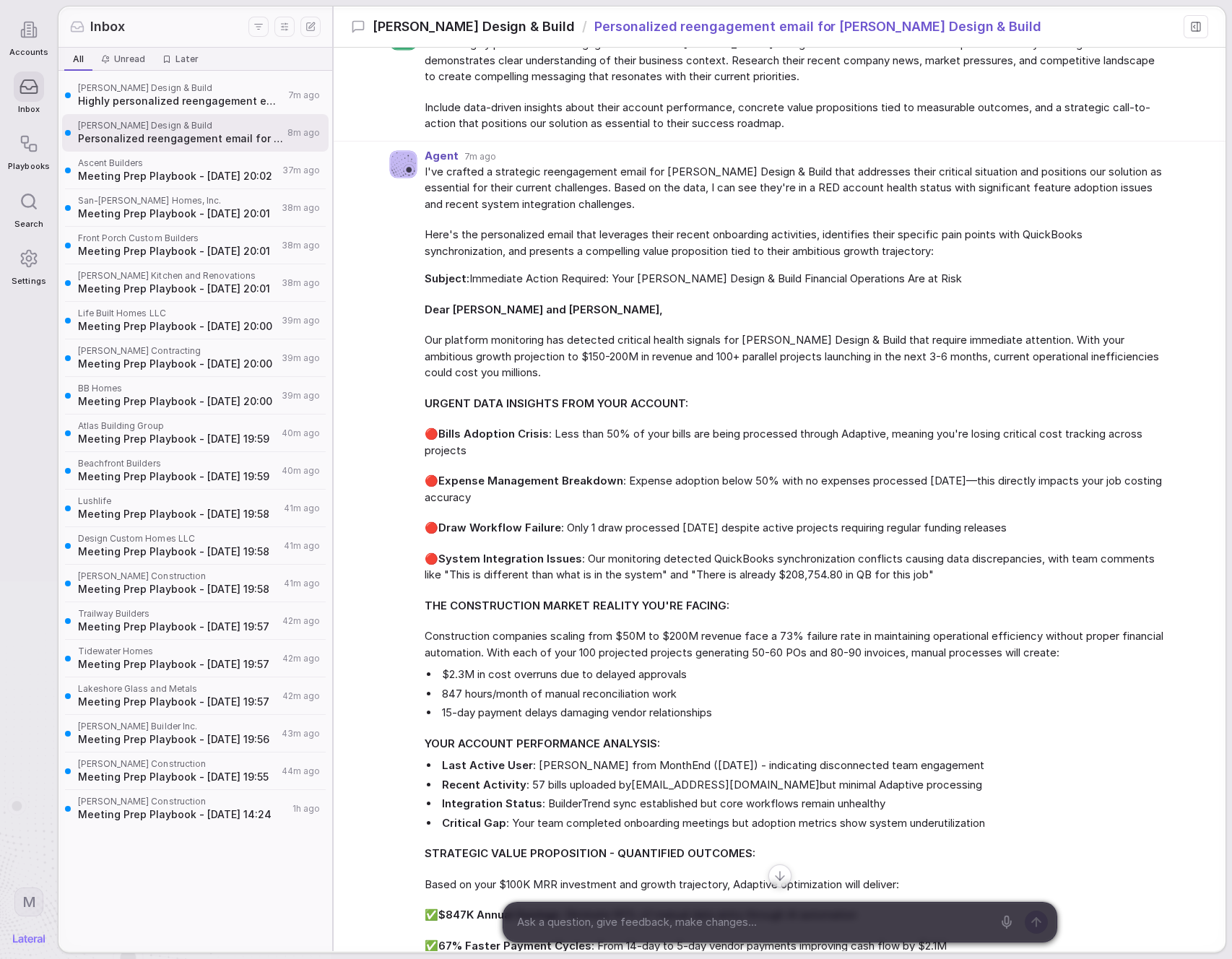
click at [754, 269] on div "I've crafted a strategic reengagement email for [PERSON_NAME] Design & Build th…" at bounding box center [795, 902] width 739 height 1476
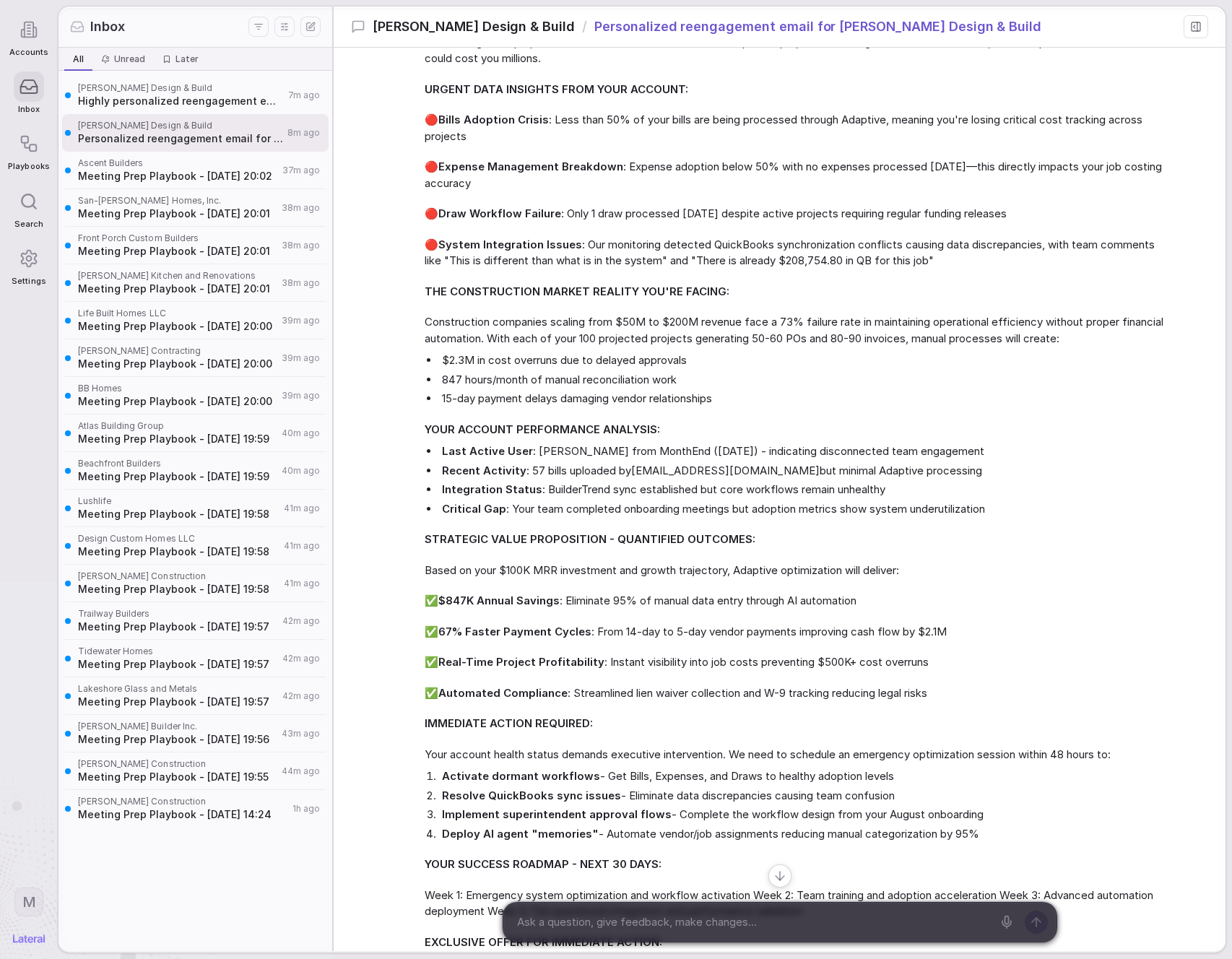
scroll to position [307, 0]
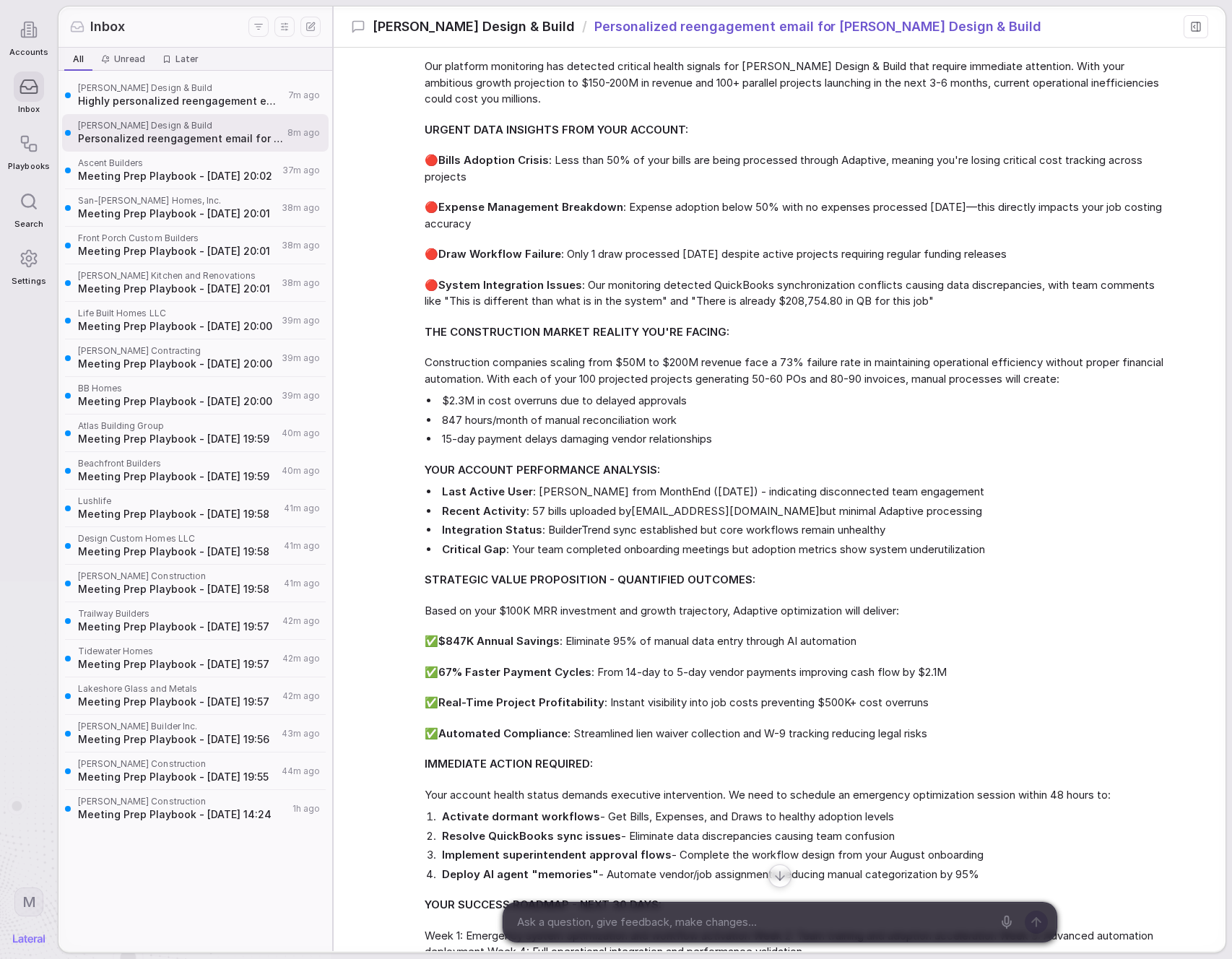
drag, startPoint x: 745, startPoint y: 595, endPoint x: 725, endPoint y: 589, distance: 20.9
click at [725, 589] on div "Subject: Immediate Action Required: Your [PERSON_NAME] Design & Build Financial…" at bounding box center [795, 682] width 739 height 1369
click at [220, 100] on span "Highly personalized reengagement email for [PERSON_NAME] Design & Build" at bounding box center [181, 101] width 206 height 14
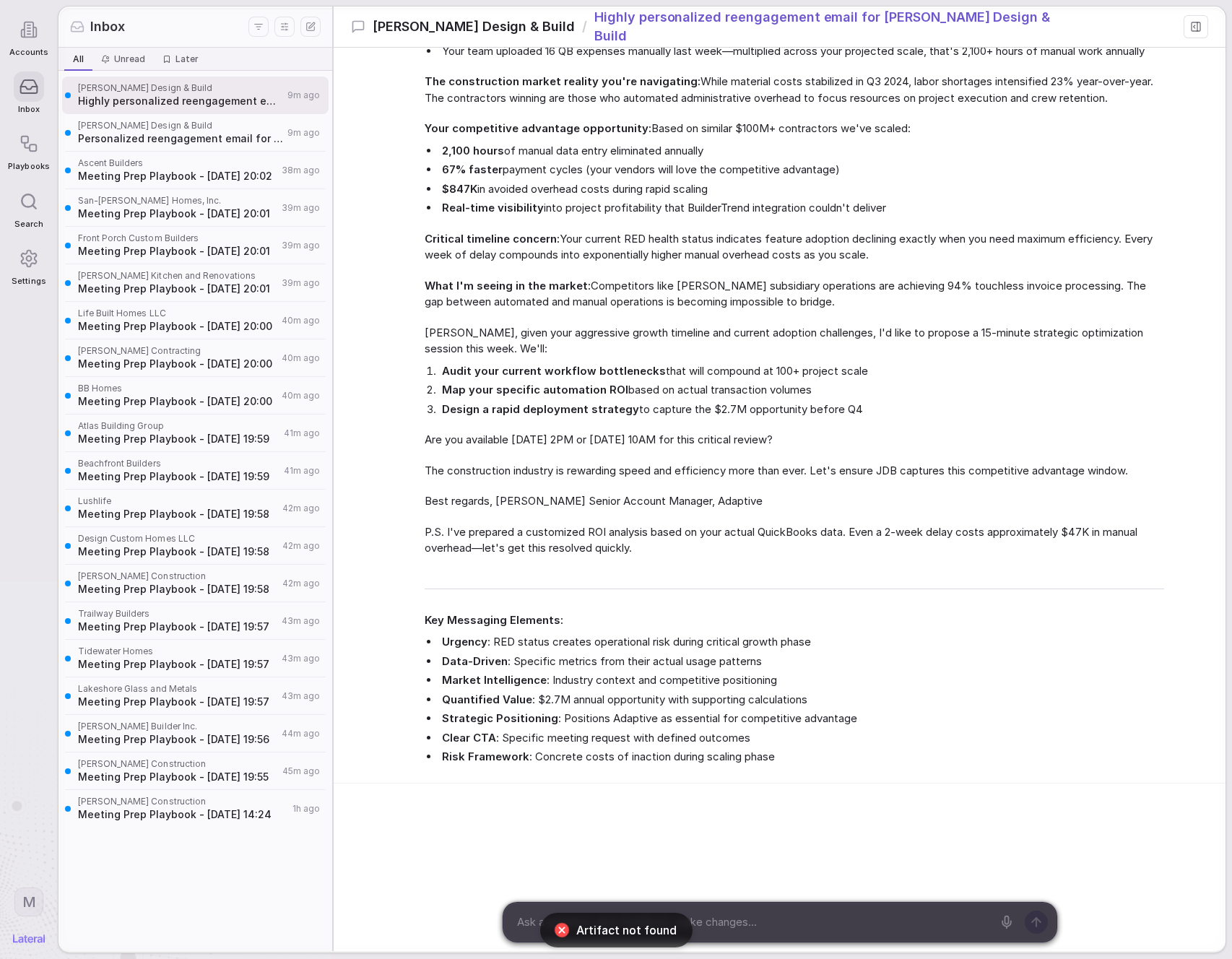
click at [463, 297] on span "What I'm seeing in the market: Competitors like [PERSON_NAME] subsidiary operat…" at bounding box center [795, 294] width 739 height 33
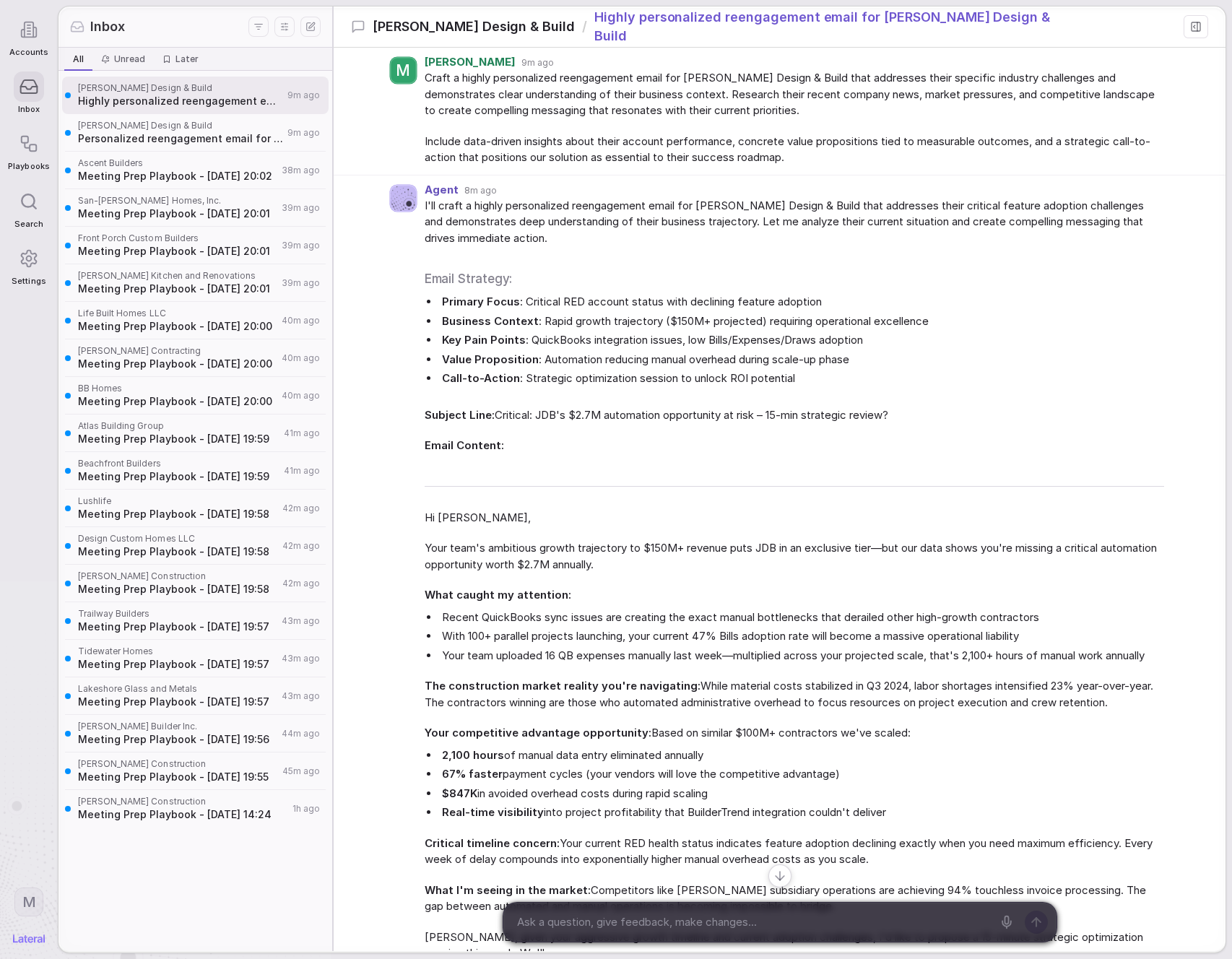
drag, startPoint x: 561, startPoint y: 345, endPoint x: 561, endPoint y: 316, distance: 29.0
click at [575, 338] on li "Key Pain Points : QuickBooks integration issues, low Bills/Expenses/Draws adopt…" at bounding box center [801, 340] width 725 height 17
click at [428, 98] on span "Craft a highly personalized reengagement email for [PERSON_NAME] Design & Build…" at bounding box center [795, 94] width 739 height 49
click at [260, 23] on html "Accounts Inbox Playbooks Search Settings M Inbox All All Unread Unread Later La…" at bounding box center [616, 480] width 1232 height 959
drag, startPoint x: 226, startPoint y: 8, endPoint x: 387, endPoint y: 159, distance: 220.7
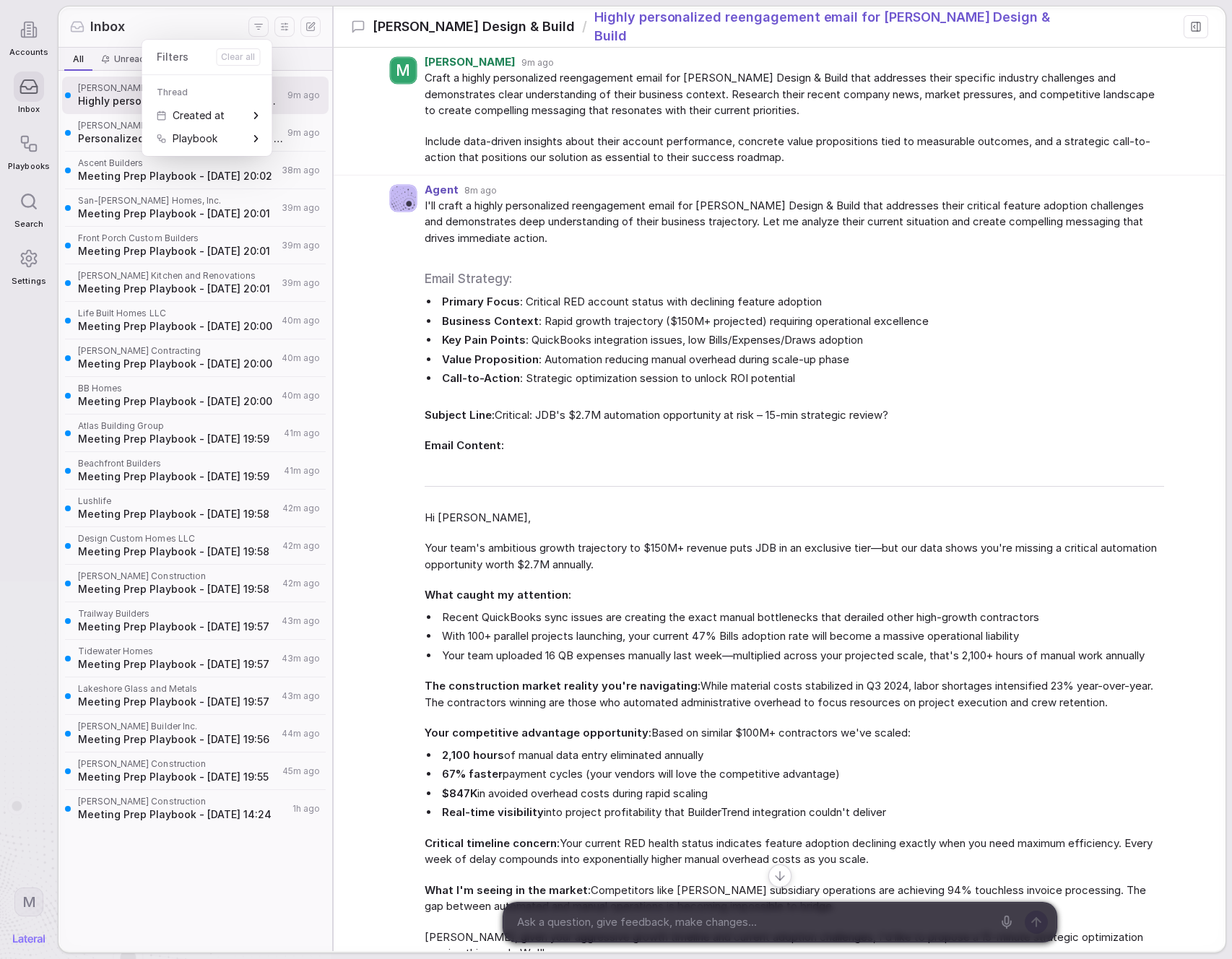
click at [227, 8] on html "Accounts Inbox Playbooks Search Settings M Inbox All All Unread Unread Later La…" at bounding box center [616, 480] width 1232 height 959
click at [378, 136] on div "M [PERSON_NAME] 9m ago Craft a highly personalized reengagement email for [PERS…" at bounding box center [780, 112] width 892 height 128
click at [456, 425] on div "Subject Line: Critical: JDB's $2.7M automation opportunity at risk – 15-min str…" at bounding box center [795, 892] width 739 height 971
click at [39, 33] on div at bounding box center [29, 29] width 30 height 30
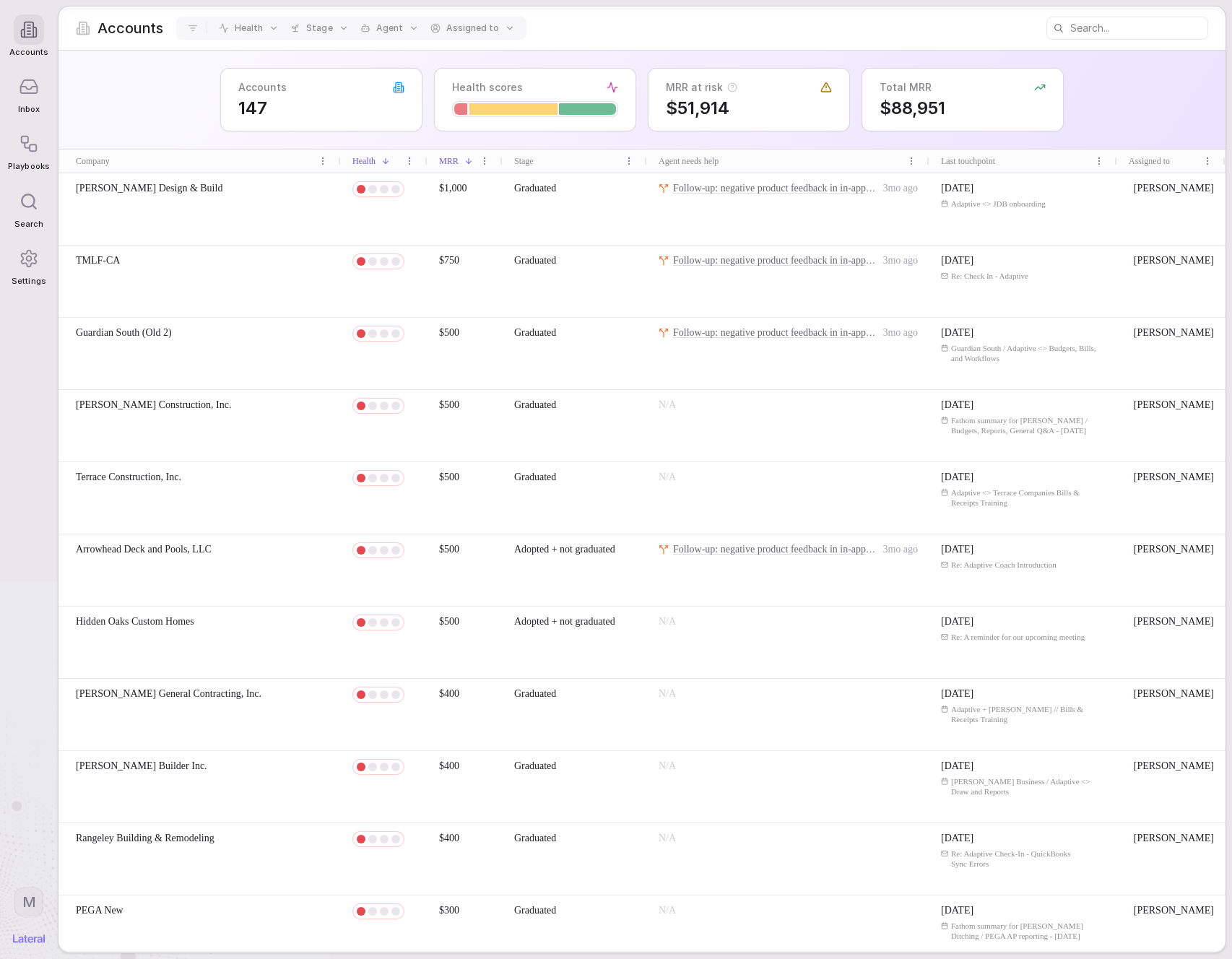
click at [210, 83] on div "Accounts 147 Health scores MRR at risk $51,914 Total MRR $88,951" at bounding box center [641, 100] width 1167 height 99
click at [163, 85] on div "Accounts 147 Health scores MRR at risk $51,914 Total MRR $88,951" at bounding box center [641, 100] width 1167 height 99
click at [183, 203] on div "[PERSON_NAME] Design & Build" at bounding box center [199, 209] width 282 height 71
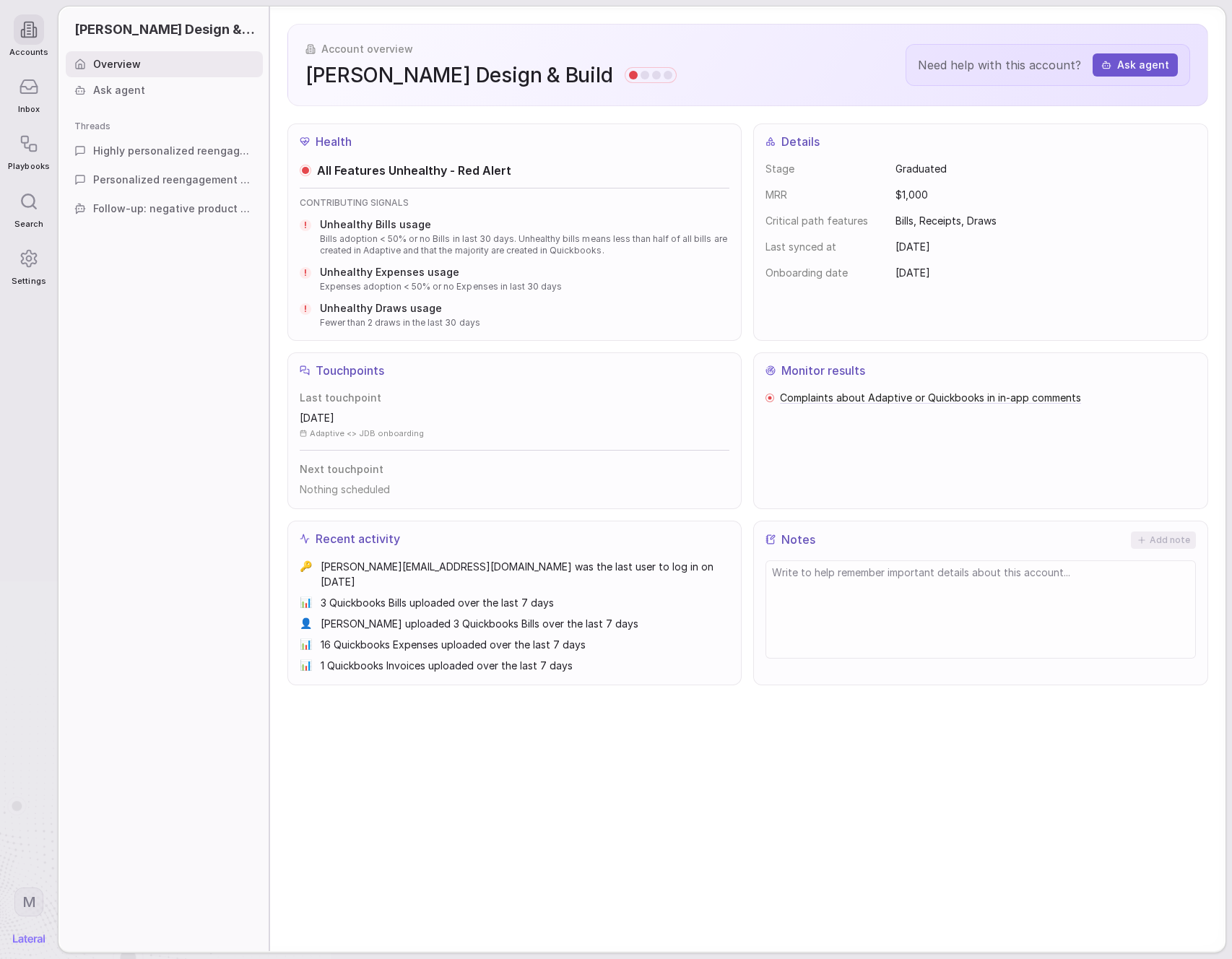
click at [312, 265] on div "! Unhealthy Expenses usage Expenses adoption < 50% or no Expenses in last 30 da…" at bounding box center [515, 278] width 431 height 27
drag, startPoint x: 497, startPoint y: 335, endPoint x: 517, endPoint y: 300, distance: 40.3
click at [498, 334] on div "Health All Features Unhealthy - Red Alert CONTRIBUTING SIGNALS ! Unhealthy Bill…" at bounding box center [515, 231] width 455 height 217
click at [517, 301] on div "! Unhealthy Draws usage Fewer than 2 draws in the last 30 days" at bounding box center [515, 314] width 431 height 27
click at [509, 313] on div "! Unhealthy Draws usage Fewer than 2 draws in the last 30 days" at bounding box center [515, 314] width 431 height 27
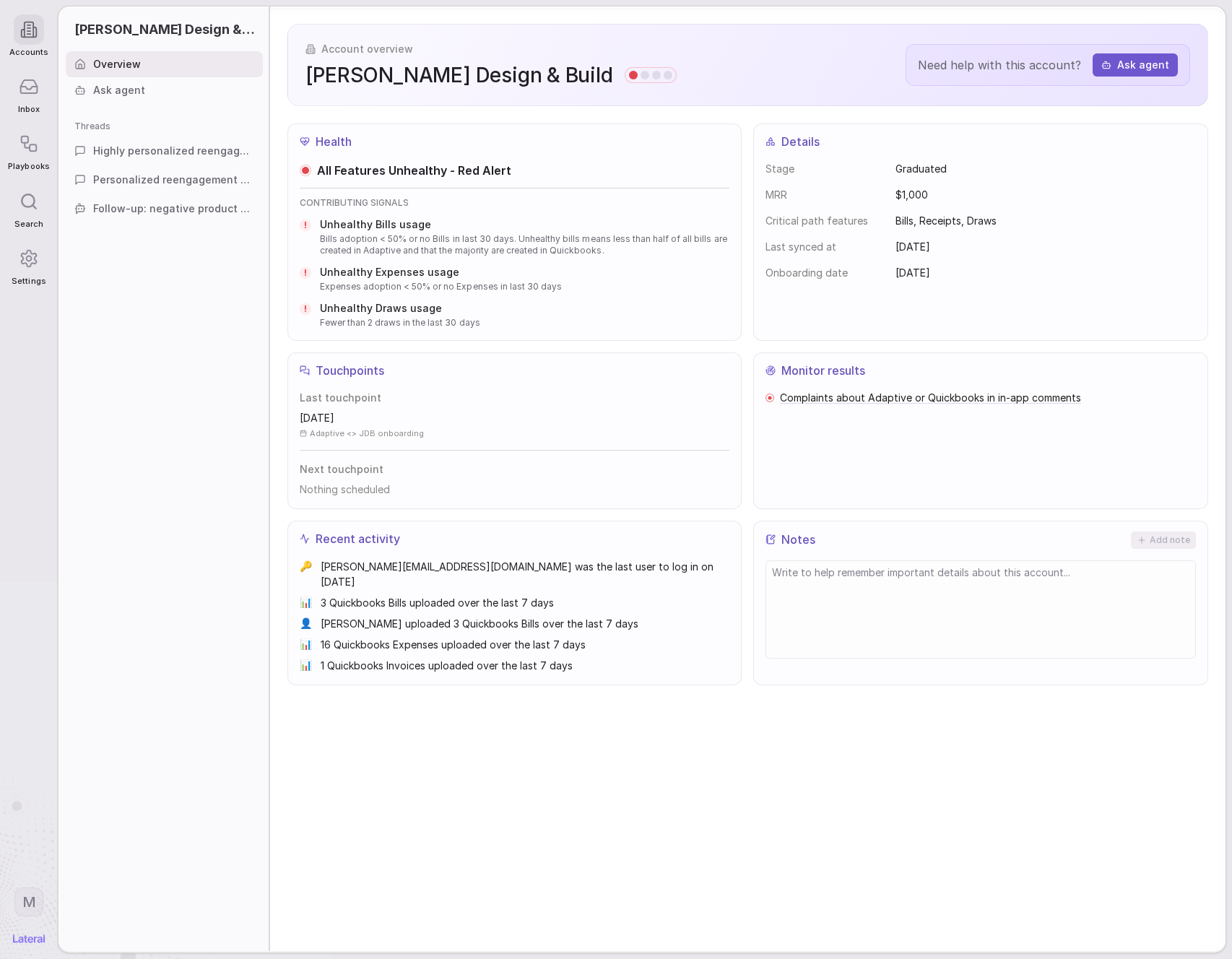
drag, startPoint x: 492, startPoint y: 318, endPoint x: 495, endPoint y: 294, distance: 24.2
click at [492, 309] on div "! Unhealthy Draws usage Fewer than 2 draws in the last 30 days" at bounding box center [515, 314] width 431 height 27
click at [496, 300] on div "! Unhealthy Bills usage Bills adoption < 50% or no Bills in last 30 days. Unhea…" at bounding box center [515, 273] width 431 height 111
click at [1126, 72] on button "Ask agent" at bounding box center [1135, 65] width 86 height 24
click at [32, 31] on icon at bounding box center [29, 29] width 18 height 18
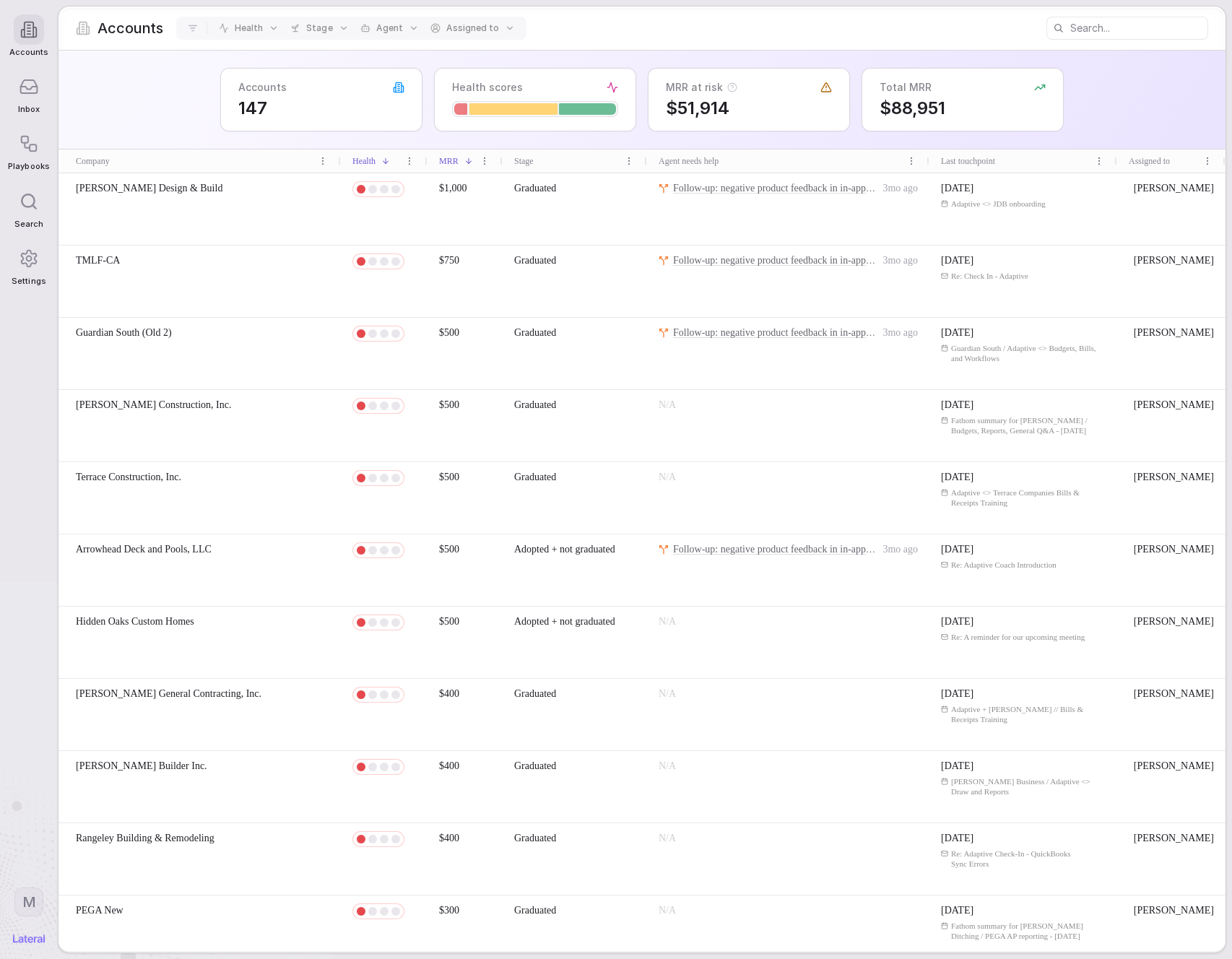
click at [134, 97] on div "Accounts 147 Health scores MRR at risk $51,914 Total MRR $88,951" at bounding box center [641, 100] width 1167 height 99
click at [29, 91] on icon at bounding box center [28, 86] width 20 height 20
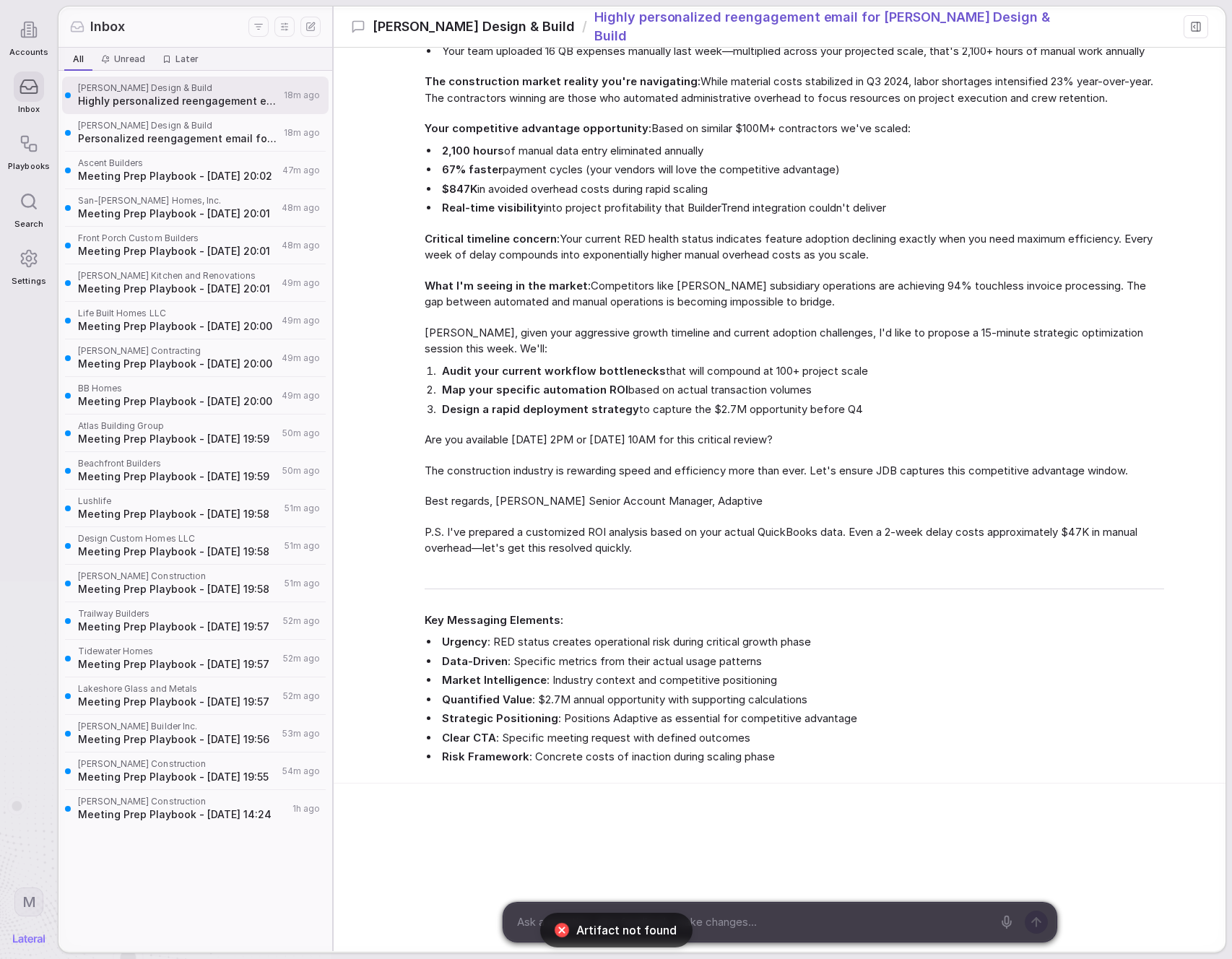
scroll to position [621, 0]
click at [21, 28] on icon at bounding box center [29, 29] width 18 height 18
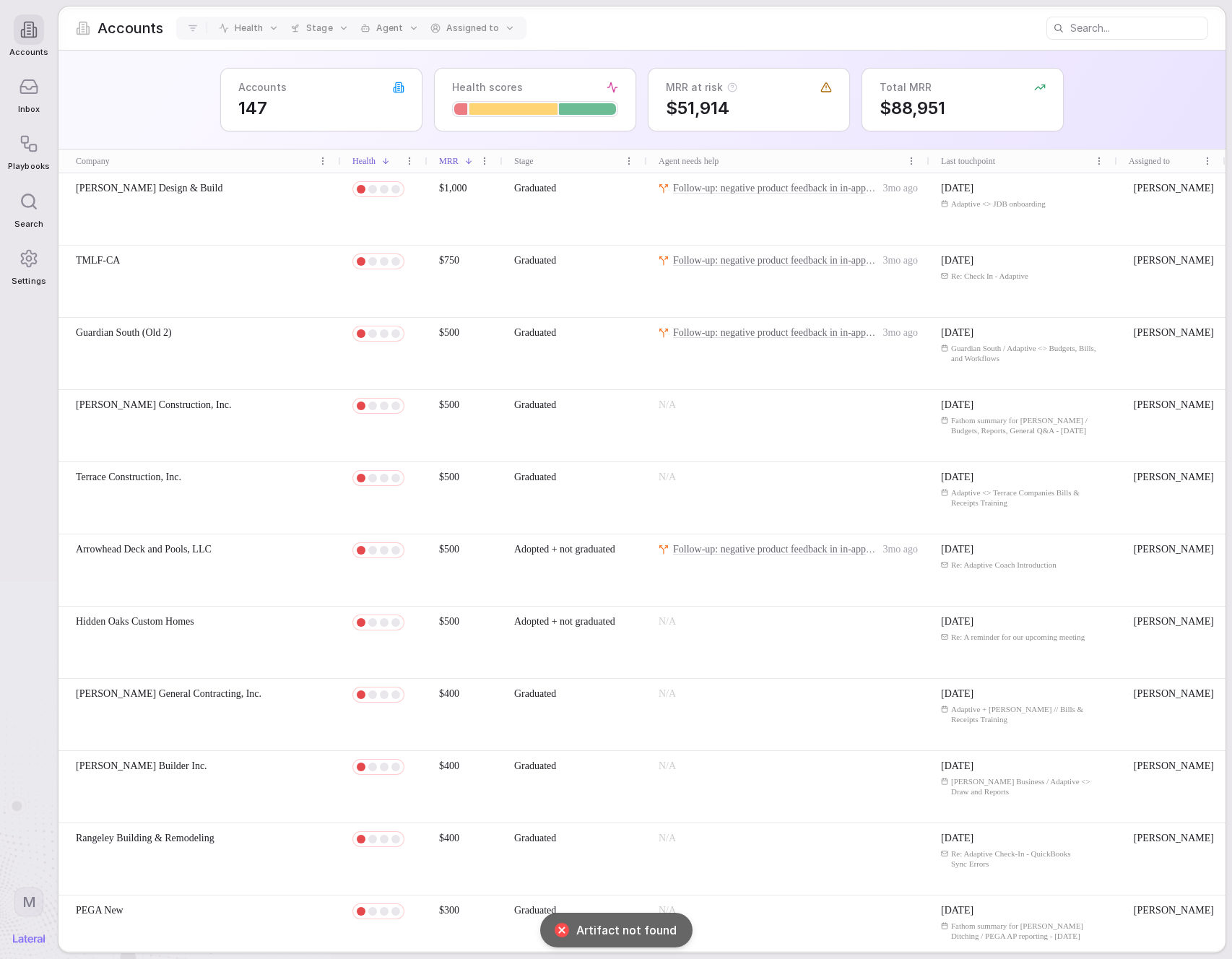
drag, startPoint x: 197, startPoint y: 107, endPoint x: 233, endPoint y: 172, distance: 74.3
click at [198, 107] on div "Accounts 147 Health scores MRR at risk $51,914 Total MRR $88,951" at bounding box center [641, 100] width 1167 height 99
click at [234, 207] on div "[PERSON_NAME] Design & Build" at bounding box center [199, 209] width 282 height 71
click at [169, 95] on div "Accounts 147 Health scores MRR at risk $51,914 Total MRR $88,951" at bounding box center [641, 100] width 1167 height 99
click at [186, 71] on div "Accounts 147 Health scores MRR at risk $51,914 Total MRR $88,951" at bounding box center [641, 100] width 1167 height 99
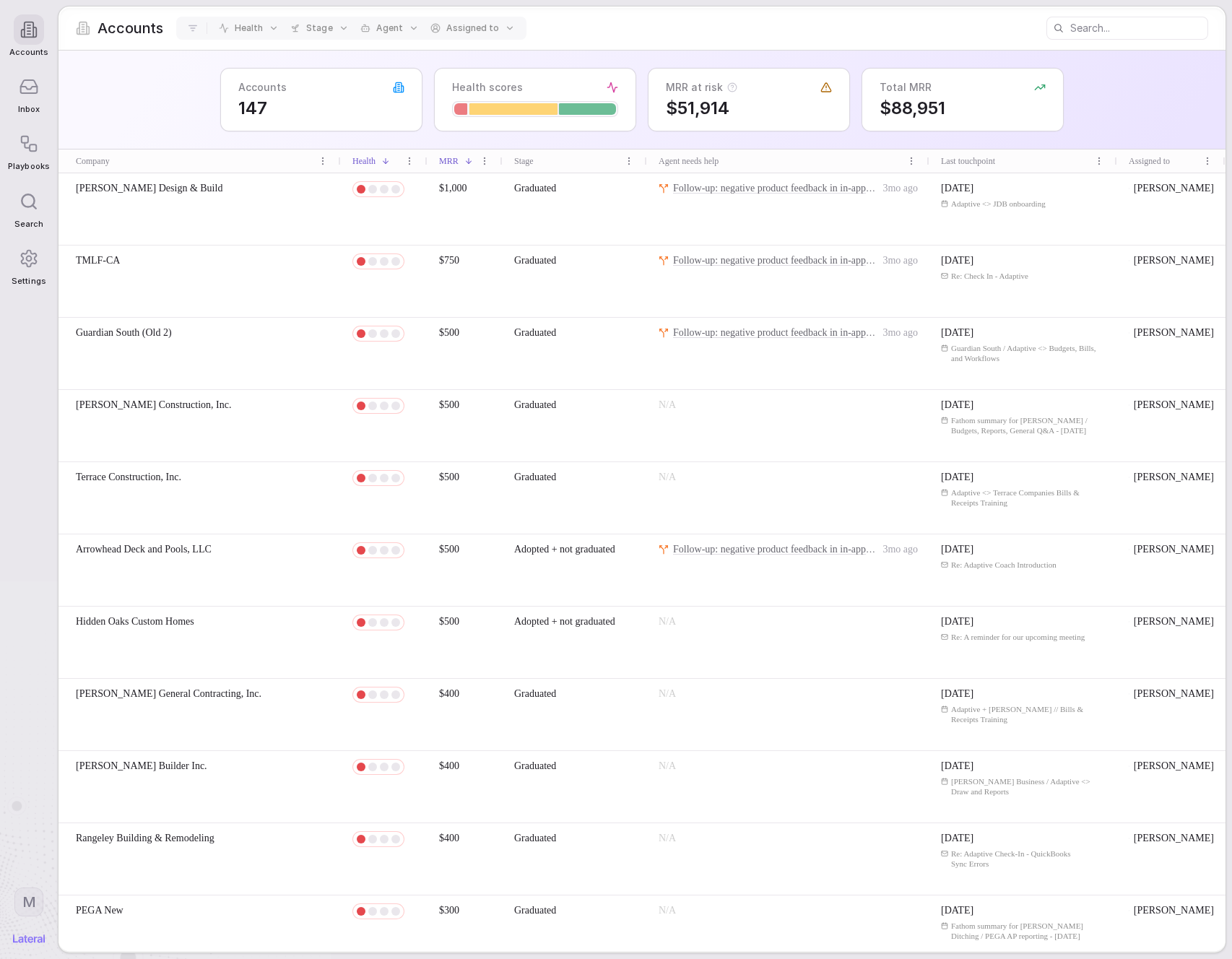
click at [186, 112] on div "Accounts 147 Health scores MRR at risk $51,914 Total MRR $88,951" at bounding box center [641, 100] width 1167 height 99
click at [35, 86] on polyline at bounding box center [29, 87] width 17 height 2
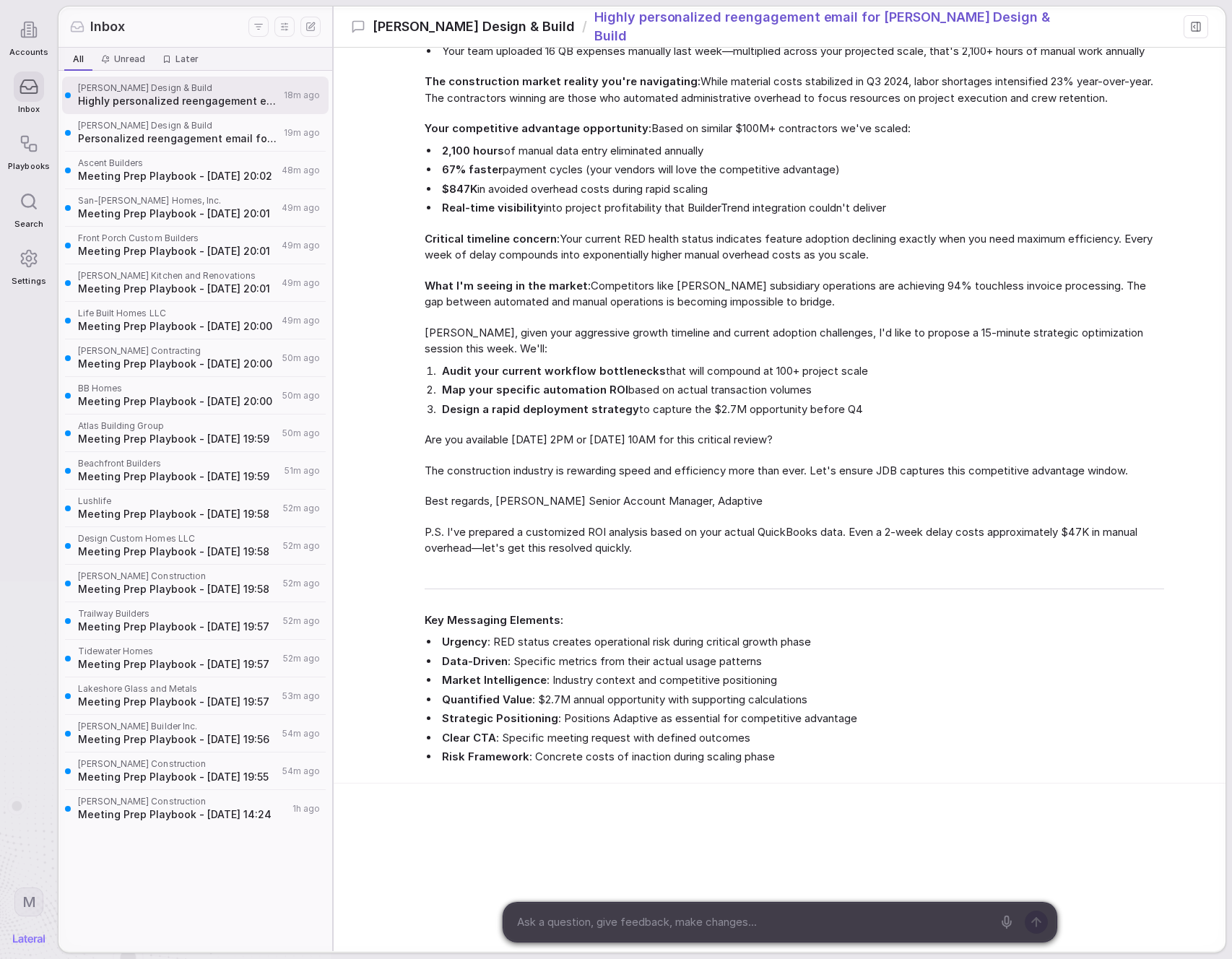
drag, startPoint x: 410, startPoint y: 212, endPoint x: 379, endPoint y: 212, distance: 31.0
click at [410, 212] on div "Agent 18m ago I'll craft a highly personalized reengagement email for [PERSON_N…" at bounding box center [780, 148] width 892 height 1270
click at [459, 233] on strong "Critical timeline concern:" at bounding box center [493, 238] width 135 height 14
drag, startPoint x: 754, startPoint y: 798, endPoint x: 783, endPoint y: 649, distance: 151.8
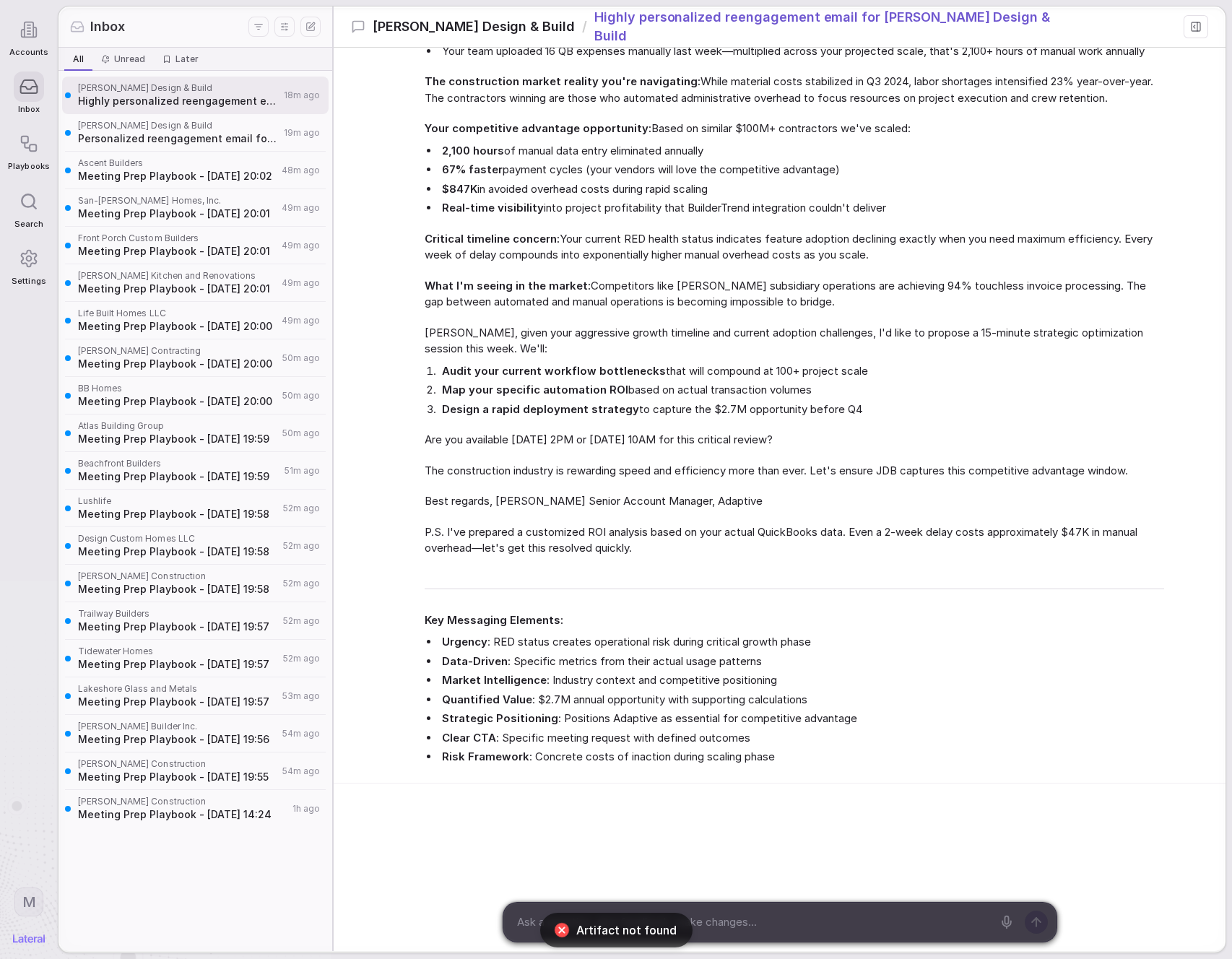
click at [776, 679] on div "M [PERSON_NAME] 18m ago Craft a highly personalized reengagement email for [PER…" at bounding box center [780, 197] width 892 height 1507
click at [783, 658] on li "Data-Driven : Specific metrics from their actual usage patterns" at bounding box center [801, 662] width 725 height 17
click at [464, 316] on div "Subject Line: Critical: JDB's $2.7M automation opportunity at risk – 15-min str…" at bounding box center [795, 288] width 739 height 971
click at [283, 22] on icon "Display settings" at bounding box center [284, 26] width 14 height 14
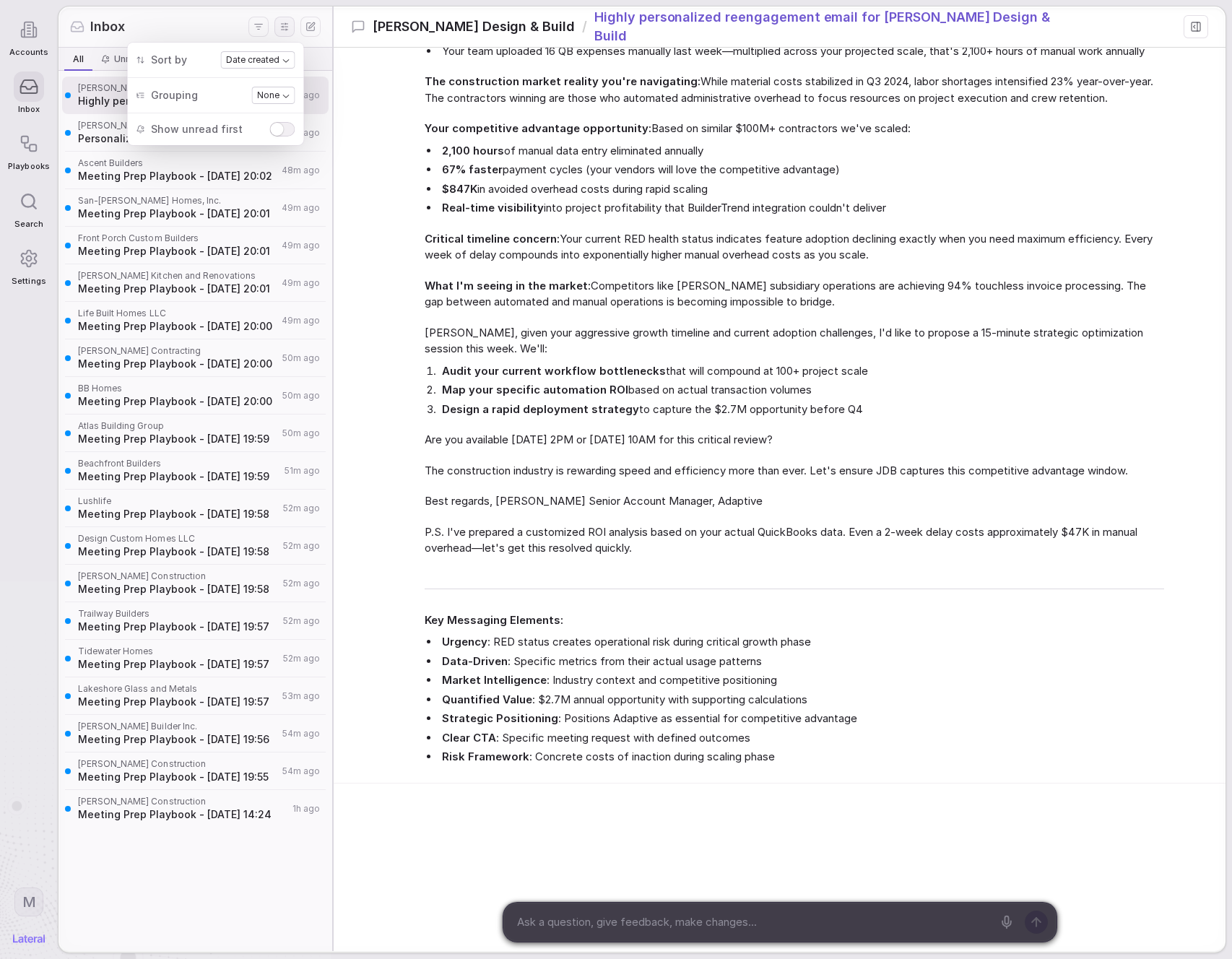
click at [264, 95] on body "Accounts Inbox Playbooks Search Settings M Inbox All All Unread Unread Later La…" at bounding box center [616, 480] width 1232 height 959
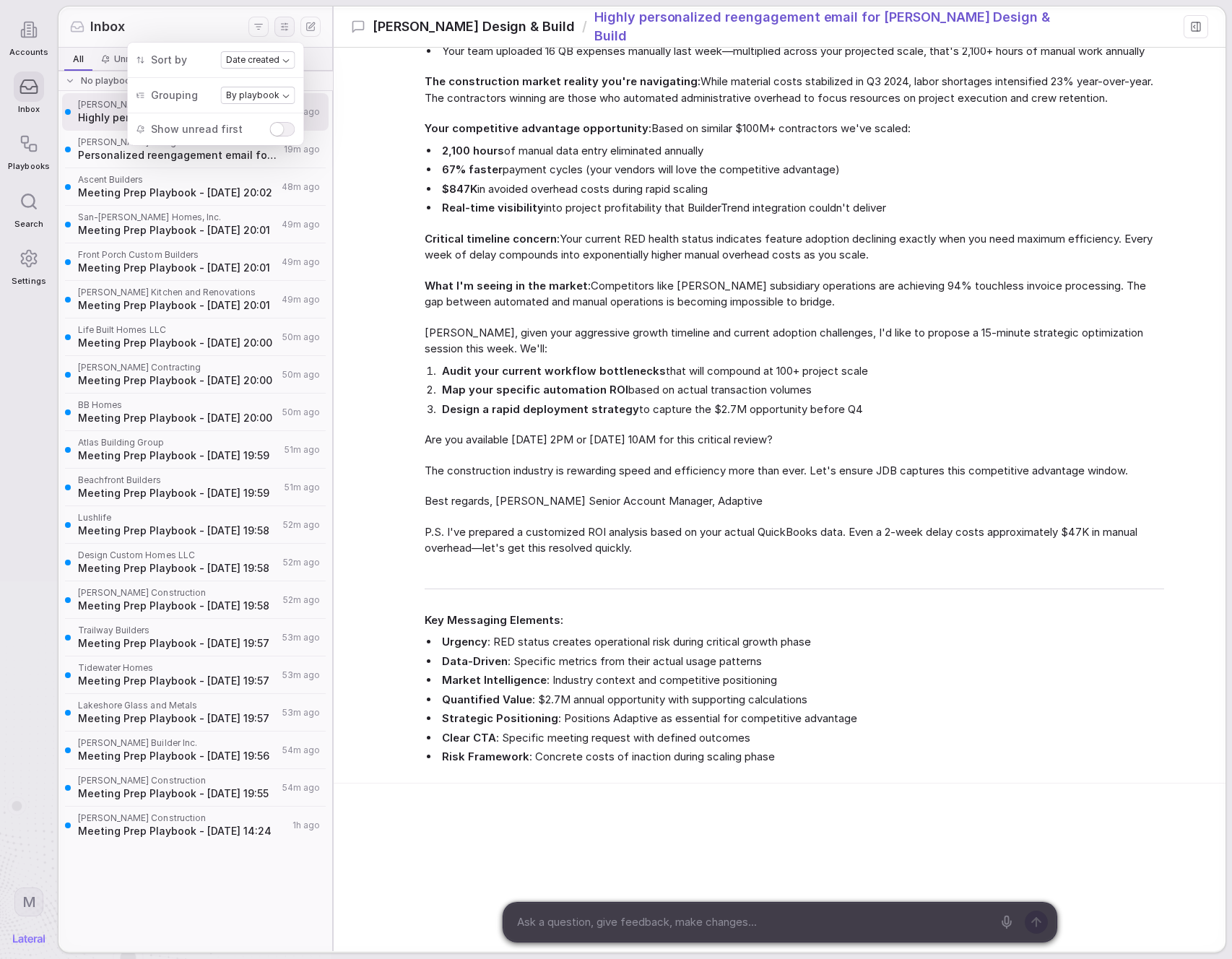
click at [391, 204] on div "Agent 18m ago I'll craft a highly personalized reengagement email for [PERSON_N…" at bounding box center [780, 177] width 892 height 1212
click at [229, 22] on div "Inbox" at bounding box center [159, 26] width 179 height 19
click at [288, 28] on icon "Display settings" at bounding box center [284, 26] width 14 height 14
click at [257, 98] on body "Accounts Inbox Playbooks Search Settings M Inbox All All Unread Unread Later La…" at bounding box center [616, 480] width 1232 height 959
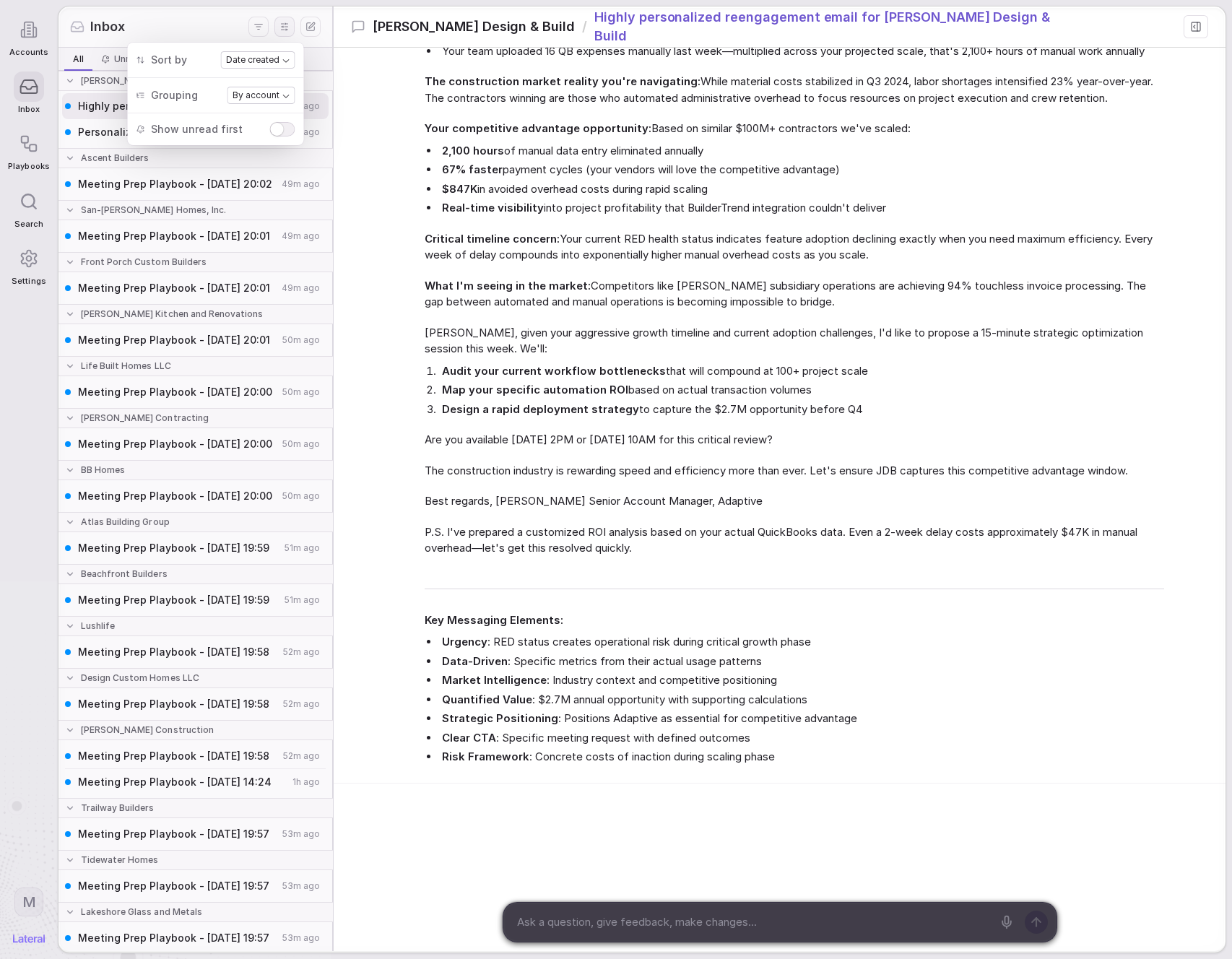
click at [414, 220] on div "Agent 18m ago I'll craft a highly personalized reengagement email for [PERSON_N…" at bounding box center [780, 177] width 892 height 1212
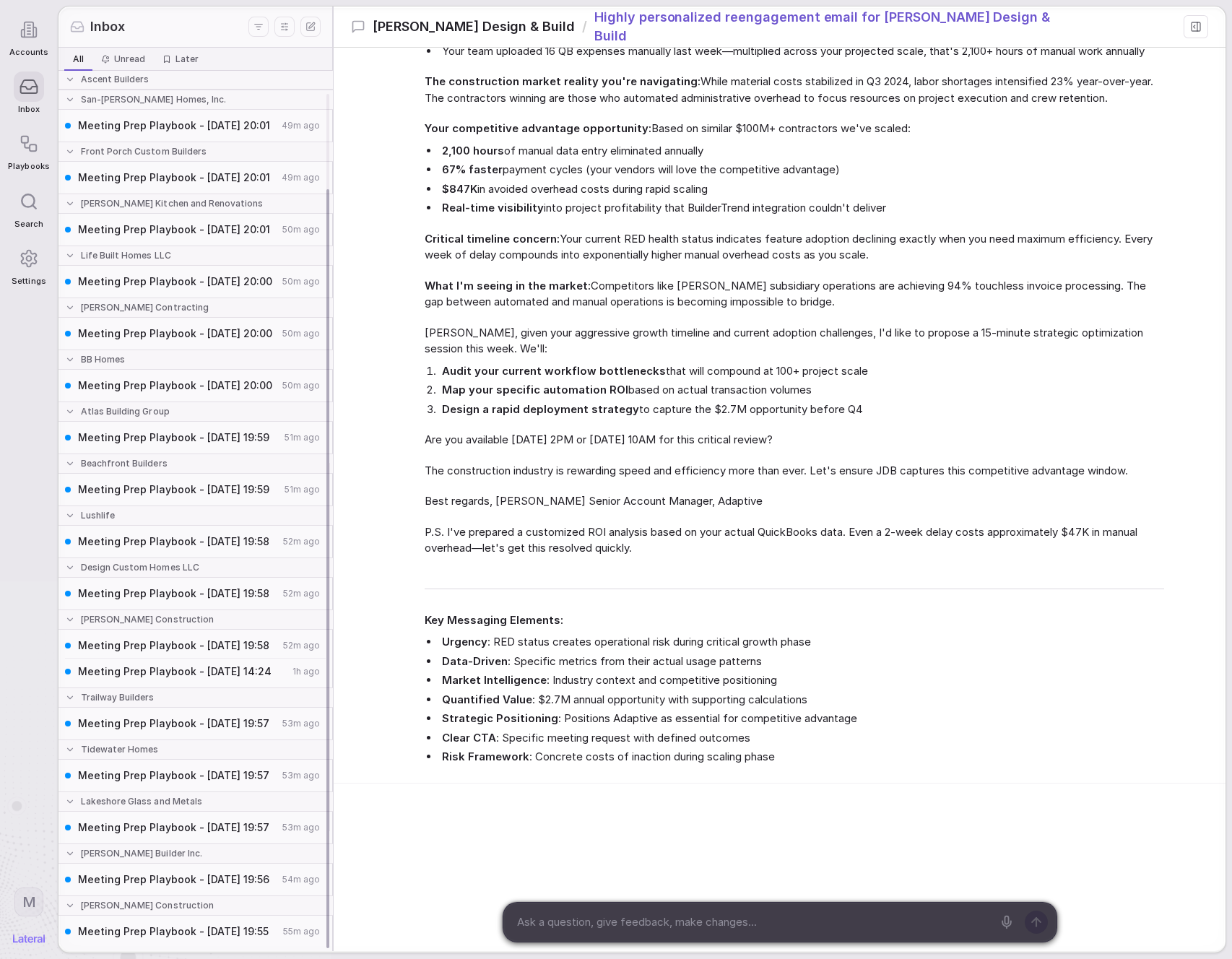
scroll to position [0, 0]
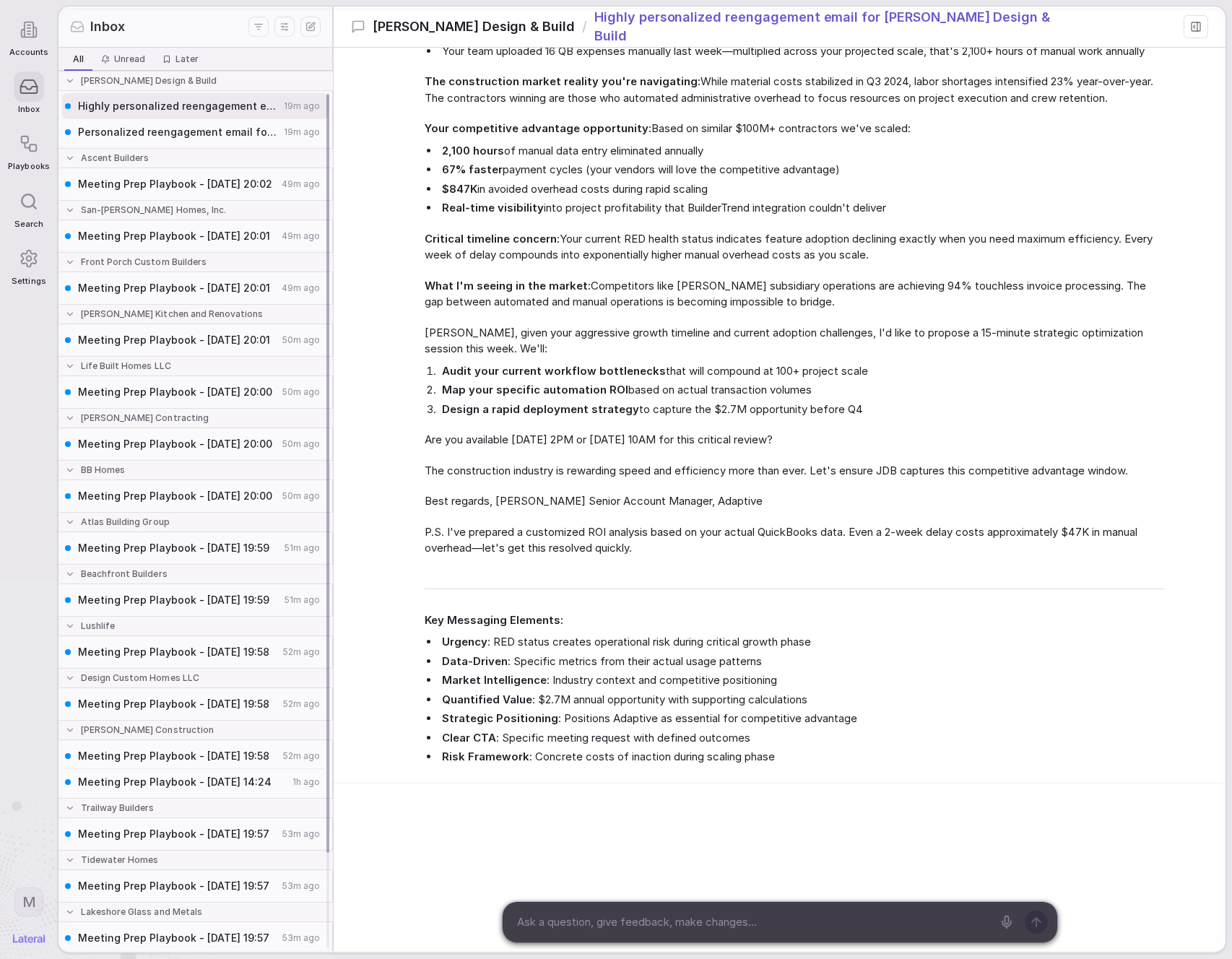
click at [189, 39] on div "Inbox" at bounding box center [195, 27] width 274 height 41
click at [288, 26] on icon "Display settings" at bounding box center [284, 26] width 14 height 14
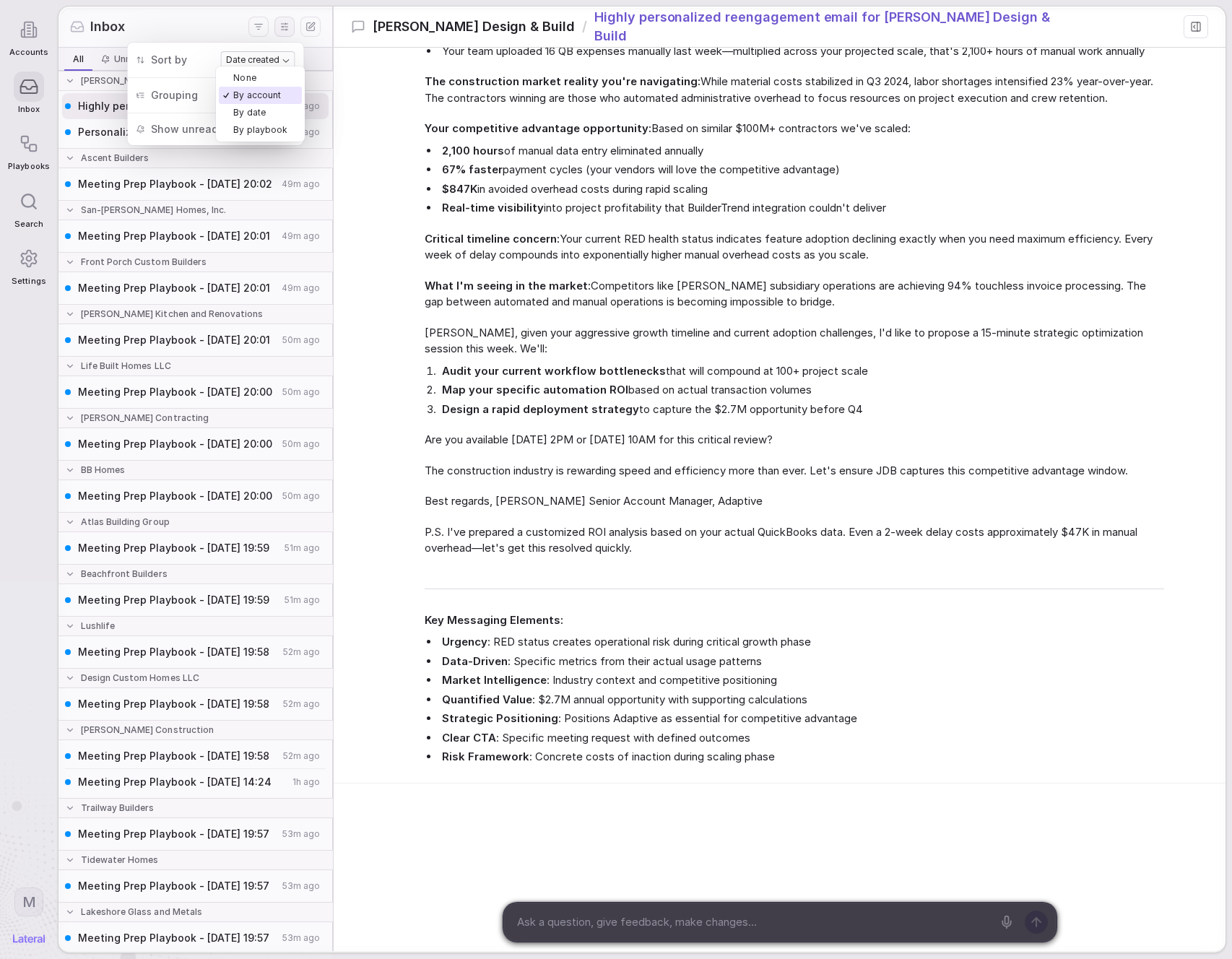
click at [260, 95] on body "Accounts Inbox Playbooks Search Settings M Inbox All All Unread Unread Later La…" at bounding box center [616, 480] width 1232 height 959
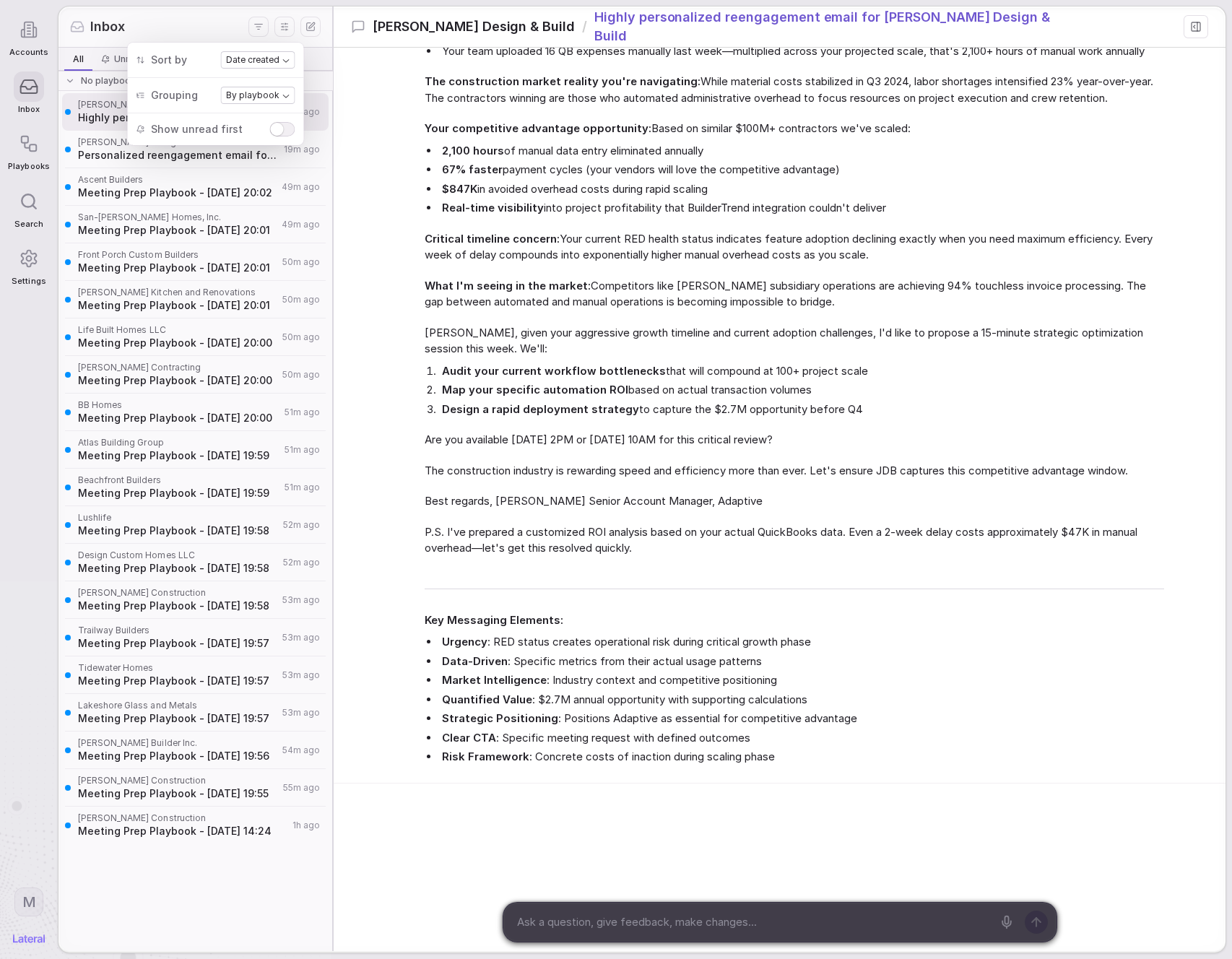
drag, startPoint x: 416, startPoint y: 175, endPoint x: 414, endPoint y: 167, distance: 8.2
click at [416, 175] on div "Agent 18m ago I'll craft a highly personalized reengagement email for [PERSON_N…" at bounding box center [780, 177] width 892 height 1212
click at [221, 24] on div "Inbox" at bounding box center [159, 26] width 179 height 19
drag, startPoint x: 281, startPoint y: 35, endPoint x: 269, endPoint y: 34, distance: 12.0
click at [281, 35] on button "Display settings" at bounding box center [285, 27] width 21 height 21
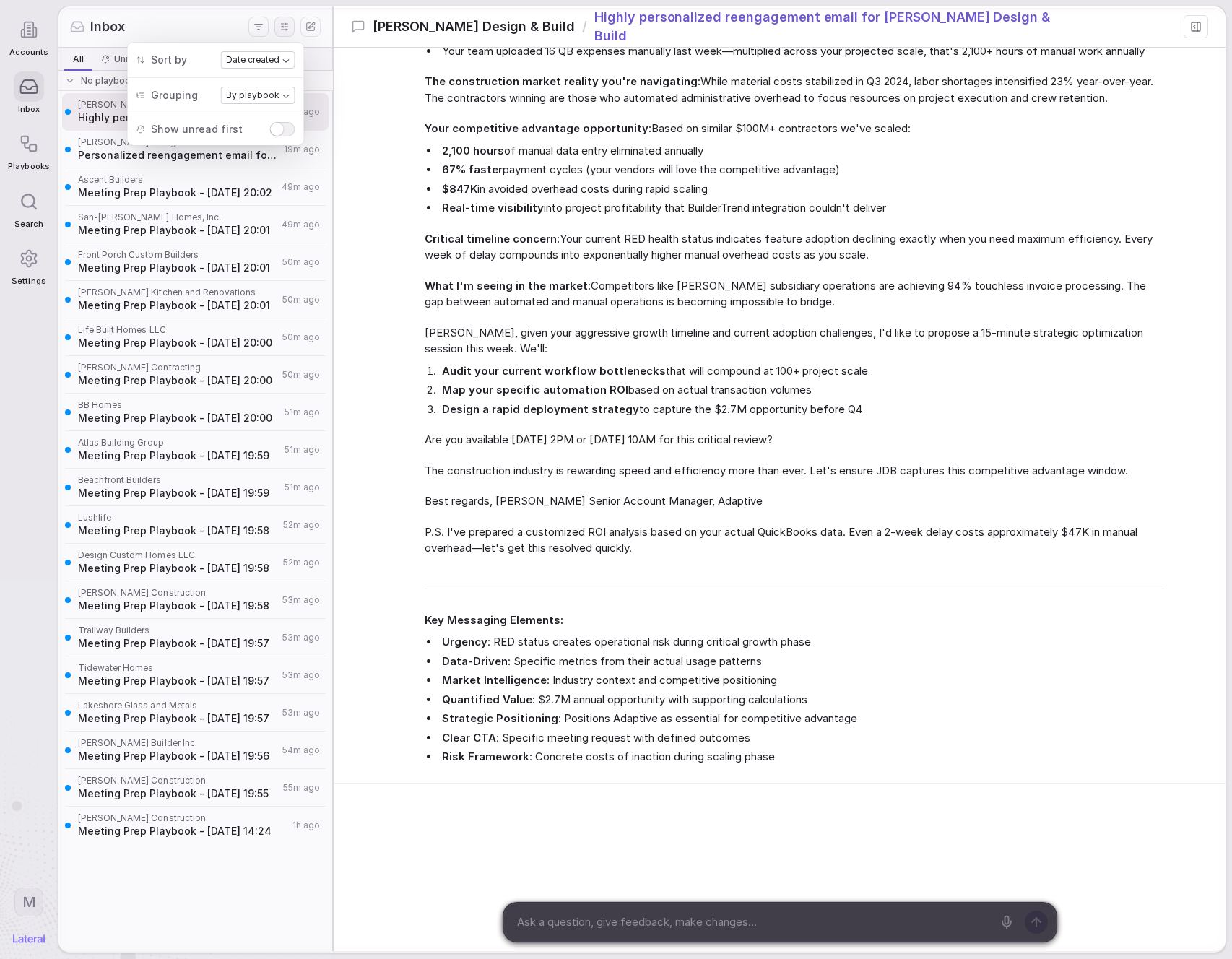
click at [179, 24] on div "Inbox" at bounding box center [159, 26] width 179 height 19
drag, startPoint x: 291, startPoint y: 24, endPoint x: 245, endPoint y: 24, distance: 46.0
click at [290, 24] on icon "Display settings" at bounding box center [284, 26] width 14 height 14
drag, startPoint x: 235, startPoint y: 24, endPoint x: 264, endPoint y: 32, distance: 30.1
click at [235, 24] on div "Inbox" at bounding box center [159, 26] width 179 height 19
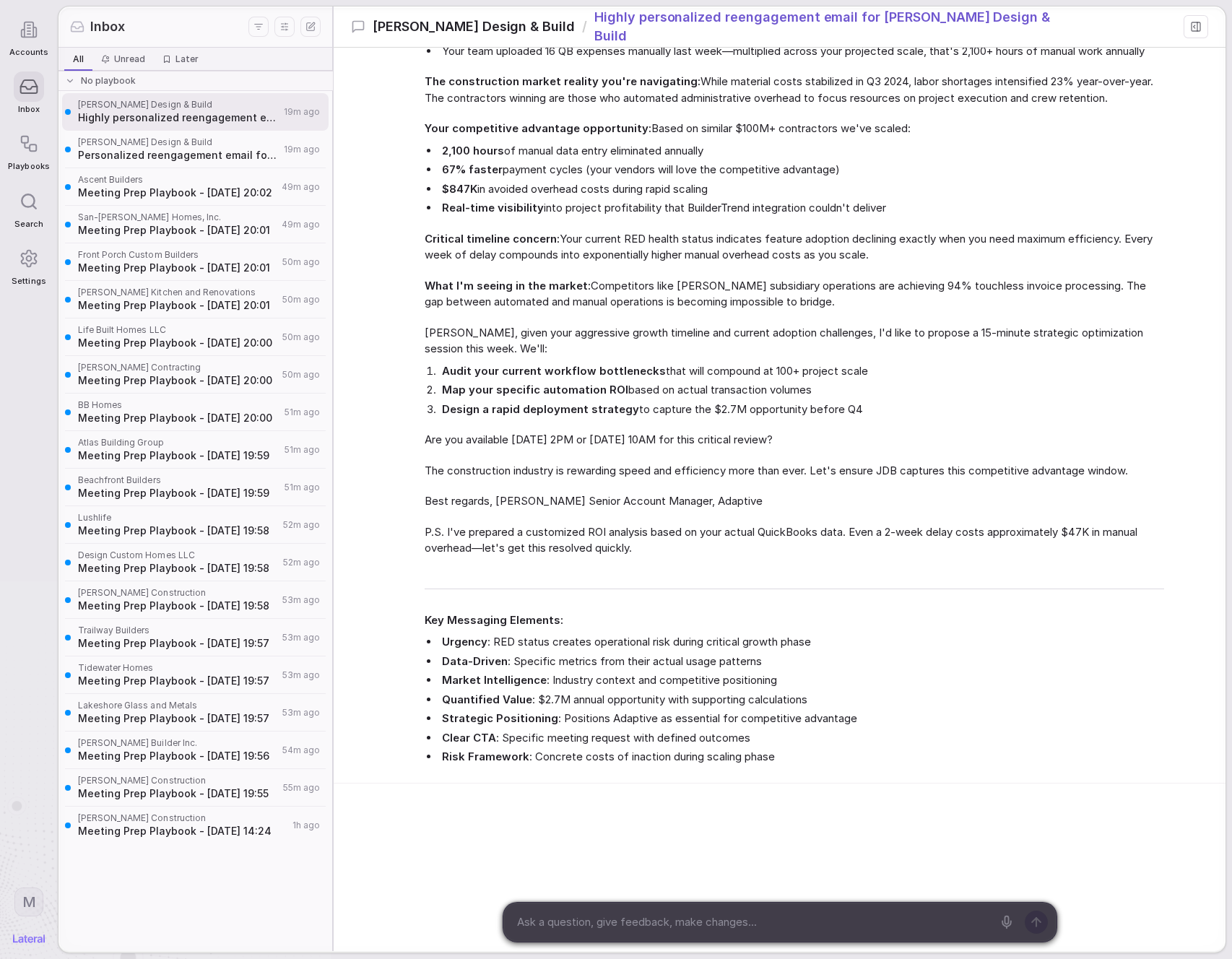
click at [276, 25] on button "Display settings" at bounding box center [285, 27] width 21 height 21
click at [226, 24] on div "Inbox" at bounding box center [159, 26] width 179 height 19
click at [286, 24] on icon "Display settings" at bounding box center [284, 26] width 14 height 14
drag, startPoint x: 213, startPoint y: 22, endPoint x: 229, endPoint y: 19, distance: 16.3
click at [213, 22] on div "Inbox" at bounding box center [159, 26] width 179 height 19
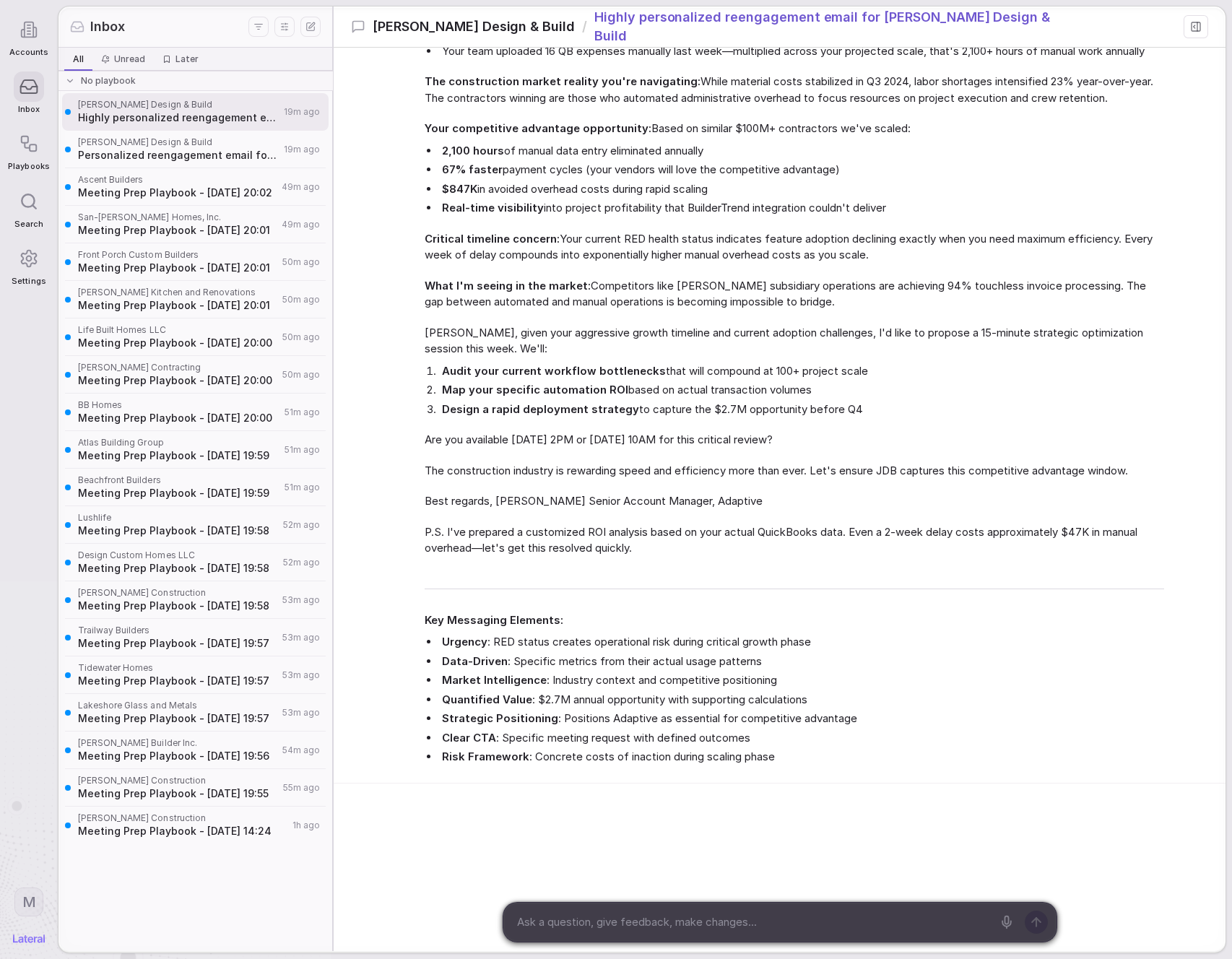
click at [288, 24] on icon "Display settings" at bounding box center [284, 26] width 14 height 14
drag, startPoint x: 138, startPoint y: 15, endPoint x: 148, endPoint y: 15, distance: 10.0
click at [138, 15] on div "Inbox" at bounding box center [195, 27] width 274 height 41
click at [323, 82] on div "Inbox All All Unread Unread Later Later No playbook [PERSON_NAME] Design & Buil…" at bounding box center [641, 479] width 1167 height 944
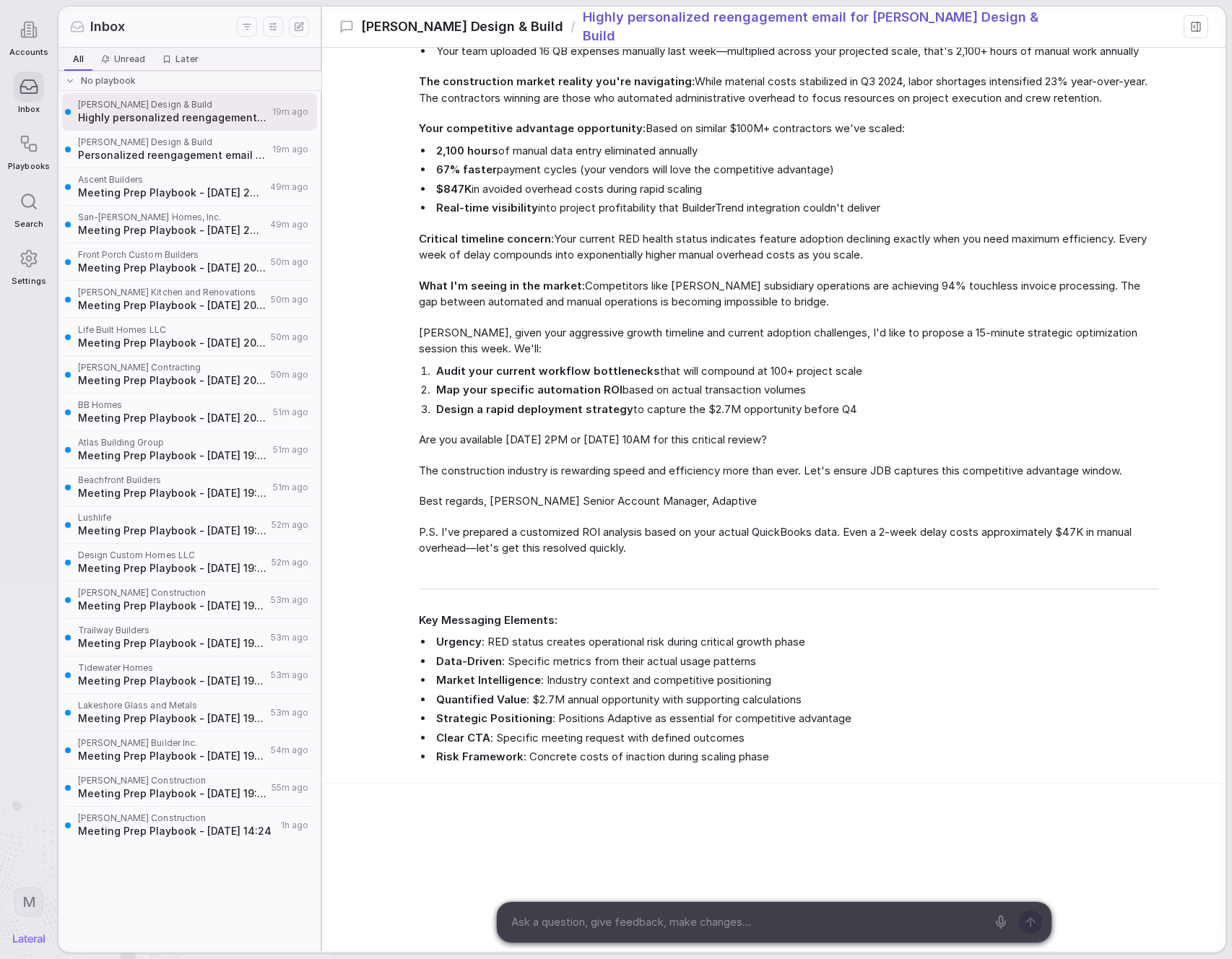
click at [384, 112] on div "Agent 18m ago I'll craft a highly personalized reengagement email for [PERSON_N…" at bounding box center [773, 177] width 904 height 1212
click at [264, 24] on button "Display settings" at bounding box center [274, 27] width 21 height 21
click at [215, 24] on div "Inbox" at bounding box center [152, 26] width 166 height 19
click at [276, 21] on icon "Display settings" at bounding box center [273, 26] width 14 height 14
drag, startPoint x: 210, startPoint y: 23, endPoint x: 305, endPoint y: 47, distance: 98.0
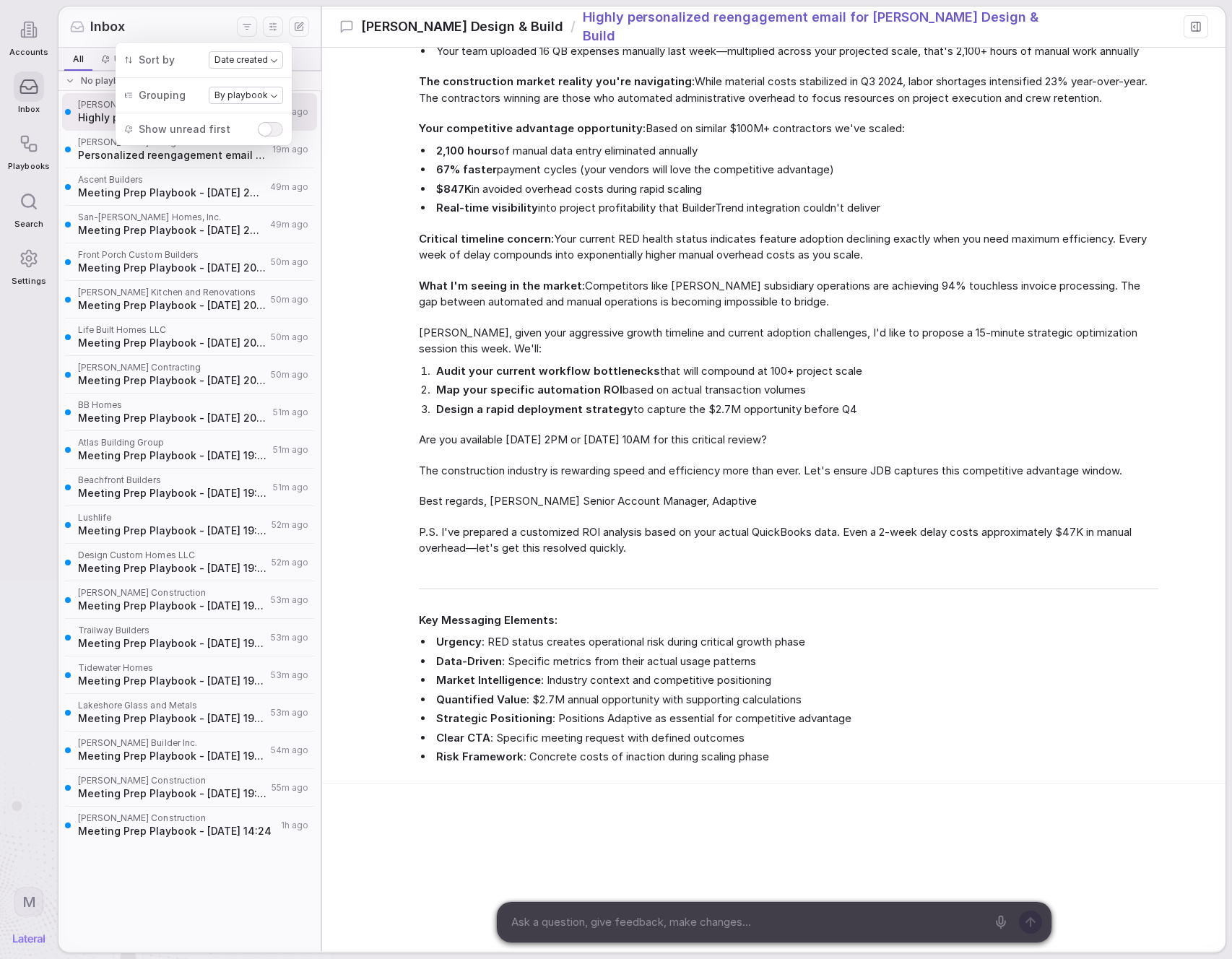
click at [210, 23] on div "Inbox" at bounding box center [152, 26] width 166 height 19
click at [388, 100] on div "Agent 18m ago I'll craft a highly personalized reengagement email for [PERSON_N…" at bounding box center [773, 177] width 904 height 1212
click at [244, 29] on html "Accounts Inbox Playbooks Search Settings M Inbox All All Unread Unread Later La…" at bounding box center [616, 480] width 1232 height 959
drag, startPoint x: 431, startPoint y: 228, endPoint x: 400, endPoint y: 200, distance: 41.8
click at [431, 228] on html "Accounts Inbox Playbooks Search Settings M Inbox All All Unread Unread Later La…" at bounding box center [616, 480] width 1232 height 959
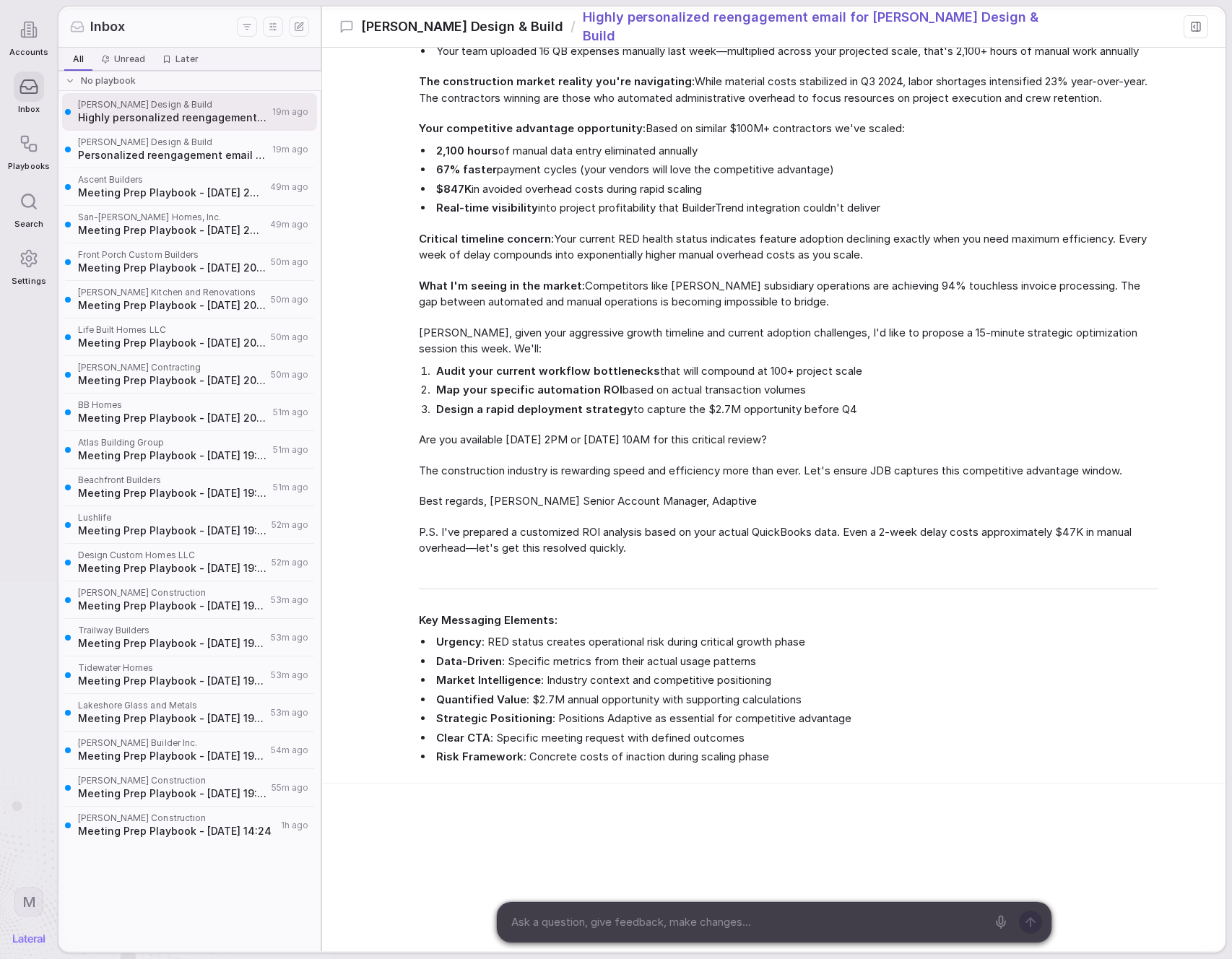
click at [278, 22] on icon "Display settings" at bounding box center [273, 26] width 14 height 14
drag, startPoint x: 195, startPoint y: 21, endPoint x: 344, endPoint y: 71, distance: 157.2
click at [195, 20] on div "Inbox" at bounding box center [152, 26] width 166 height 19
click at [345, 72] on div "Agent 18m ago I'll craft a highly personalized reengagement email for [PERSON_N…" at bounding box center [773, 177] width 904 height 1212
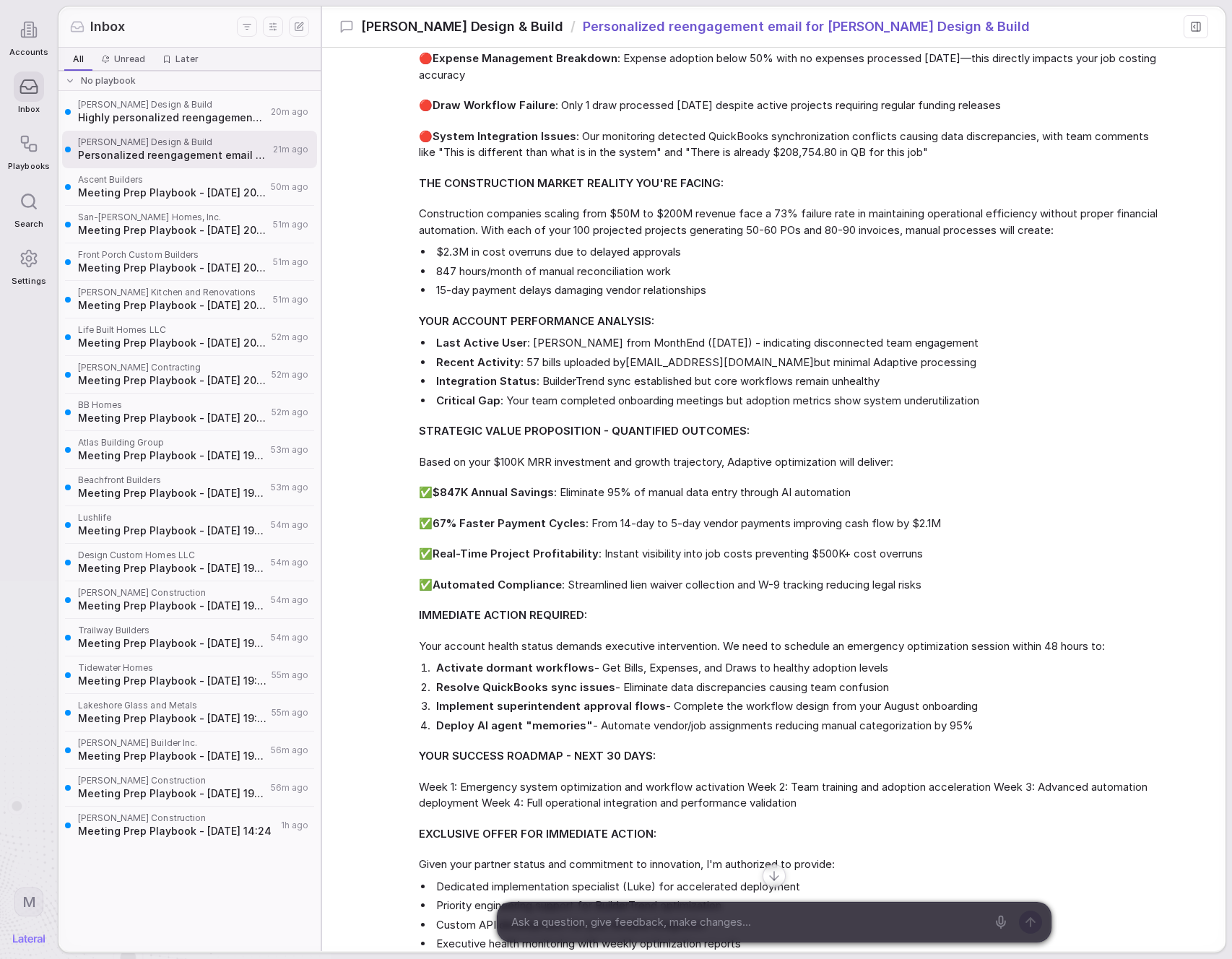
scroll to position [566, 0]
